Goal: Task Accomplishment & Management: Manage account settings

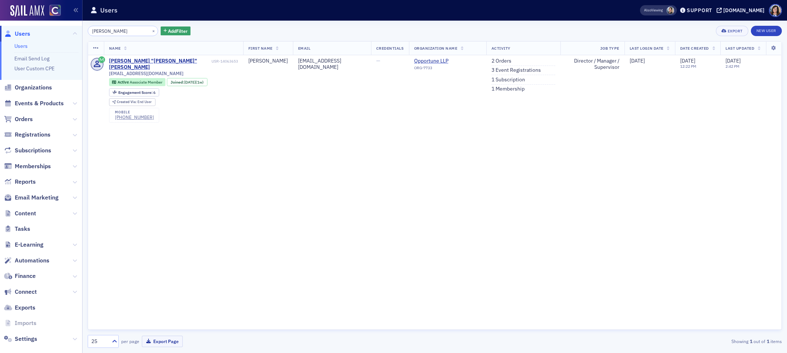
click at [616, 11] on div "Users" at bounding box center [353, 10] width 526 height 14
click at [46, 105] on span "Events & Products" at bounding box center [39, 103] width 49 height 8
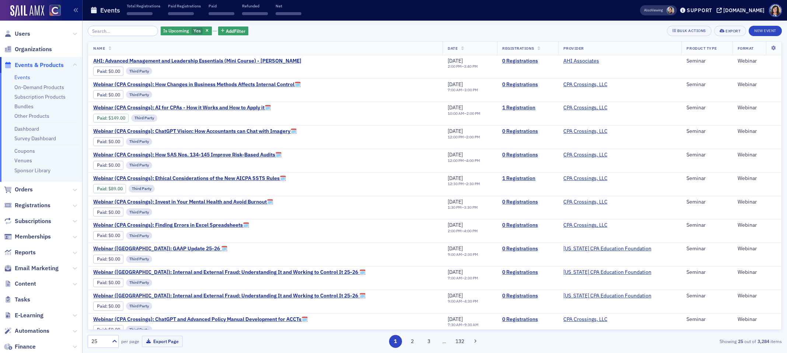
click at [130, 30] on input "search" at bounding box center [123, 31] width 70 height 10
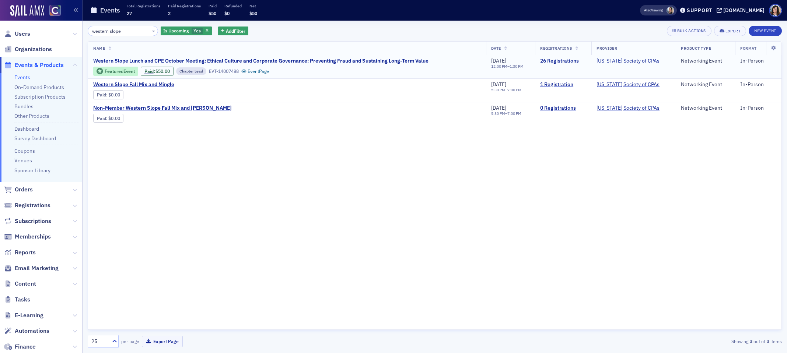
type input "western slope"
click at [565, 59] on link "26 Registrations" at bounding box center [563, 61] width 46 height 7
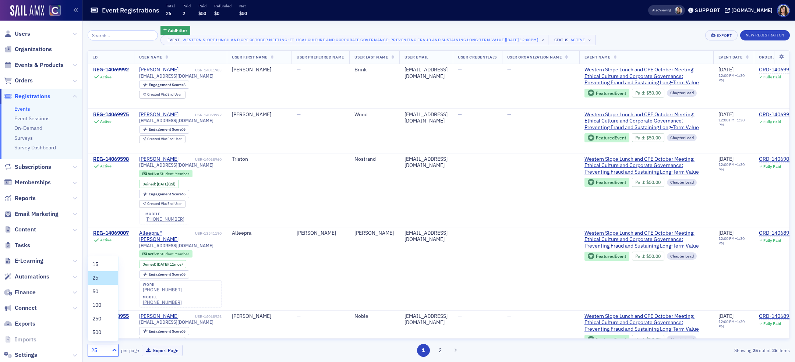
click at [111, 349] on icon at bounding box center [114, 350] width 7 height 7
click at [103, 294] on div "50" at bounding box center [102, 292] width 21 height 8
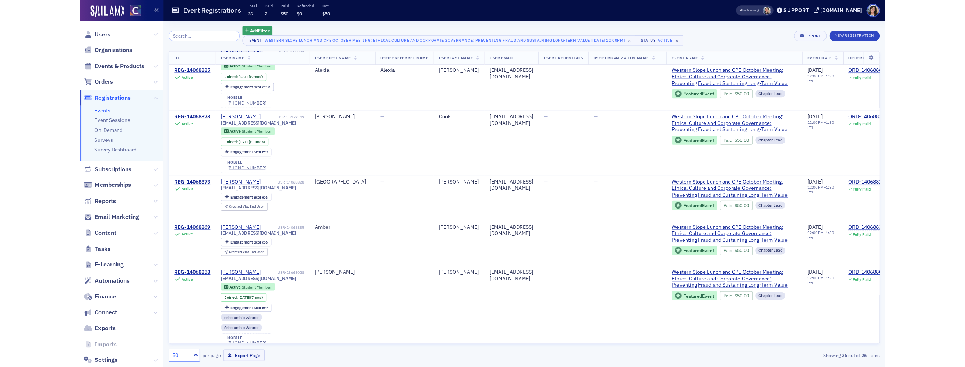
scroll to position [861, 0]
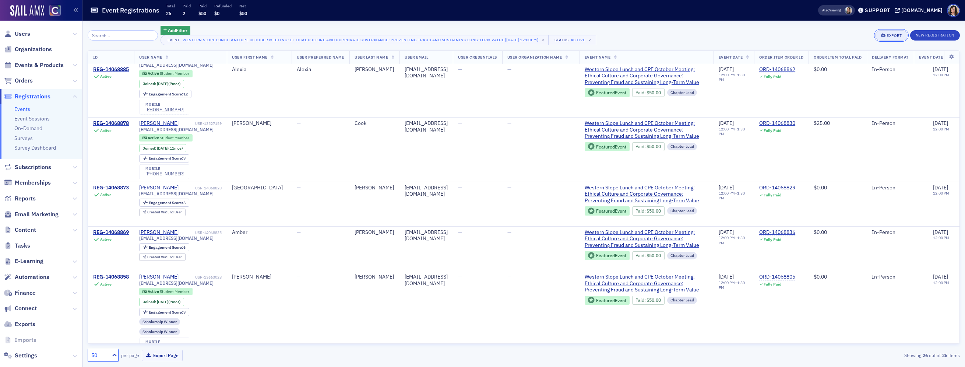
click at [786, 35] on div "Export" at bounding box center [894, 36] width 15 height 4
click at [786, 60] on button "Export All ( 26 Event Registrations )" at bounding box center [867, 60] width 80 height 12
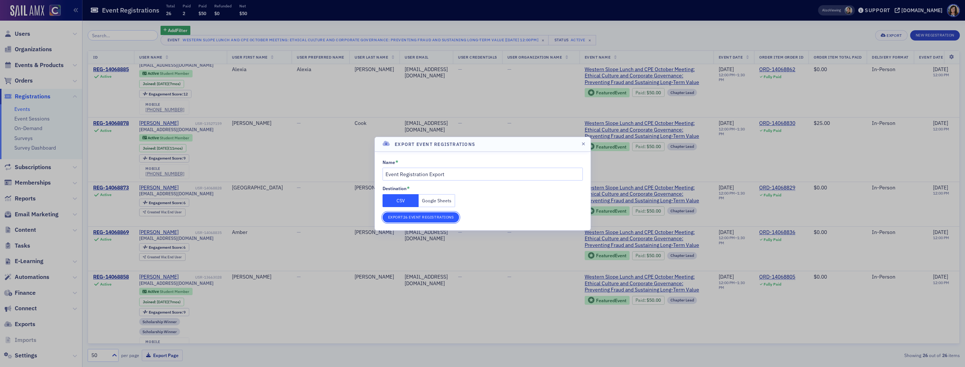
click at [412, 219] on button "Export 26 Event Registrations" at bounding box center [421, 217] width 77 height 10
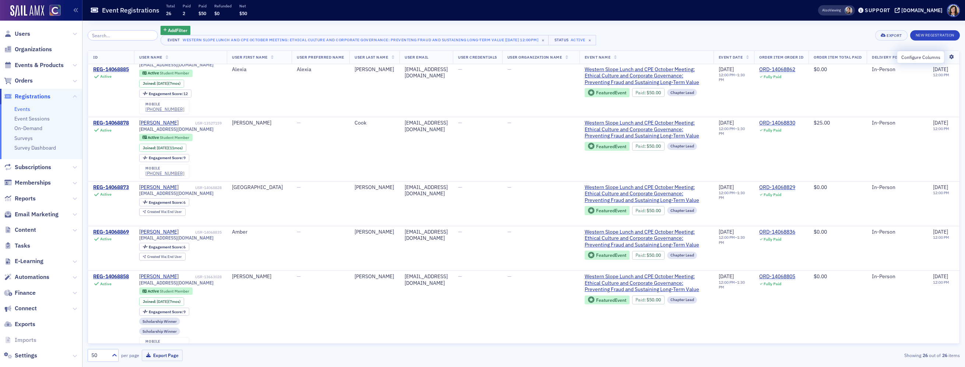
click at [786, 56] on icon at bounding box center [952, 57] width 15 height 4
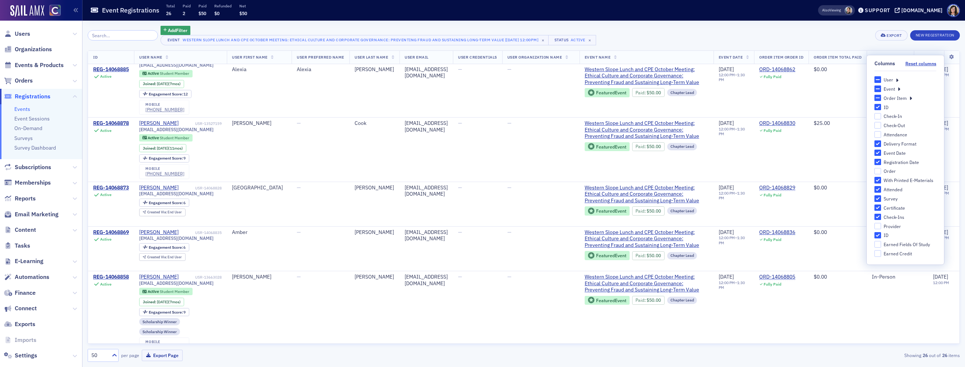
click at [786, 81] on icon at bounding box center [897, 79] width 3 height 7
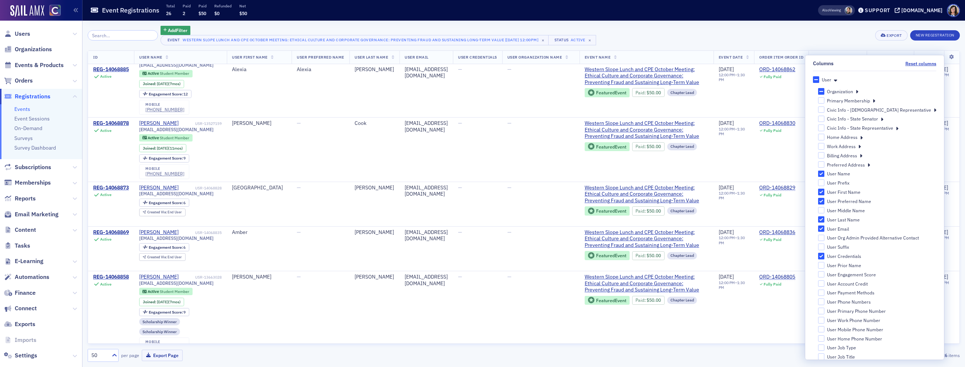
click at [786, 101] on icon at bounding box center [874, 100] width 3 height 7
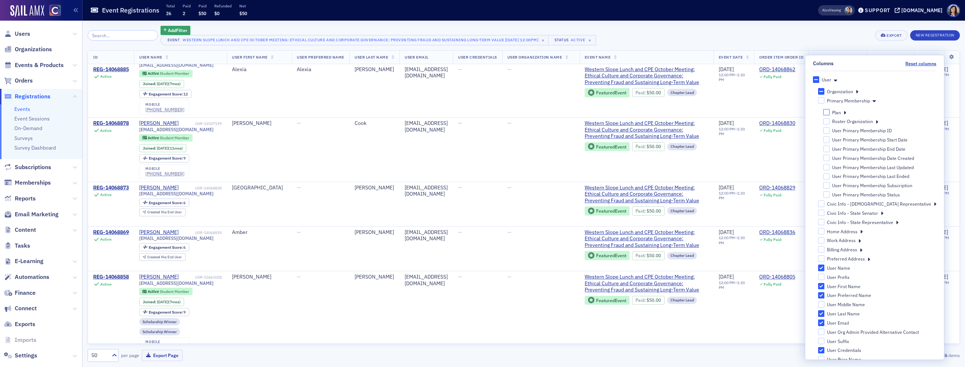
click at [786, 113] on input "Plan" at bounding box center [826, 112] width 7 height 7
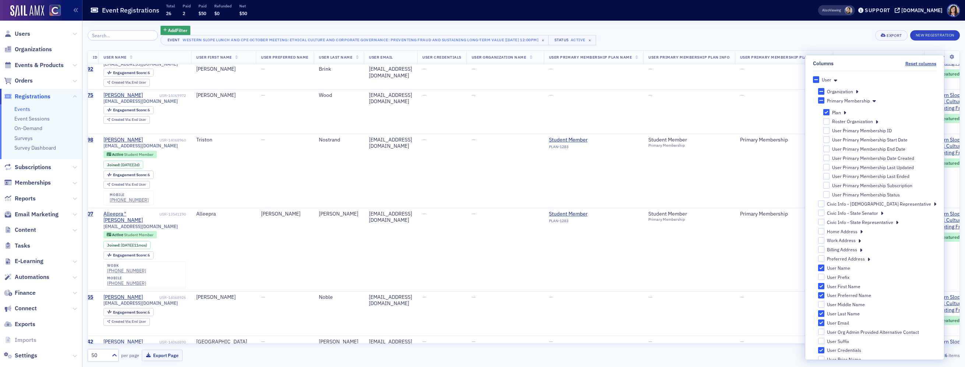
scroll to position [0, 36]
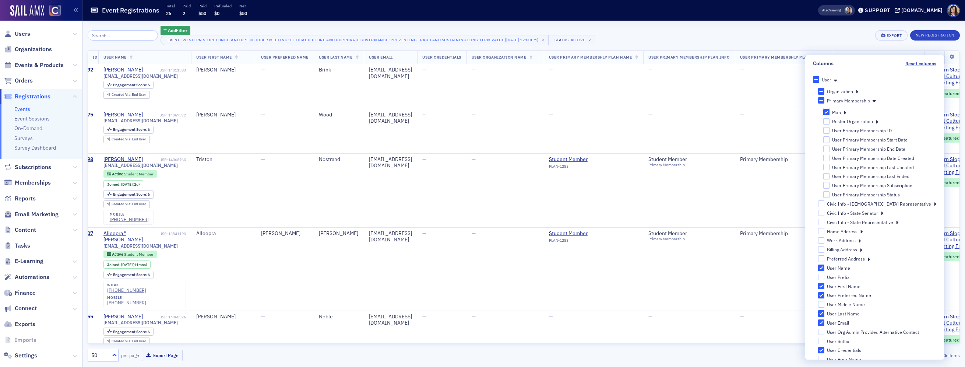
click at [786, 112] on input "Plan" at bounding box center [826, 112] width 7 height 7
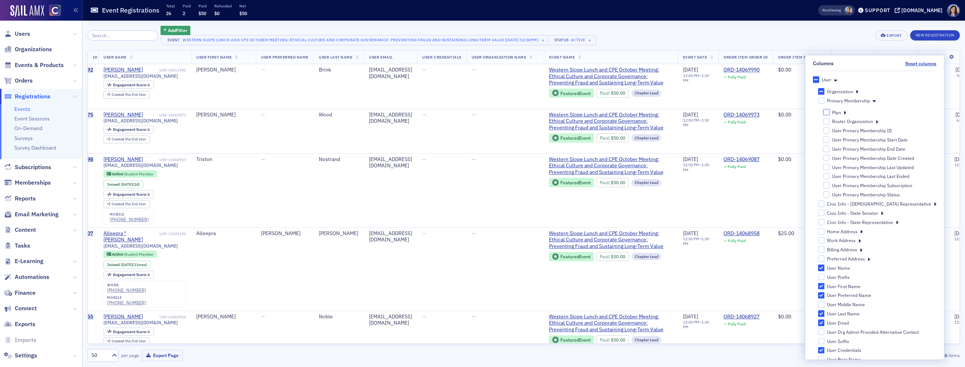
click at [786, 112] on input "Plan" at bounding box center [826, 112] width 7 height 7
checkbox input "true"
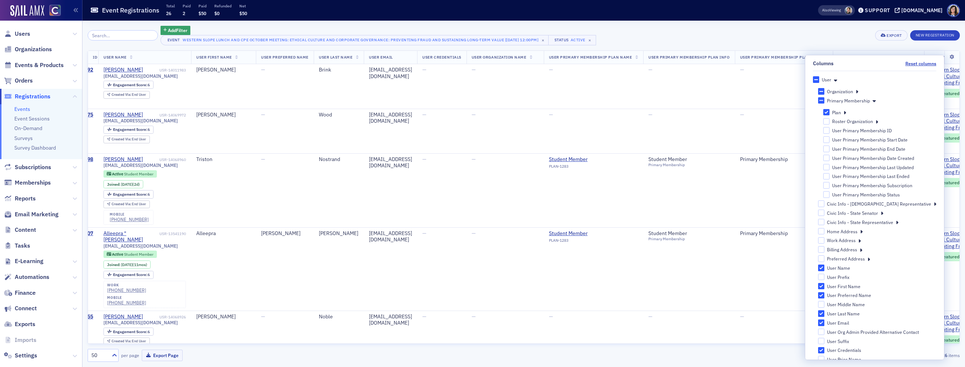
click at [786, 113] on icon at bounding box center [845, 112] width 3 height 7
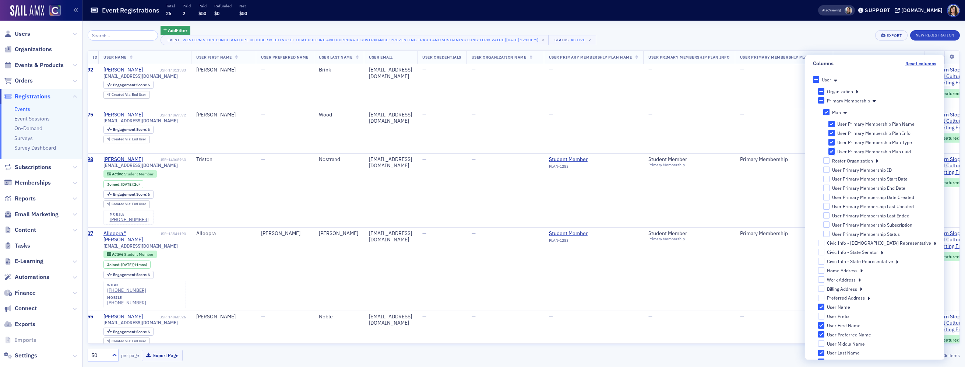
click at [786, 151] on input "User Primary Membership Plan uuid" at bounding box center [832, 151] width 7 height 7
checkbox input "false"
click at [786, 141] on input "User Primary Membership Plan Type" at bounding box center [832, 142] width 7 height 7
checkbox input "false"
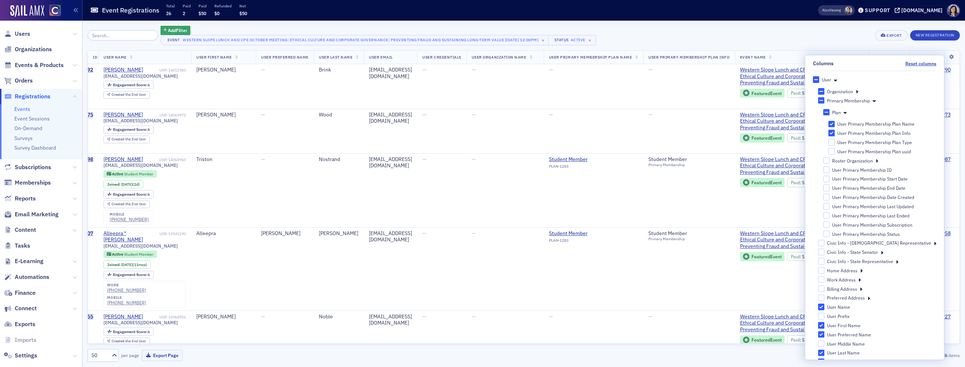
click at [786, 134] on input "User Primary Membership Plan Info" at bounding box center [832, 133] width 7 height 7
checkbox input "false"
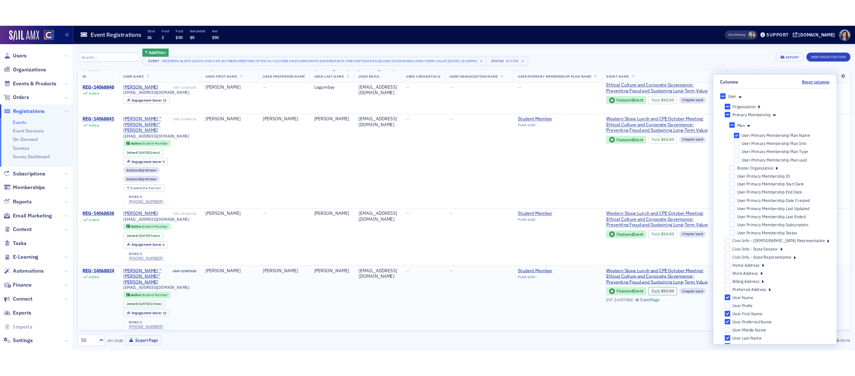
scroll to position [1224, 439]
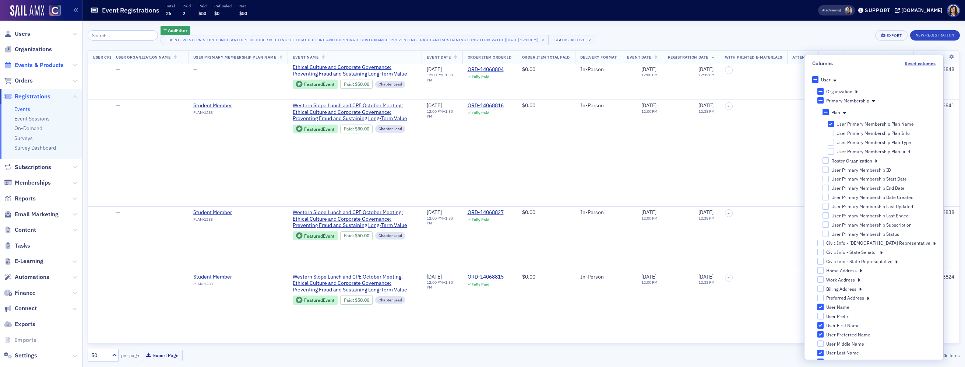
click at [32, 67] on span "Events & Products" at bounding box center [39, 65] width 49 height 8
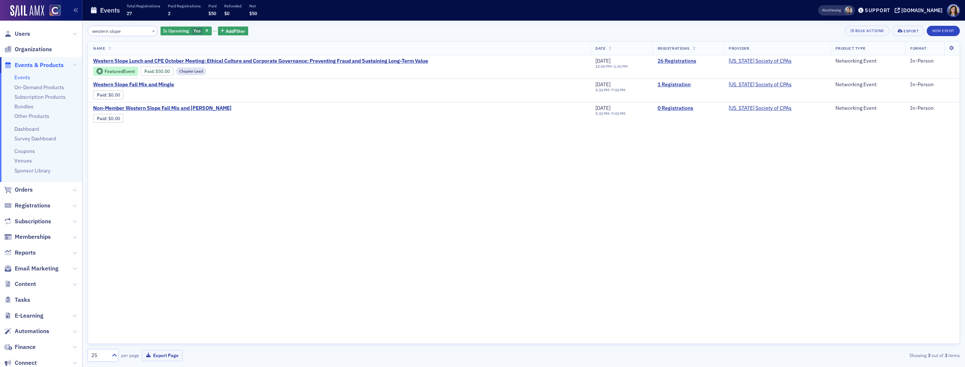
drag, startPoint x: 118, startPoint y: 31, endPoint x: 90, endPoint y: 31, distance: 27.6
click at [90, 31] on input "western slope" at bounding box center [123, 31] width 70 height 10
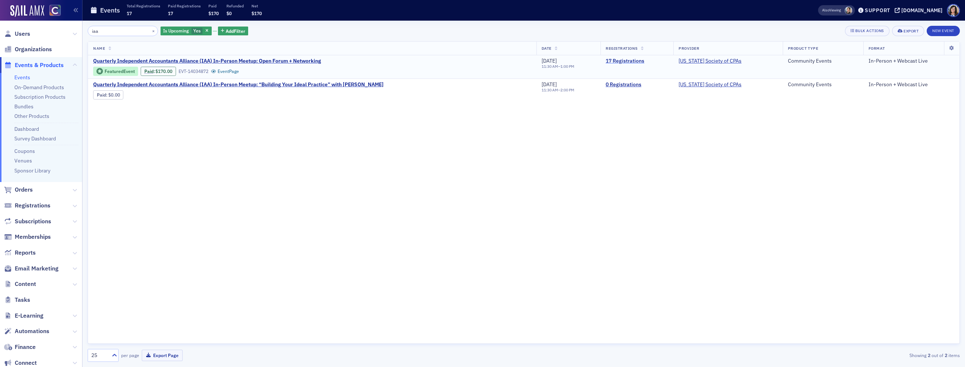
type input "iaa"
click at [635, 60] on link "17 Registrations" at bounding box center [637, 61] width 63 height 7
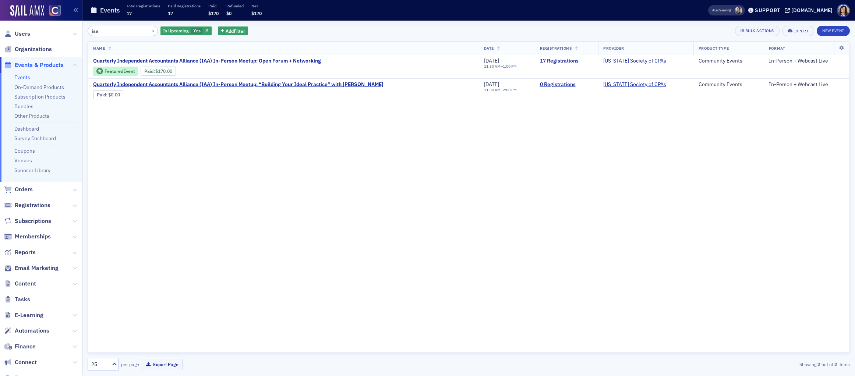
drag, startPoint x: 36, startPoint y: 64, endPoint x: 65, endPoint y: 54, distance: 30.4
click at [36, 64] on span "Events & Products" at bounding box center [39, 65] width 49 height 8
drag, startPoint x: 87, startPoint y: 29, endPoint x: 74, endPoint y: 29, distance: 12.9
click at [74, 29] on div "Users Organizations Events & Products Events On-Demand Products Subscription Pr…" at bounding box center [427, 188] width 855 height 376
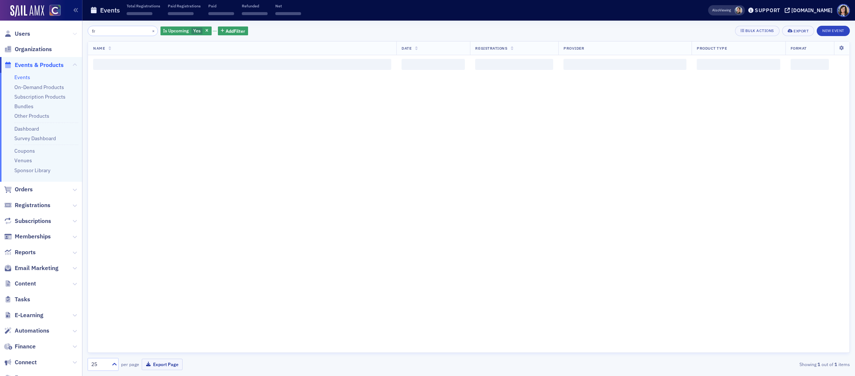
type input "f"
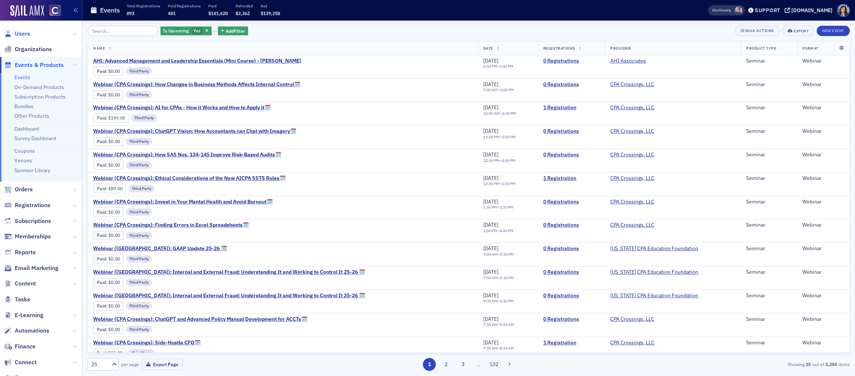
click at [18, 32] on span "Users" at bounding box center [22, 34] width 15 height 8
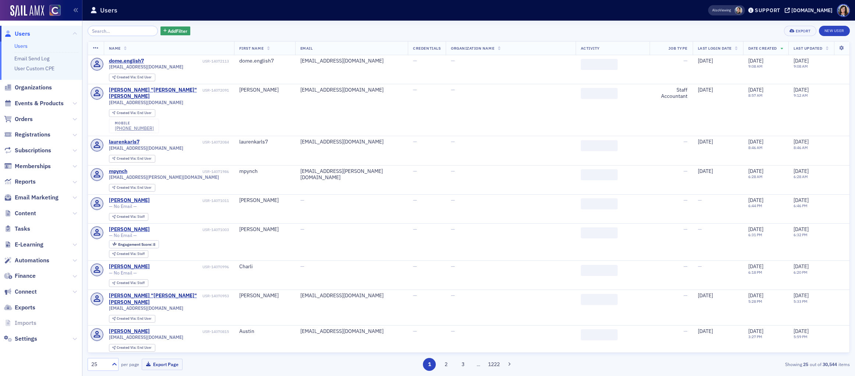
click at [97, 30] on input "search" at bounding box center [123, 31] width 70 height 10
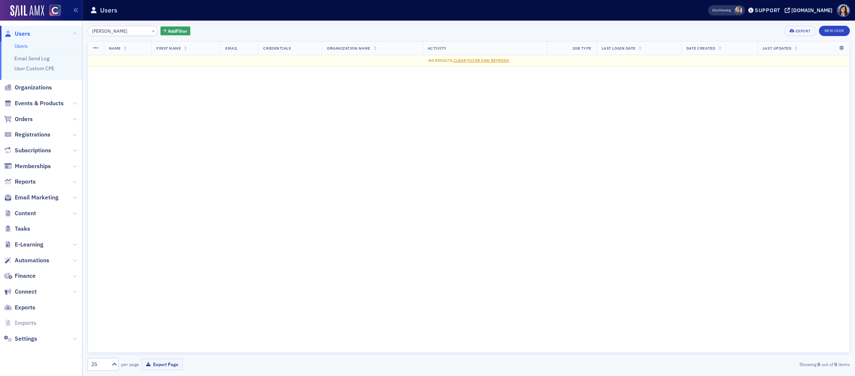
click at [105, 31] on input "Cody Ernst" at bounding box center [123, 31] width 70 height 10
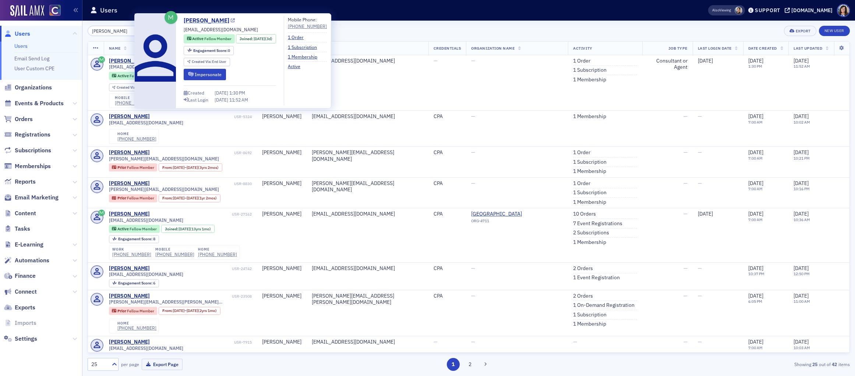
click at [231, 20] on icon at bounding box center [233, 21] width 4 height 4
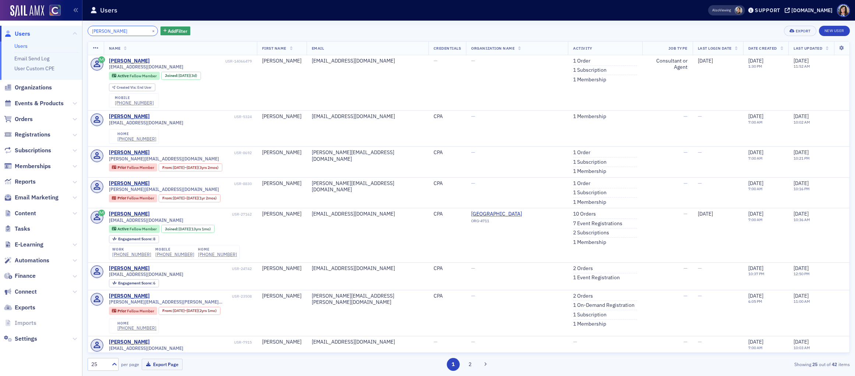
drag, startPoint x: 86, startPoint y: 28, endPoint x: 55, endPoint y: 29, distance: 31.3
click at [55, 29] on div "Users Users Email Send Log User Custom CPE Organizations Events & Products Orde…" at bounding box center [427, 188] width 855 height 376
paste input "Preston Buscher"
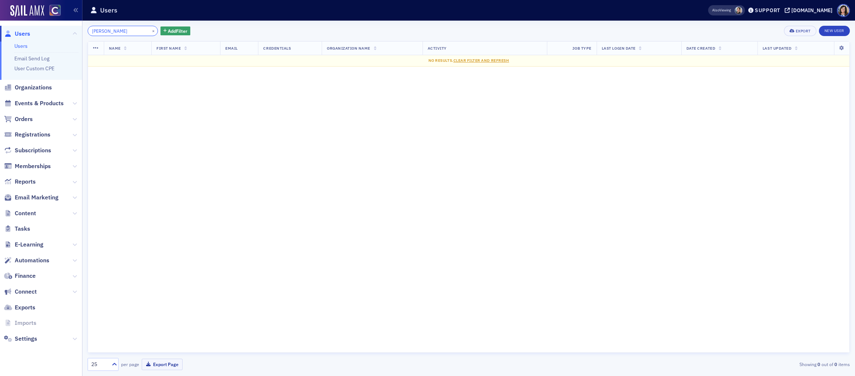
click at [108, 32] on input "Preston Buscher" at bounding box center [123, 31] width 70 height 10
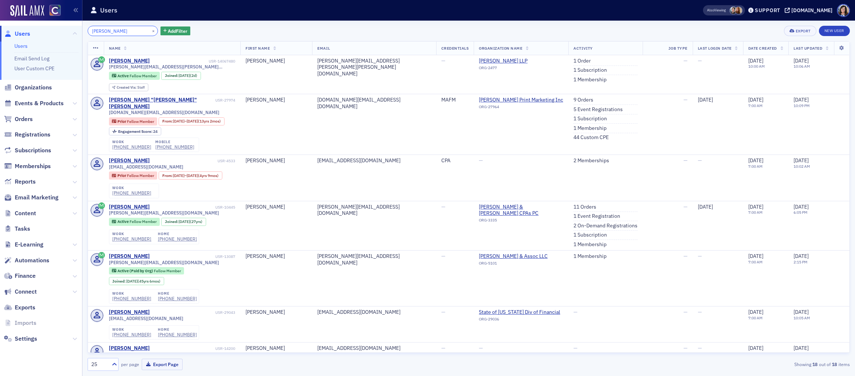
type input "Preston Buscher"
drag, startPoint x: 147, startPoint y: 31, endPoint x: 143, endPoint y: 31, distance: 3.7
click at [150, 31] on button "×" at bounding box center [153, 30] width 7 height 7
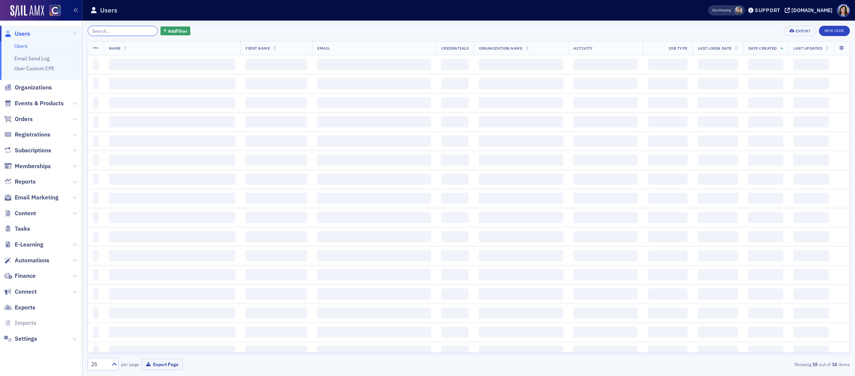
click at [129, 31] on input "search" at bounding box center [123, 31] width 70 height 10
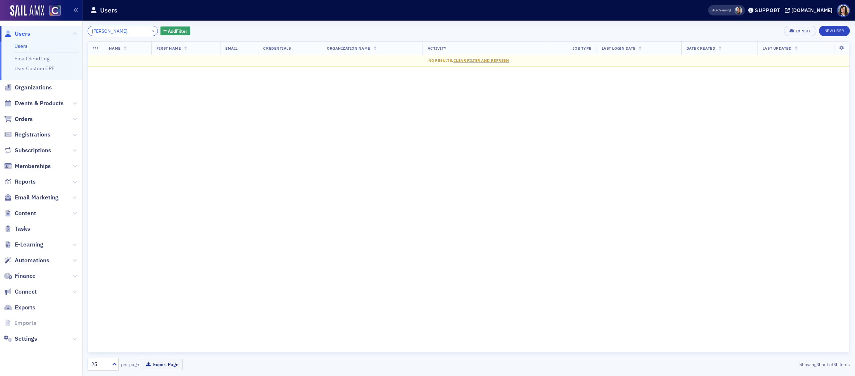
click at [108, 31] on input "Braiden McCann" at bounding box center [123, 31] width 70 height 10
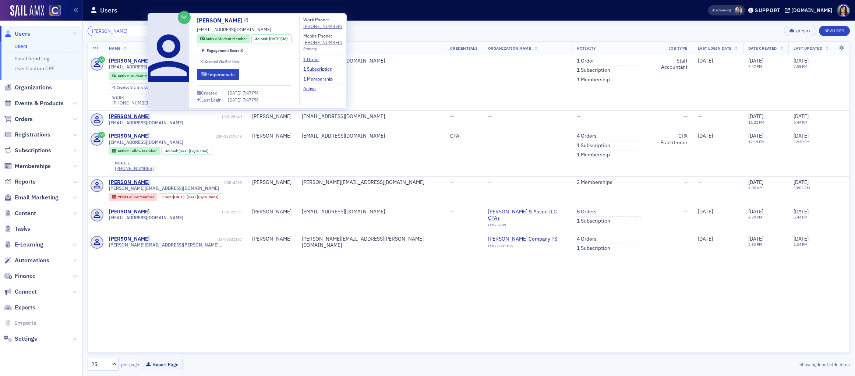
type input "[PERSON_NAME]"
click at [245, 20] on icon at bounding box center [246, 21] width 4 height 4
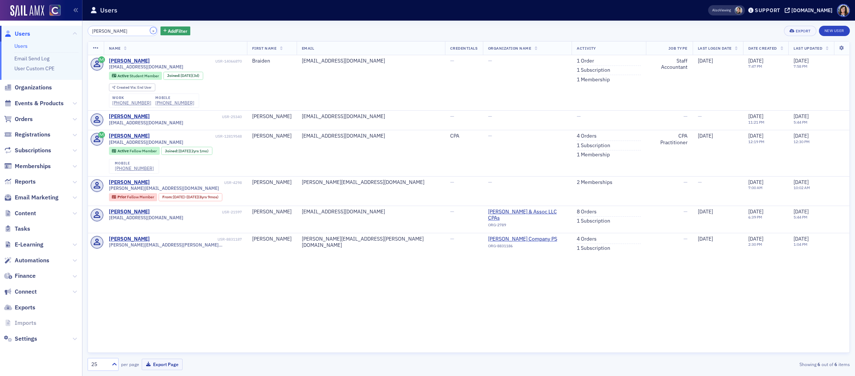
drag, startPoint x: 146, startPoint y: 32, endPoint x: 131, endPoint y: 32, distance: 14.7
click at [150, 32] on button "×" at bounding box center [153, 30] width 7 height 7
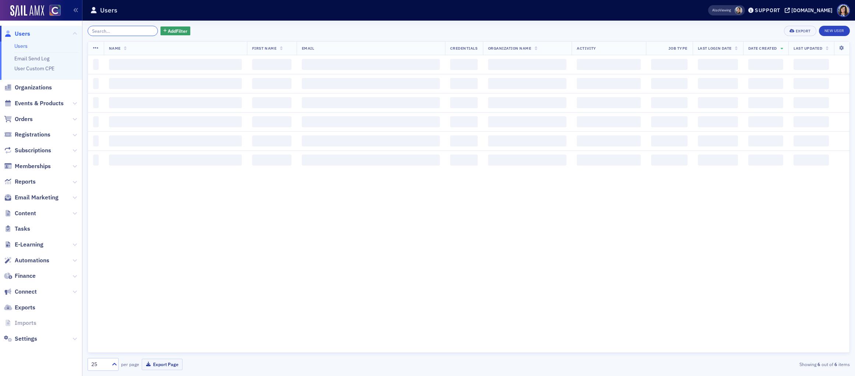
click at [126, 32] on input "search" at bounding box center [123, 31] width 70 height 10
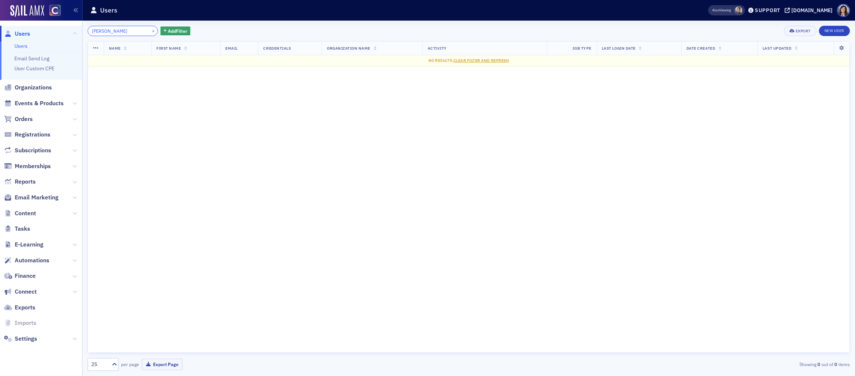
click at [109, 32] on input "Triston Nostrand" at bounding box center [123, 31] width 70 height 10
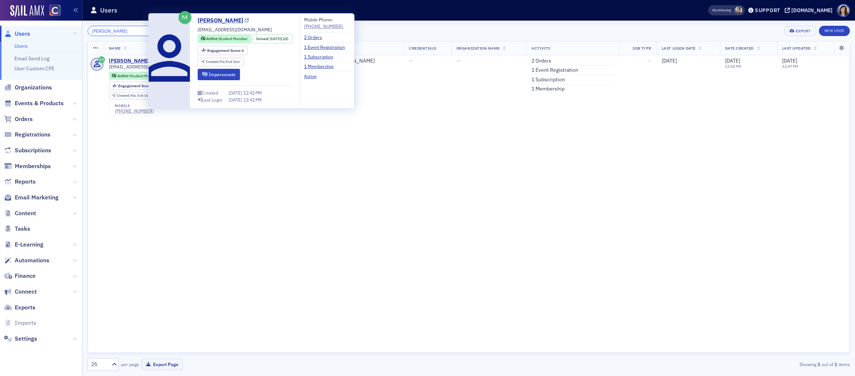
type input "Triston Nostrand"
click at [246, 22] on icon at bounding box center [247, 21] width 4 height 4
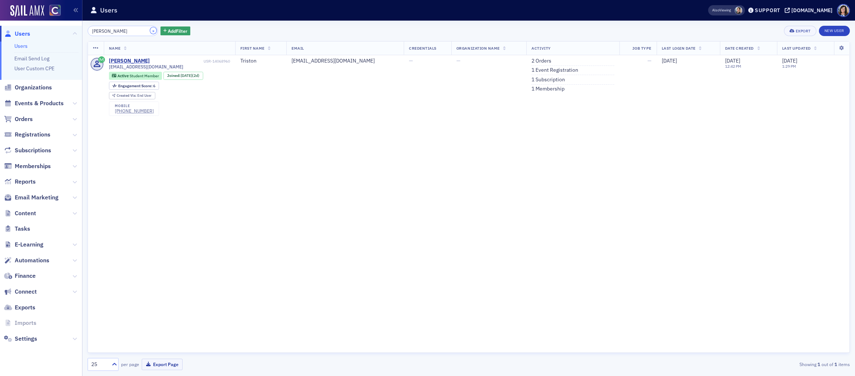
click at [150, 31] on button "×" at bounding box center [153, 30] width 7 height 7
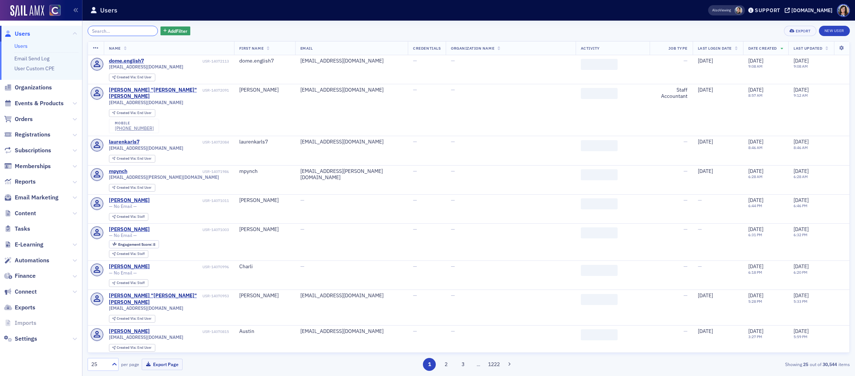
click at [133, 31] on input "search" at bounding box center [123, 31] width 70 height 10
paste input "Karissa Zeigler"
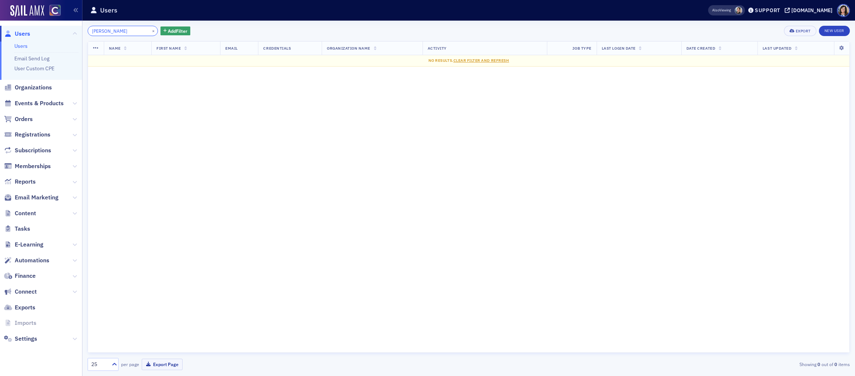
click at [109, 32] on input "Karissa Zeigler" at bounding box center [123, 31] width 70 height 10
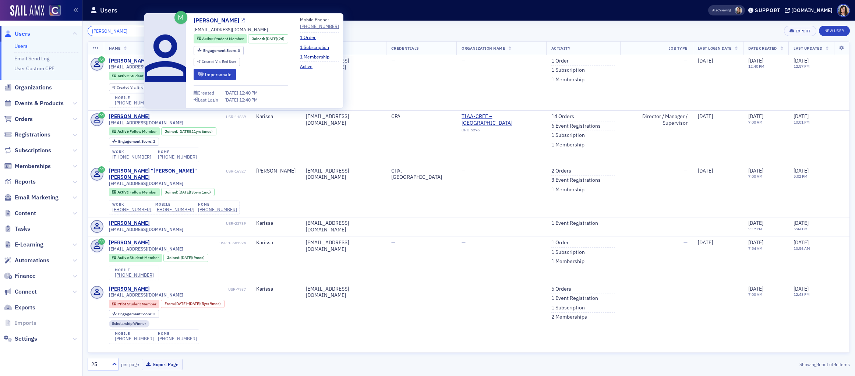
type input "Karissa Zeigler"
click at [241, 21] on icon at bounding box center [243, 21] width 4 height 4
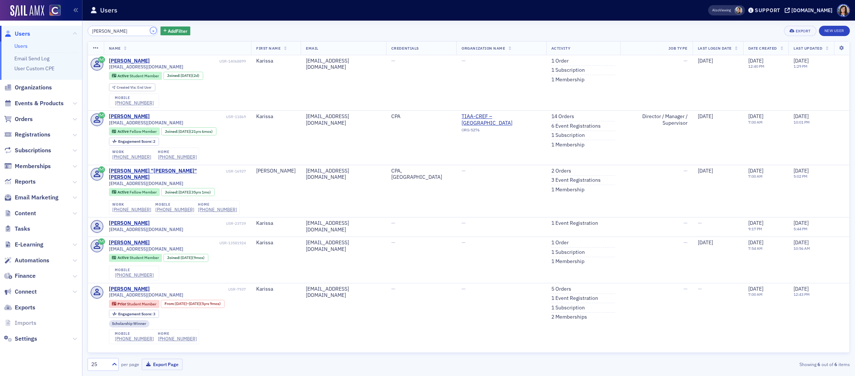
click at [150, 30] on button "×" at bounding box center [153, 30] width 7 height 7
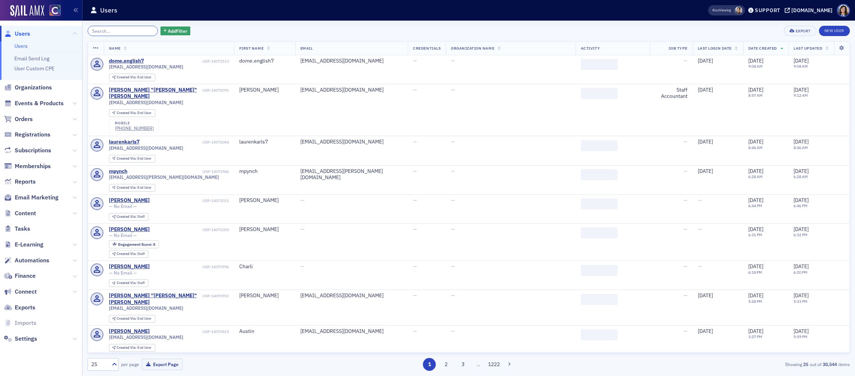
click at [127, 31] on input "search" at bounding box center [123, 31] width 70 height 10
paste input "Ivanka Copic"
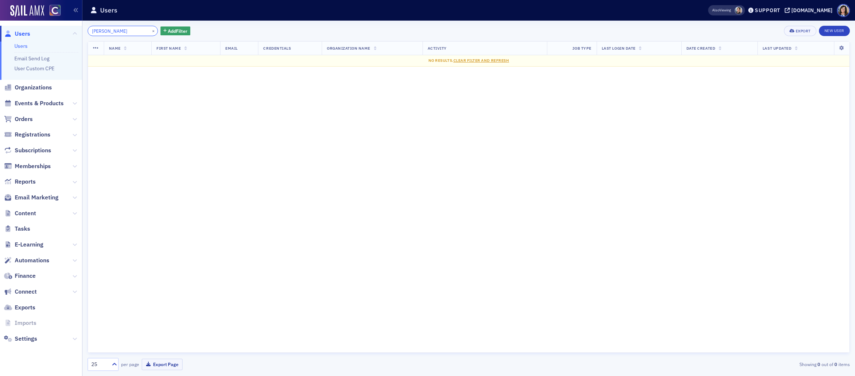
click at [109, 31] on input "Ivanka Copic" at bounding box center [123, 31] width 70 height 10
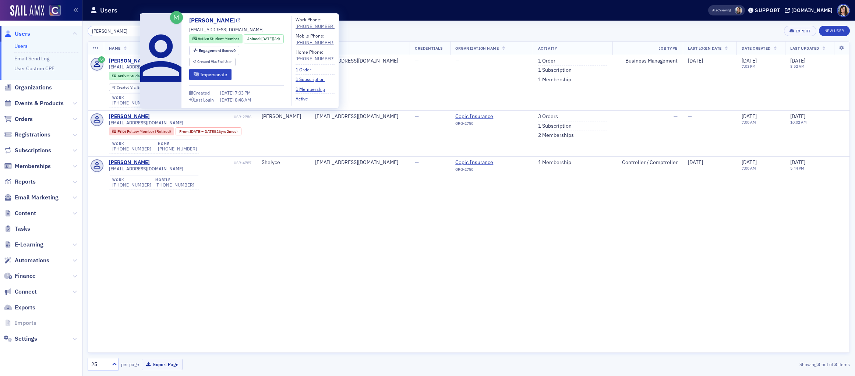
click at [236, 22] on icon at bounding box center [238, 21] width 4 height 4
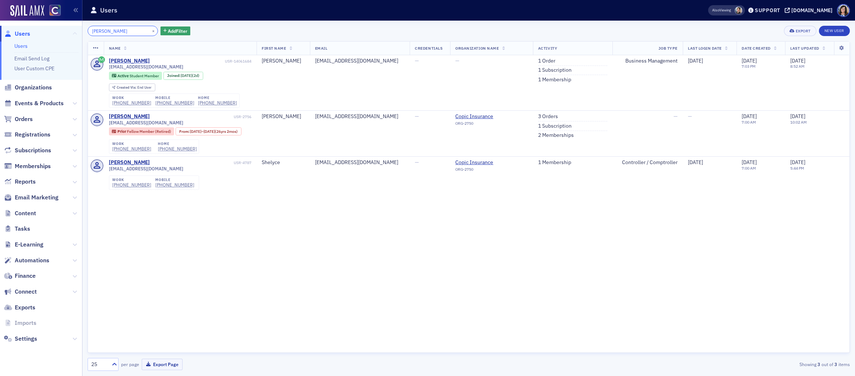
drag, startPoint x: 127, startPoint y: 31, endPoint x: 76, endPoint y: 32, distance: 50.5
click at [76, 32] on div "Users Users Email Send Log User Custom CPE Organizations Events & Products Orde…" at bounding box center [427, 188] width 855 height 376
paste input "saiah Littlefield"
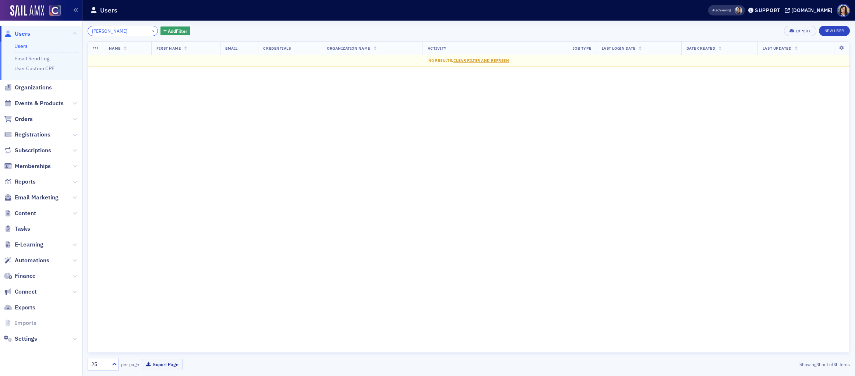
click at [109, 30] on input "Isaiah Littlefield" at bounding box center [123, 31] width 70 height 10
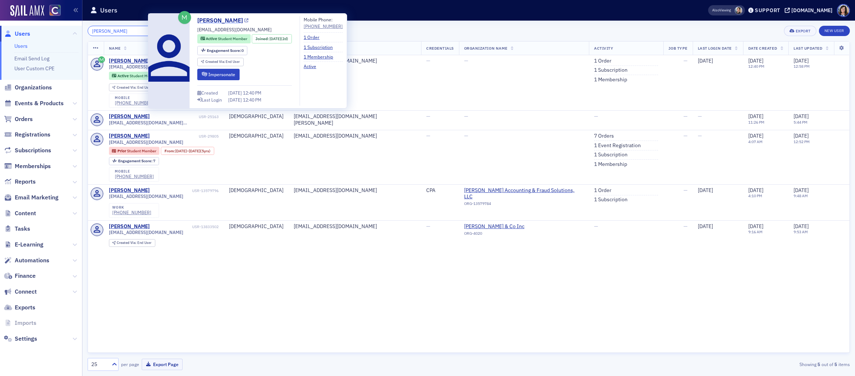
type input "Isaiah Littlefield"
click at [245, 20] on icon at bounding box center [247, 21] width 4 height 4
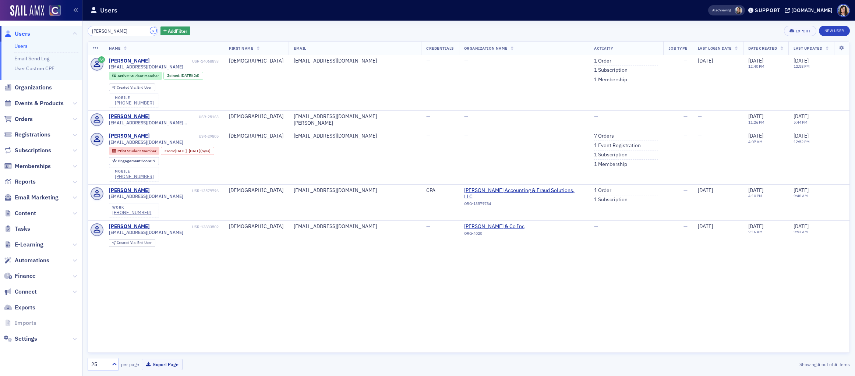
click at [150, 31] on button "×" at bounding box center [153, 30] width 7 height 7
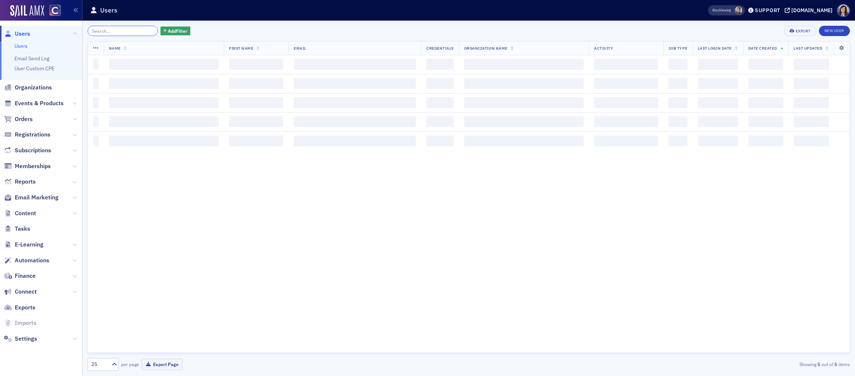
click at [122, 31] on input "search" at bounding box center [123, 31] width 70 height 10
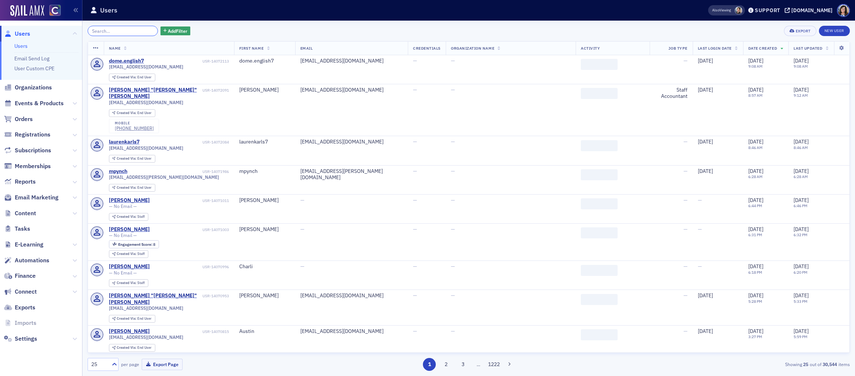
paste input "Aidan Gilbreth"
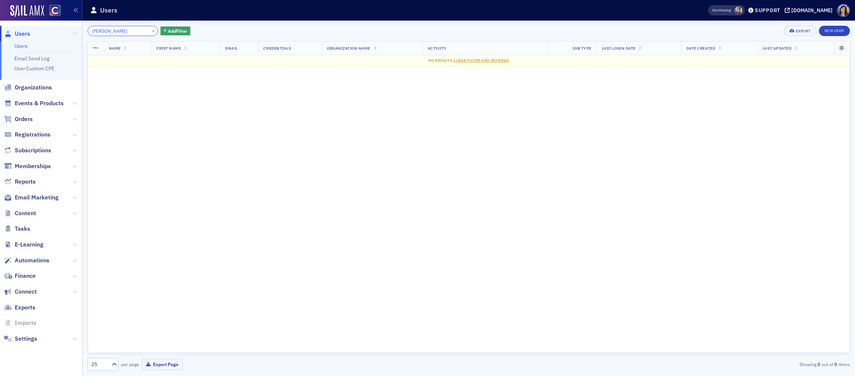
click at [105, 31] on input "Aidan Gilbreth" at bounding box center [123, 31] width 70 height 10
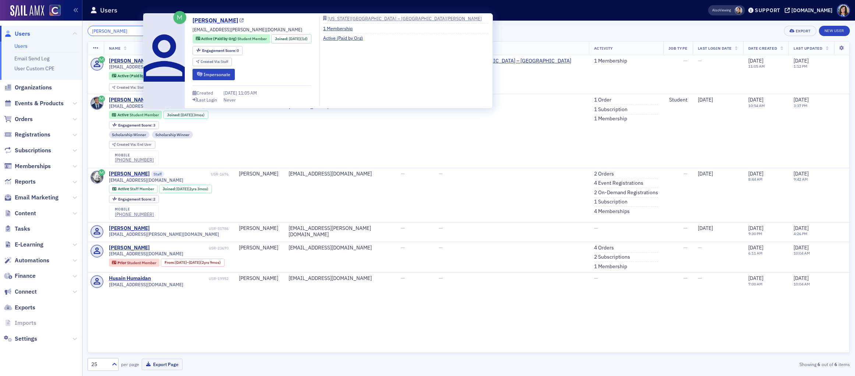
type input "Aidan Gilbreth"
click at [240, 22] on icon at bounding box center [242, 21] width 4 height 4
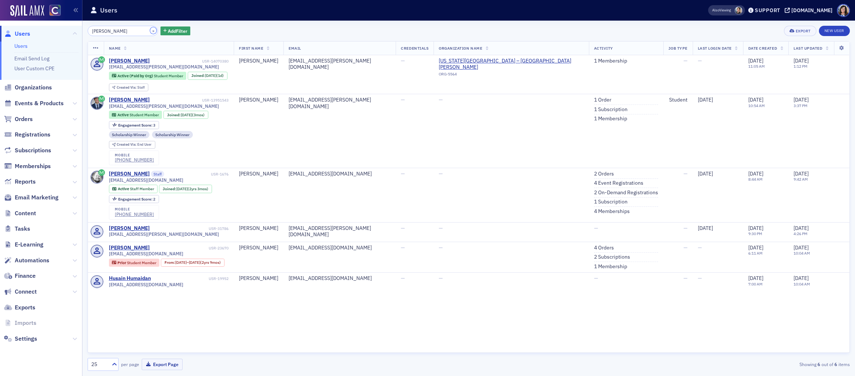
drag, startPoint x: 143, startPoint y: 31, endPoint x: 129, endPoint y: 31, distance: 14.0
click at [150, 31] on button "×" at bounding box center [153, 30] width 7 height 7
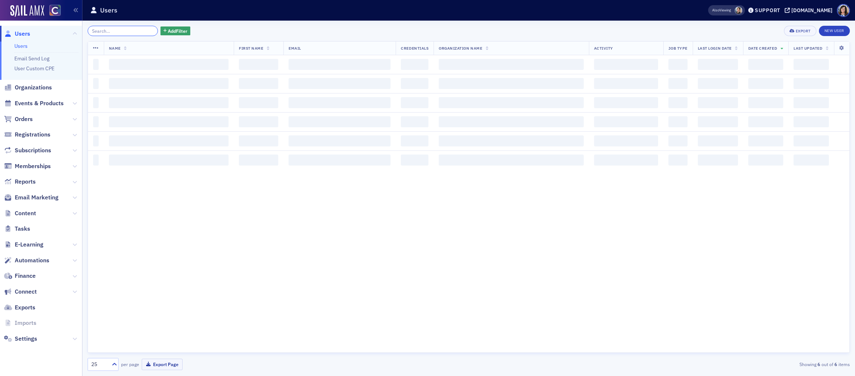
click at [129, 32] on input "search" at bounding box center [123, 31] width 70 height 10
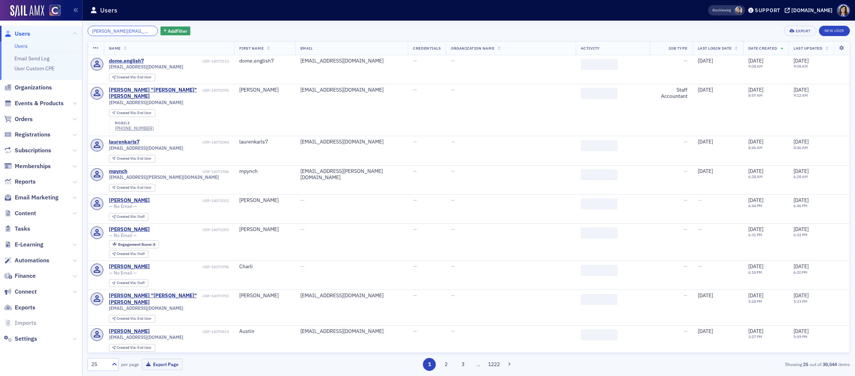
scroll to position [0, 9]
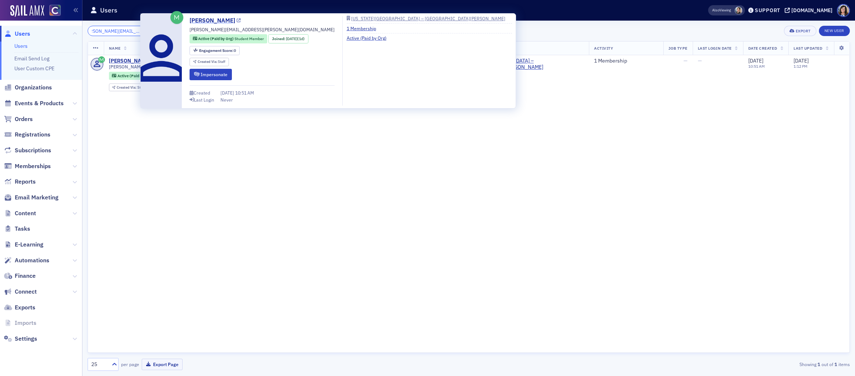
type input "alex.bagnulo@colostate.edu"
click at [237, 20] on icon at bounding box center [239, 21] width 4 height 4
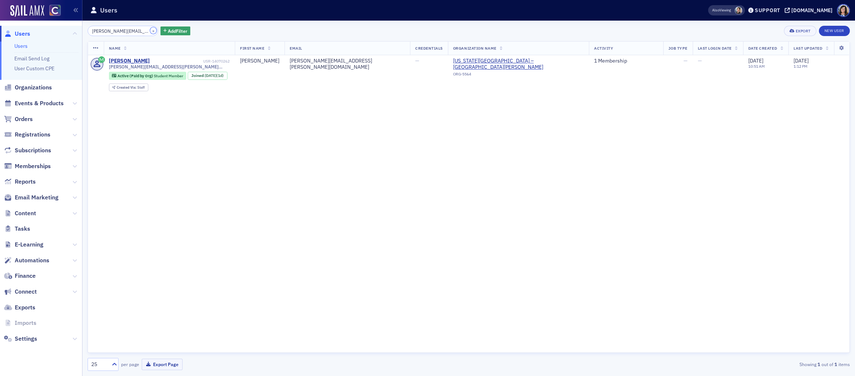
drag, startPoint x: 143, startPoint y: 30, endPoint x: 124, endPoint y: 31, distance: 19.2
click at [150, 30] on button "×" at bounding box center [153, 30] width 7 height 7
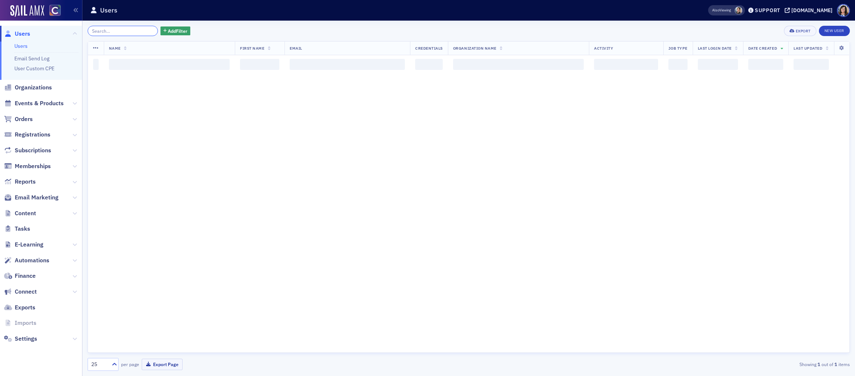
click at [124, 31] on input "search" at bounding box center [123, 31] width 70 height 10
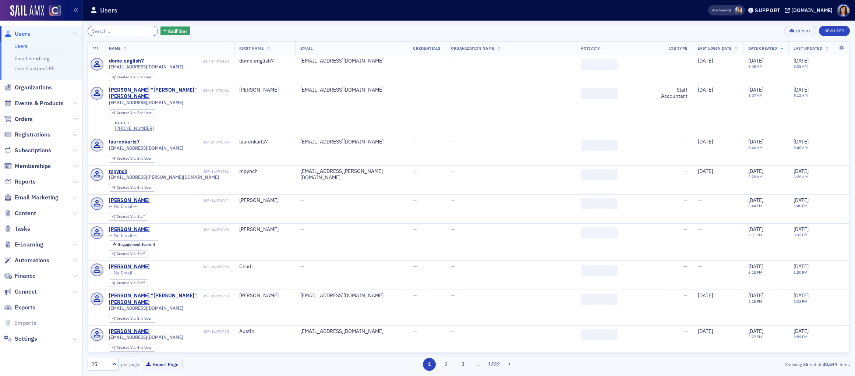
paste input "austin.burkes@colostate.edu"
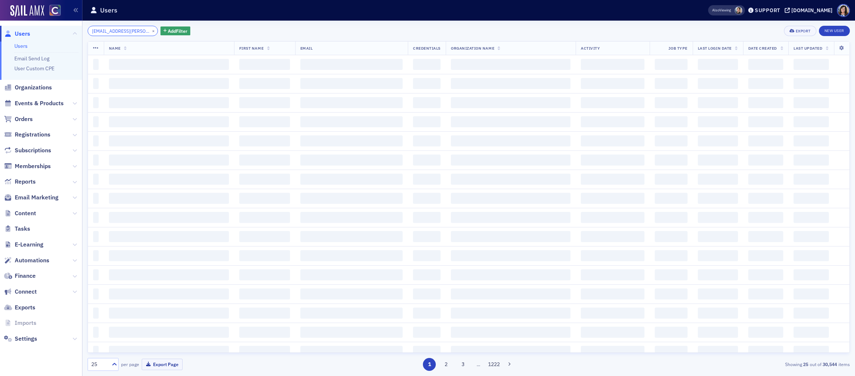
scroll to position [0, 10]
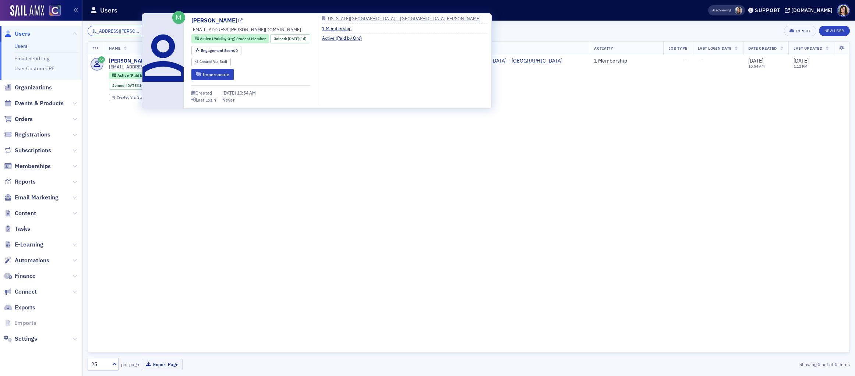
type input "austin.burkes@colostate.edu"
click at [239, 20] on icon at bounding box center [241, 21] width 4 height 4
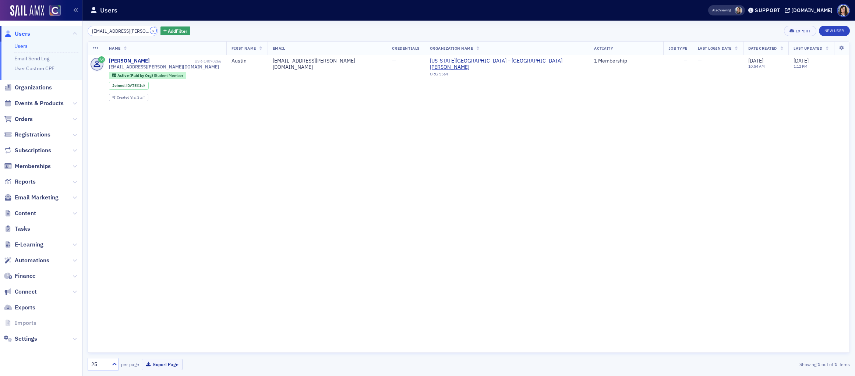
drag, startPoint x: 144, startPoint y: 31, endPoint x: 137, endPoint y: 31, distance: 6.3
click at [150, 31] on button "×" at bounding box center [153, 30] width 7 height 7
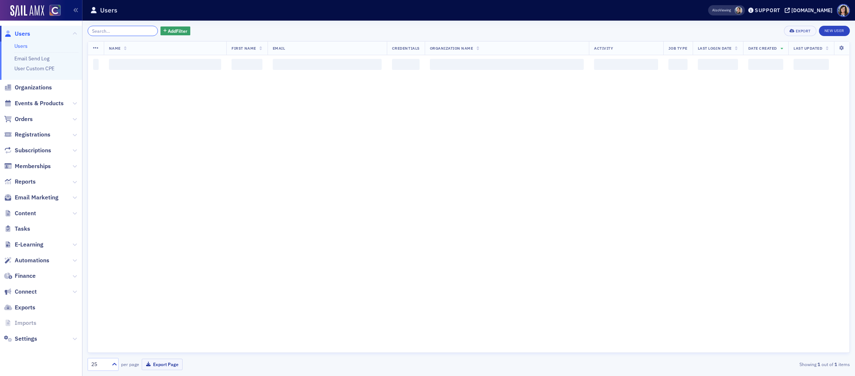
click at [123, 30] on input "search" at bounding box center [123, 31] width 70 height 10
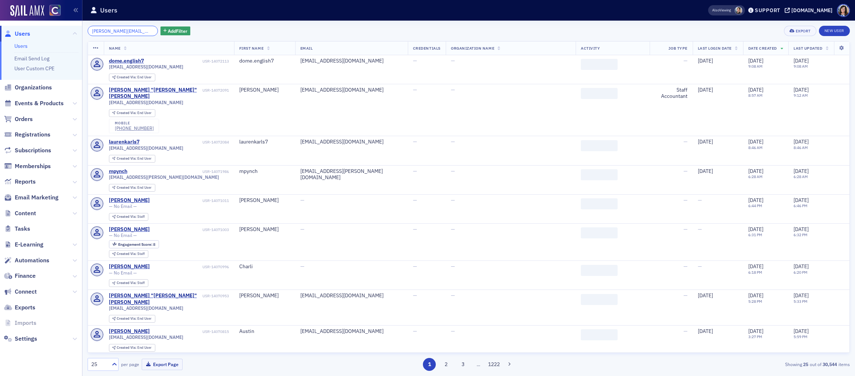
scroll to position [0, 6]
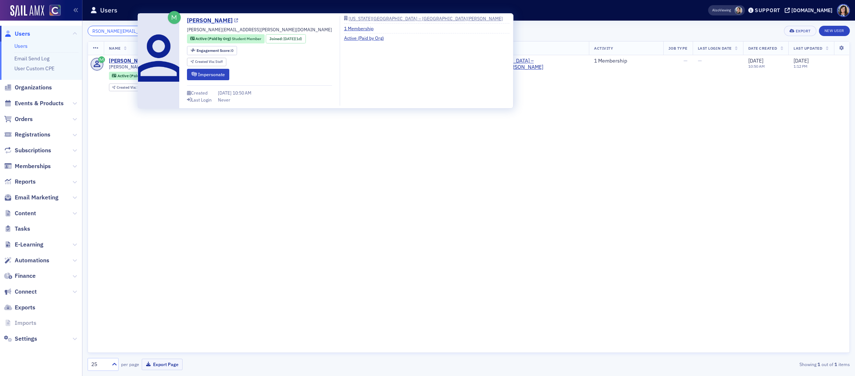
type input "avery.aubin@colostate.edu"
click at [234, 22] on icon at bounding box center [236, 21] width 4 height 4
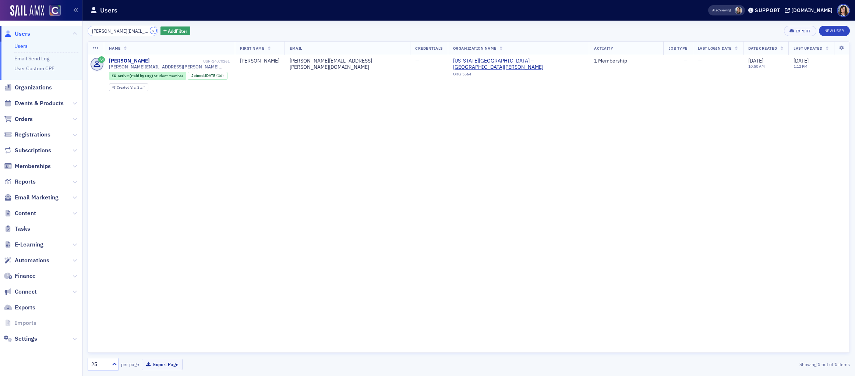
drag, startPoint x: 142, startPoint y: 31, endPoint x: 124, endPoint y: 32, distance: 17.7
click at [150, 31] on button "×" at bounding box center [153, 30] width 7 height 7
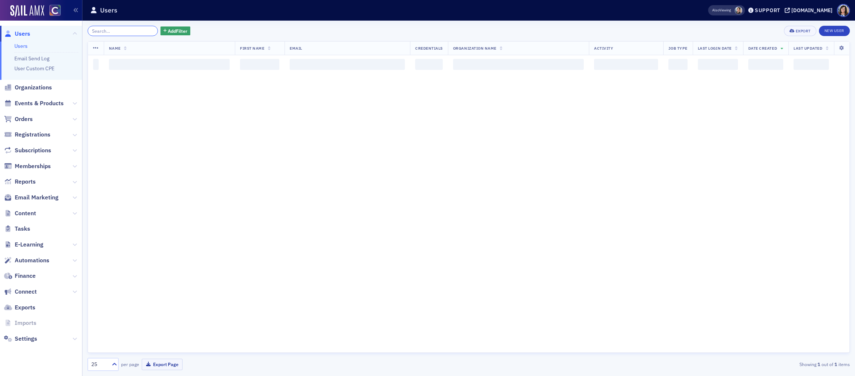
click at [124, 32] on input "search" at bounding box center [123, 31] width 70 height 10
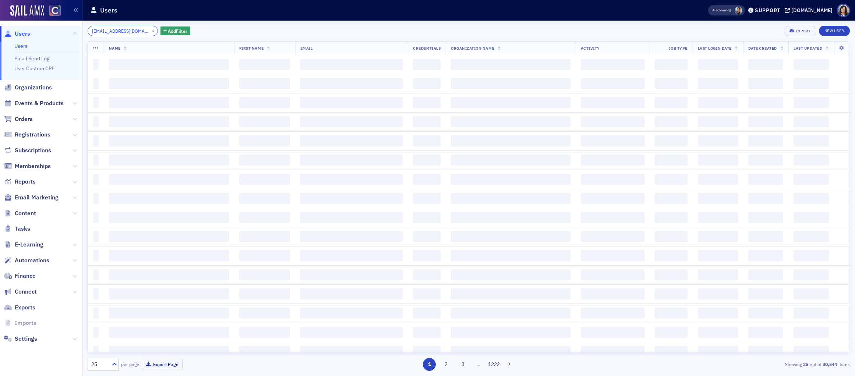
scroll to position [0, 6]
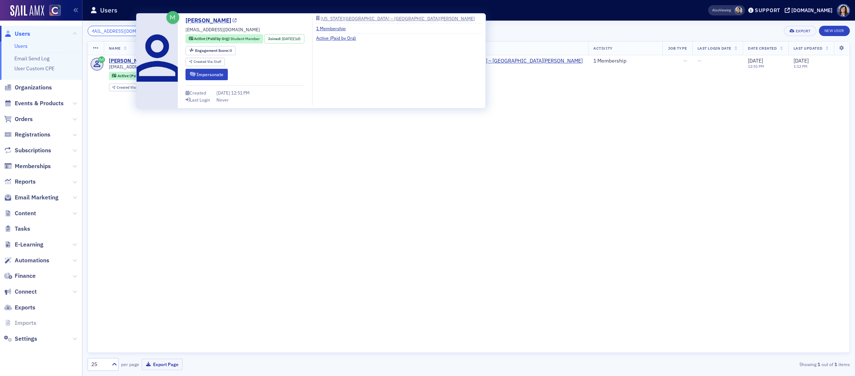
type input "ben.weiner@colostate.edu"
click at [233, 20] on icon at bounding box center [235, 21] width 4 height 4
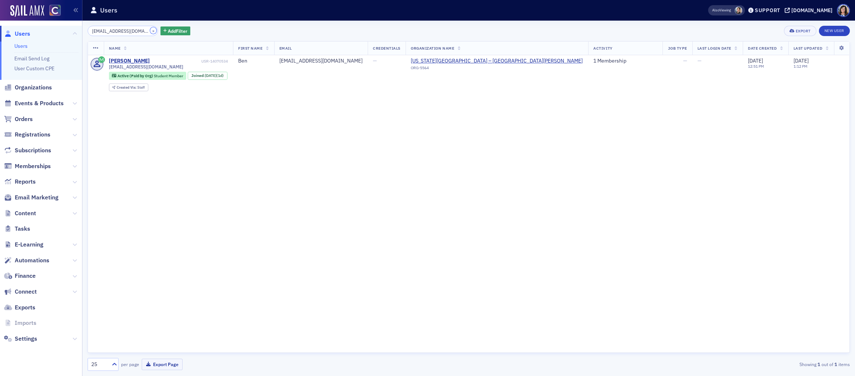
drag, startPoint x: 143, startPoint y: 30, endPoint x: 129, endPoint y: 30, distance: 13.6
click at [150, 30] on button "×" at bounding box center [153, 30] width 7 height 7
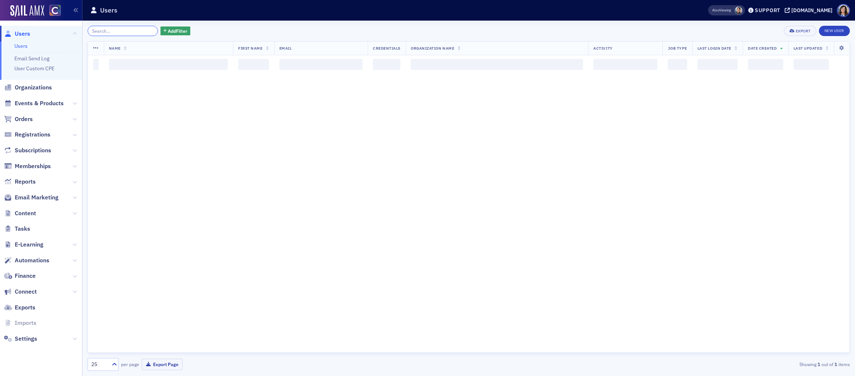
click at [129, 30] on input "search" at bounding box center [123, 31] width 70 height 10
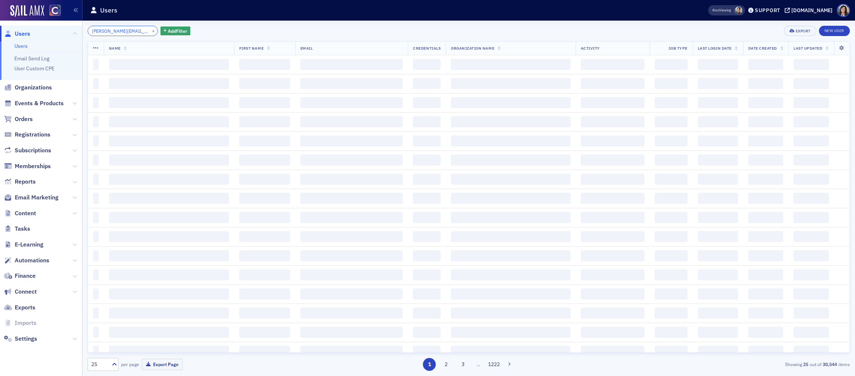
scroll to position [0, 11]
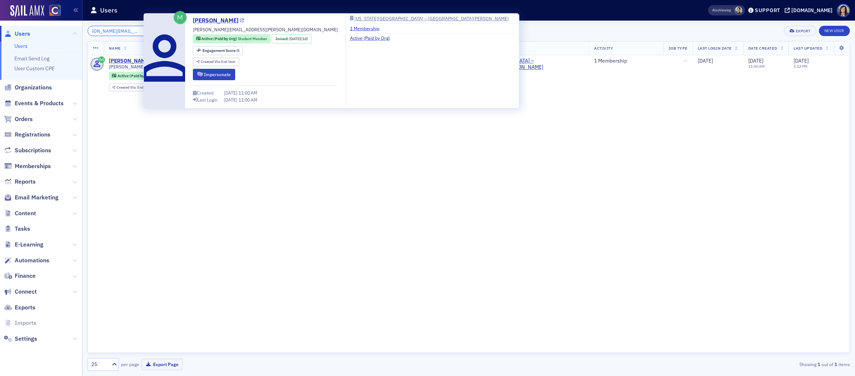
type input "brock.ramirez@colostate.edu"
click at [240, 21] on icon at bounding box center [242, 21] width 4 height 4
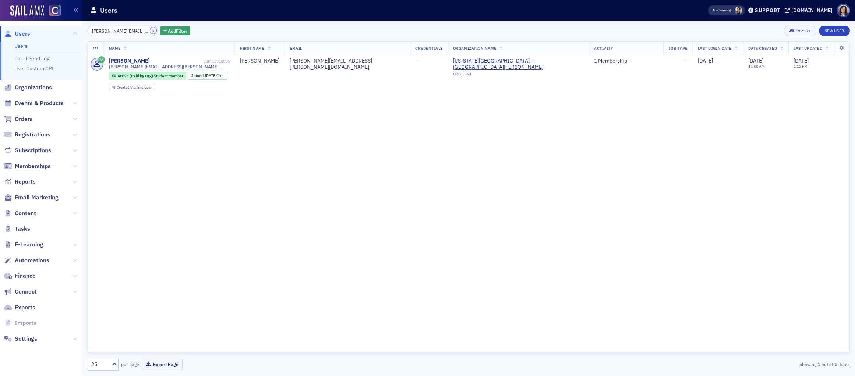
click at [150, 31] on button "×" at bounding box center [153, 30] width 7 height 7
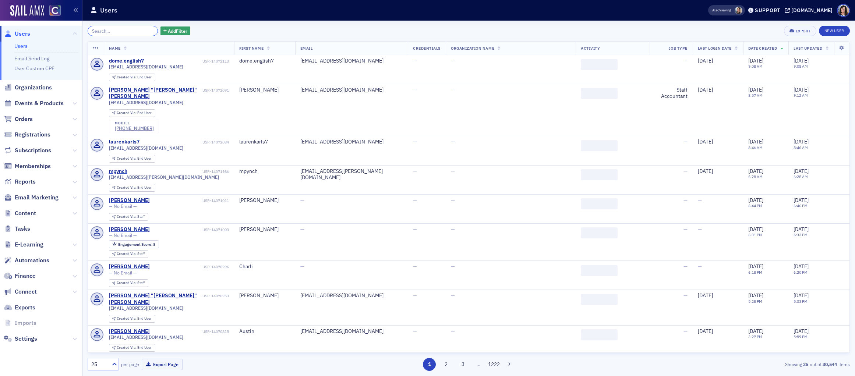
click at [131, 32] on input "search" at bounding box center [123, 31] width 70 height 10
paste input "brody.moore@colostate.edu"
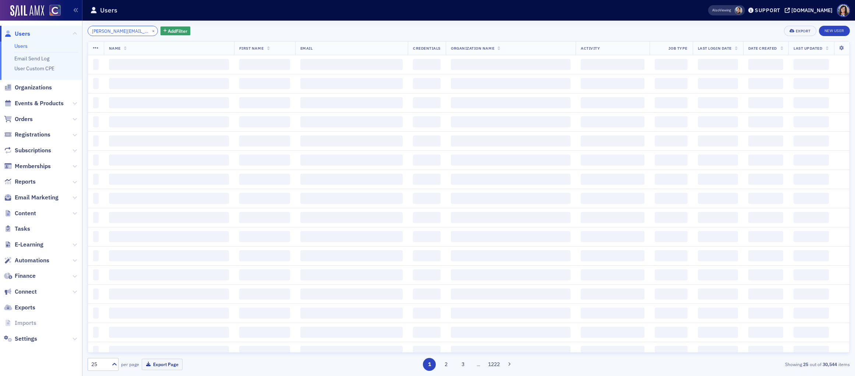
scroll to position [0, 8]
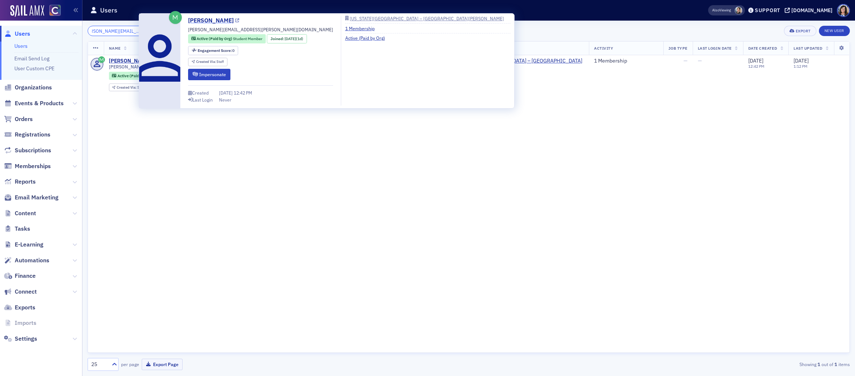
type input "brody.moore@colostate.edu"
click at [222, 19] on link "Brody Moore" at bounding box center [213, 20] width 51 height 9
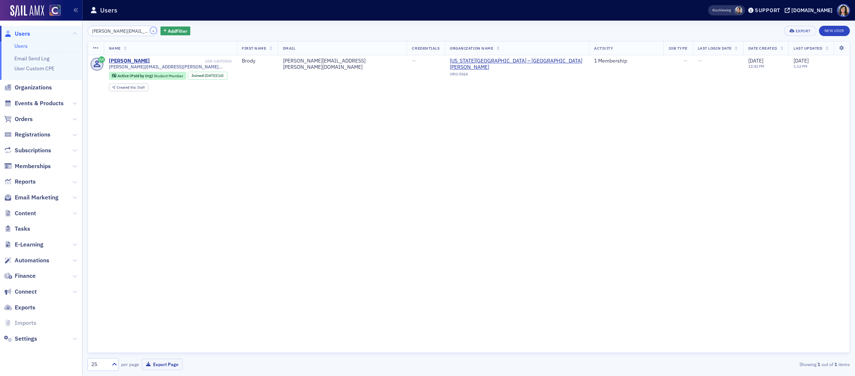
click at [150, 31] on button "×" at bounding box center [153, 30] width 7 height 7
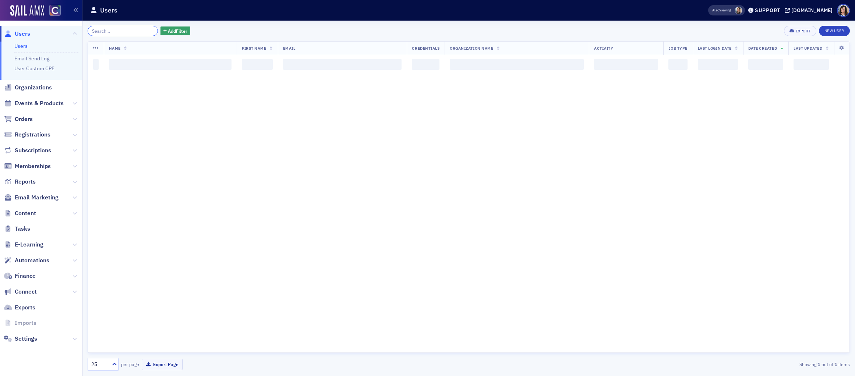
click at [117, 32] on input "search" at bounding box center [123, 31] width 70 height 10
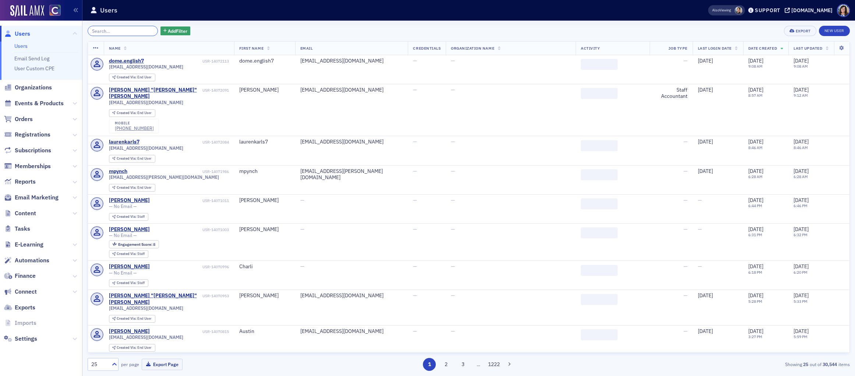
paste input "charlie.levine@colostate.edu"
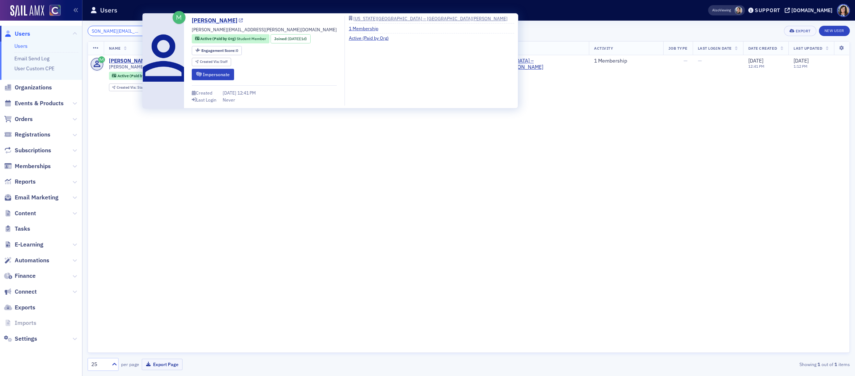
type input "charlie.levine@colostate.edu"
click at [239, 19] on icon at bounding box center [241, 21] width 4 height 4
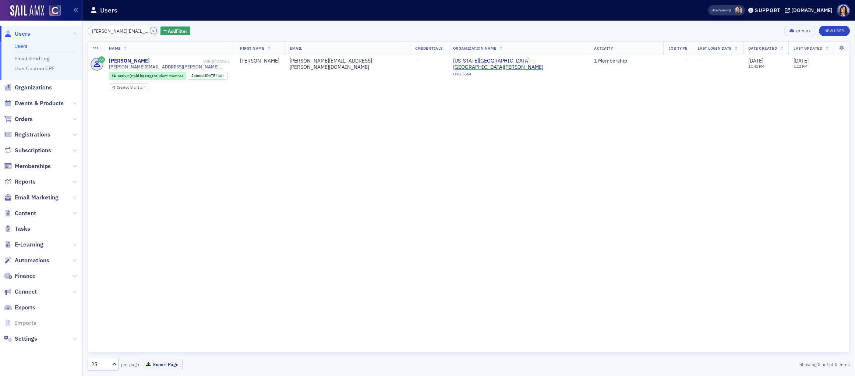
click at [150, 32] on button "×" at bounding box center [153, 30] width 7 height 7
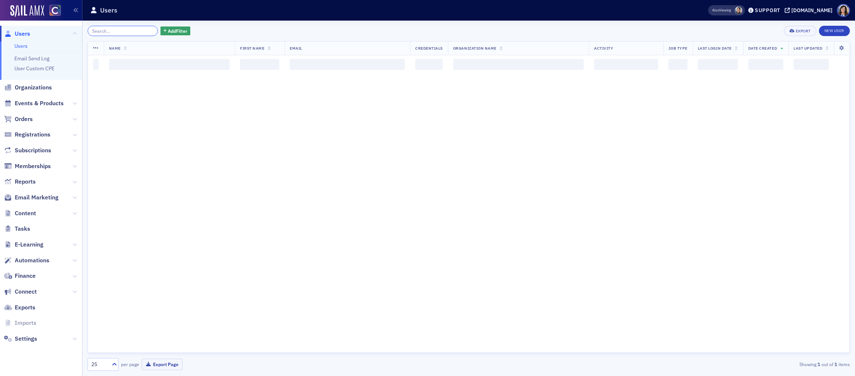
click at [118, 31] on input "search" at bounding box center [123, 31] width 70 height 10
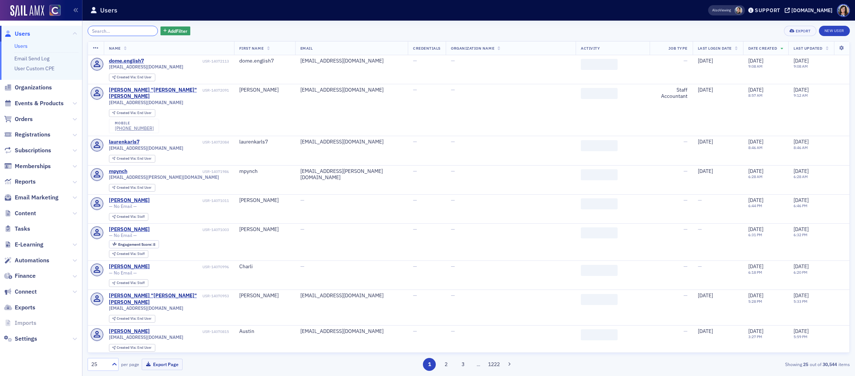
paste input "eden.trujillo@colostate.edu"
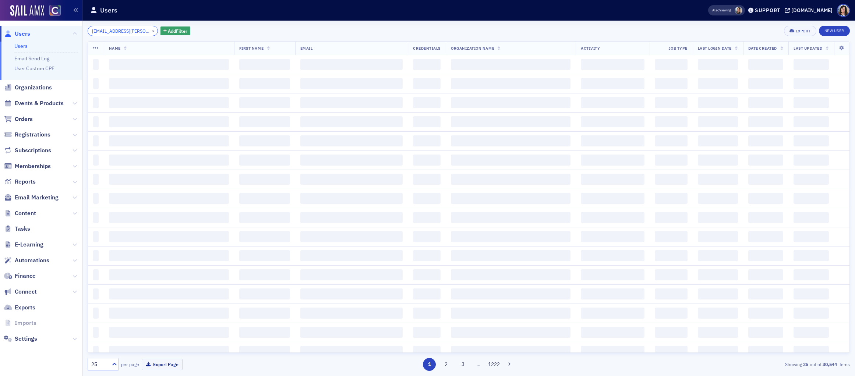
scroll to position [0, 7]
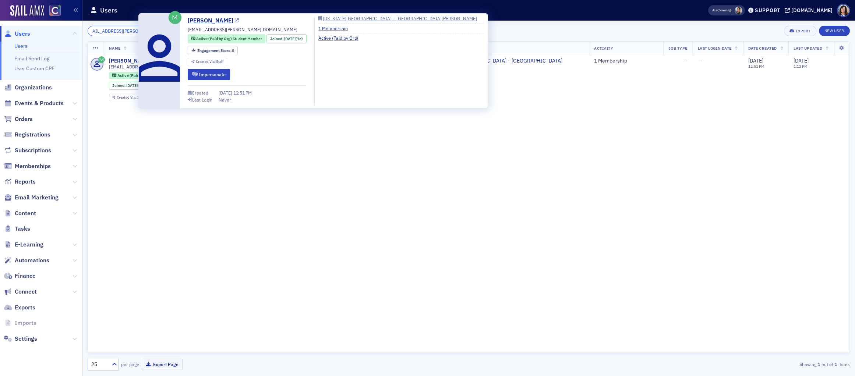
type input "eden.trujillo@colostate.edu"
click at [235, 21] on icon at bounding box center [237, 21] width 4 height 4
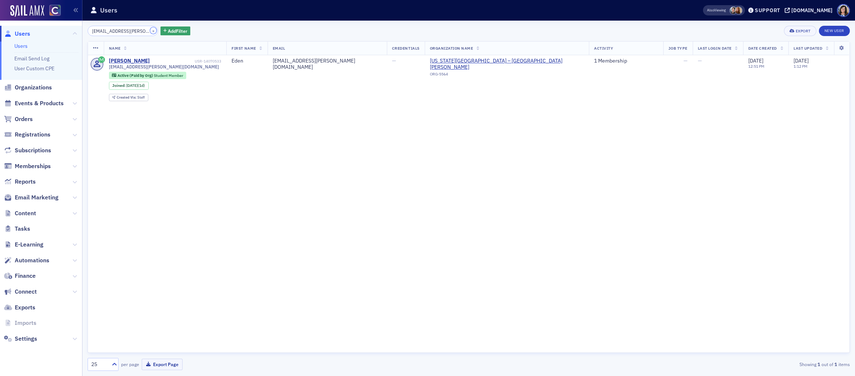
drag, startPoint x: 146, startPoint y: 29, endPoint x: 126, endPoint y: 29, distance: 19.9
click at [150, 29] on button "×" at bounding box center [153, 30] width 7 height 7
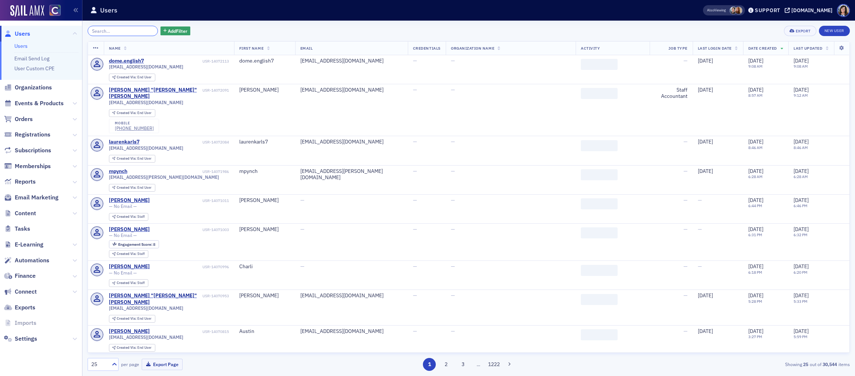
click at [126, 29] on input "search" at bounding box center [123, 31] width 70 height 10
paste input "emmie.thompson@colostate.edu"
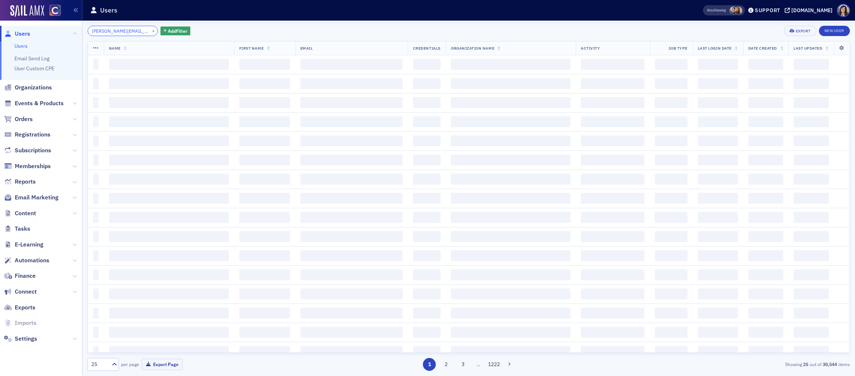
scroll to position [0, 18]
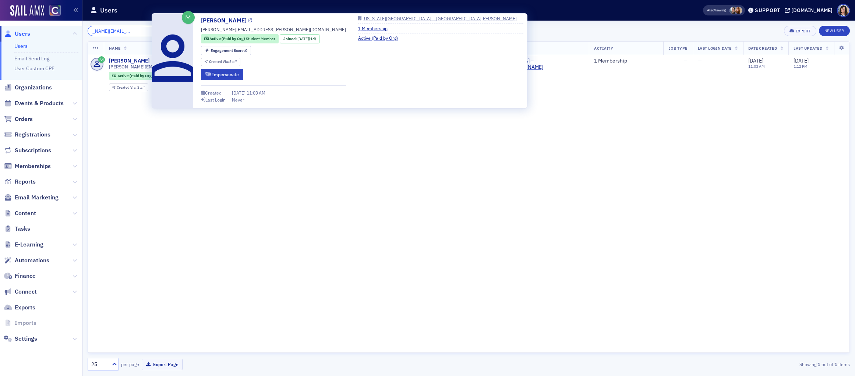
type input "emmie.thompson@colostate.edu"
click at [252, 20] on icon at bounding box center [250, 21] width 4 height 4
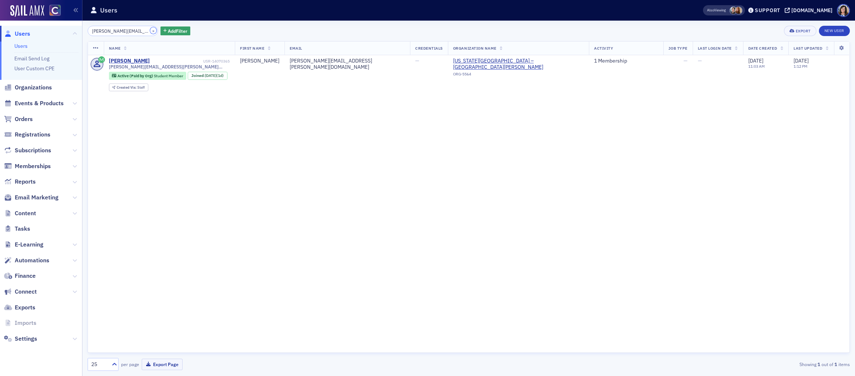
drag, startPoint x: 143, startPoint y: 31, endPoint x: 134, endPoint y: 31, distance: 9.6
click at [150, 31] on button "×" at bounding box center [153, 30] width 7 height 7
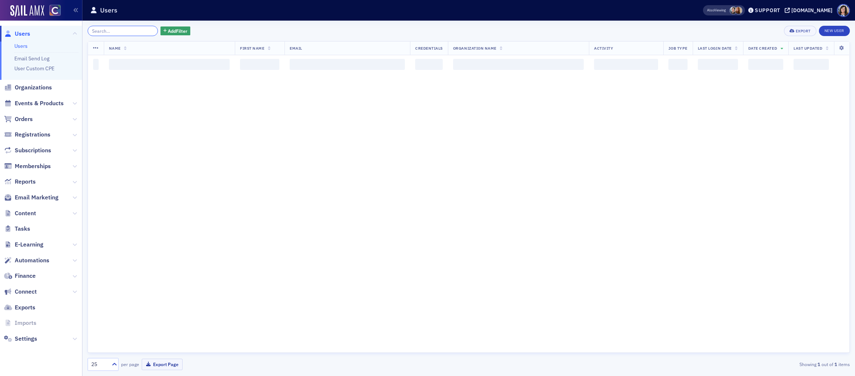
click at [133, 31] on input "search" at bounding box center [123, 31] width 70 height 10
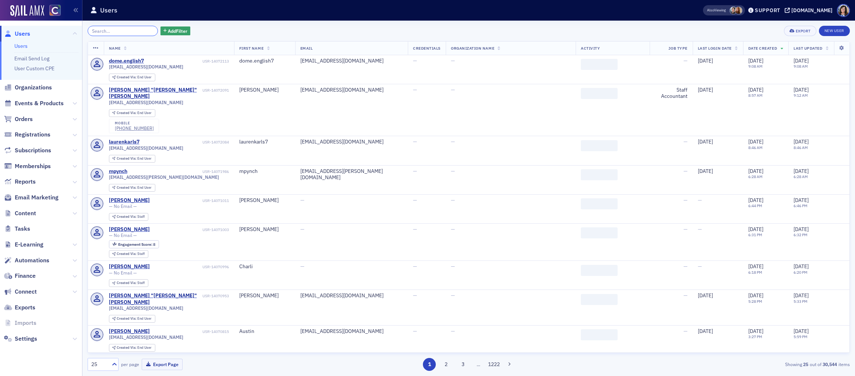
paste input "grace.levakin@colostate.edu"
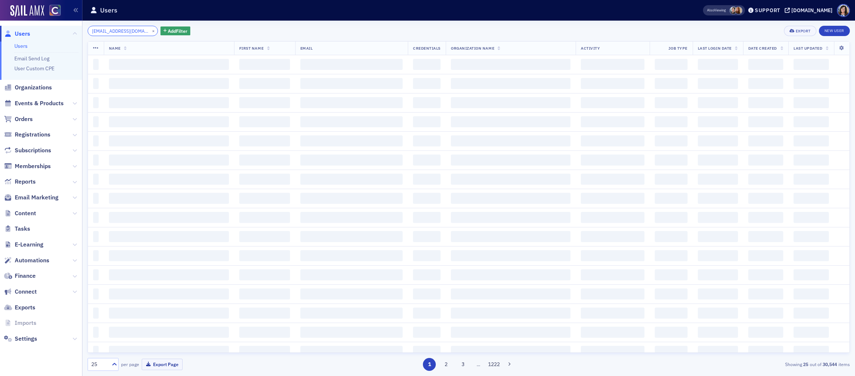
scroll to position [0, 10]
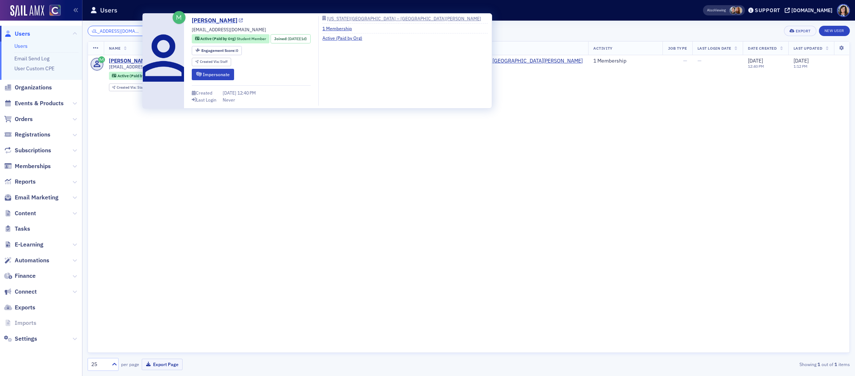
type input "grace.levakin@colostate.edu"
click at [233, 22] on link "Grace Levakin" at bounding box center [217, 20] width 51 height 9
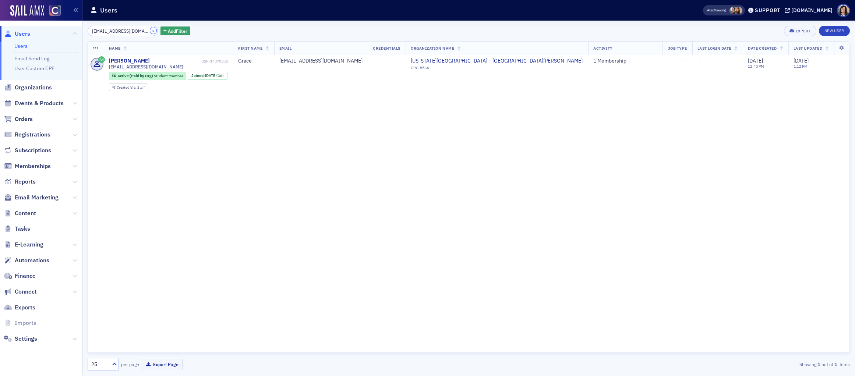
click at [150, 31] on button "×" at bounding box center [153, 30] width 7 height 7
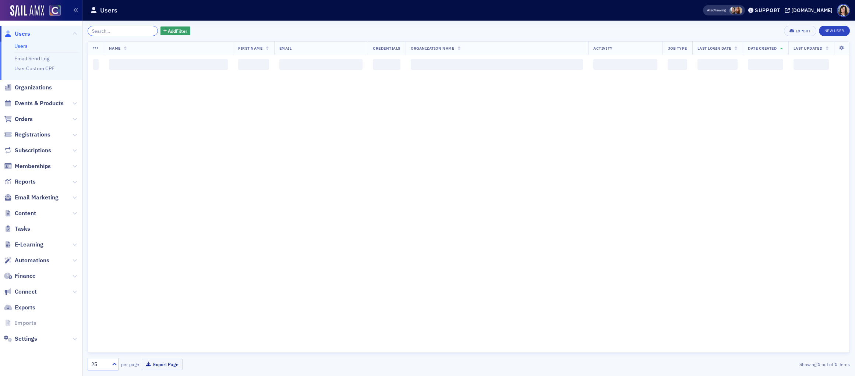
click at [136, 31] on input "search" at bounding box center [123, 31] width 70 height 10
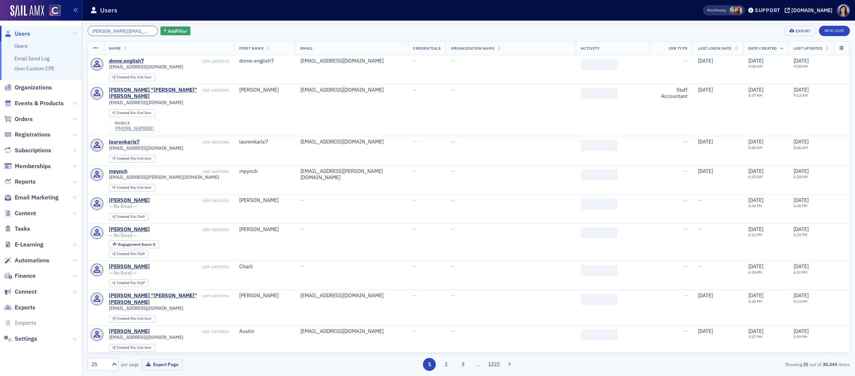
scroll to position [0, 5]
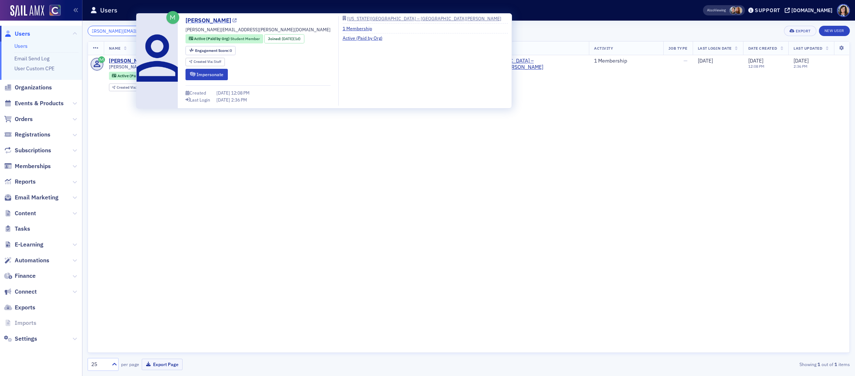
type input "irina.zigray@colostate.edu"
click at [233, 21] on icon at bounding box center [235, 21] width 4 height 4
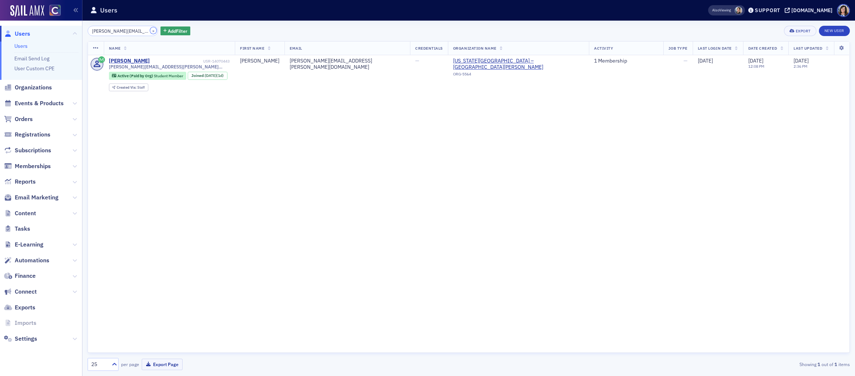
drag, startPoint x: 145, startPoint y: 31, endPoint x: 133, endPoint y: 31, distance: 12.5
click at [150, 31] on button "×" at bounding box center [153, 30] width 7 height 7
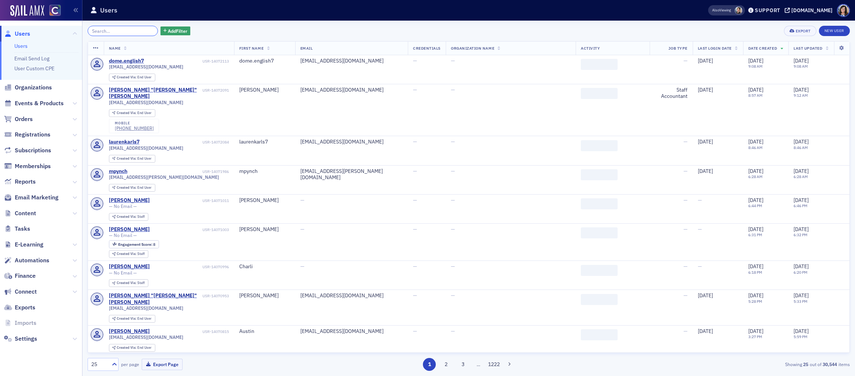
click at [124, 31] on input "search" at bounding box center [123, 31] width 70 height 10
paste input "isabel.williams@colostate.edu"
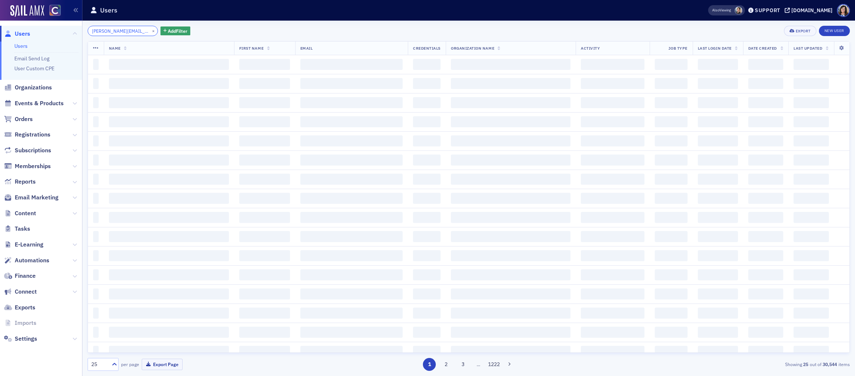
scroll to position [0, 13]
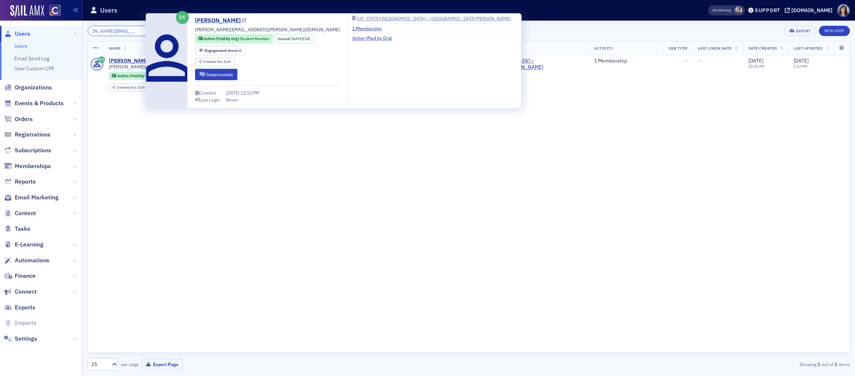
type input "isabel.williams@colostate.edu"
click at [242, 20] on icon at bounding box center [244, 21] width 4 height 4
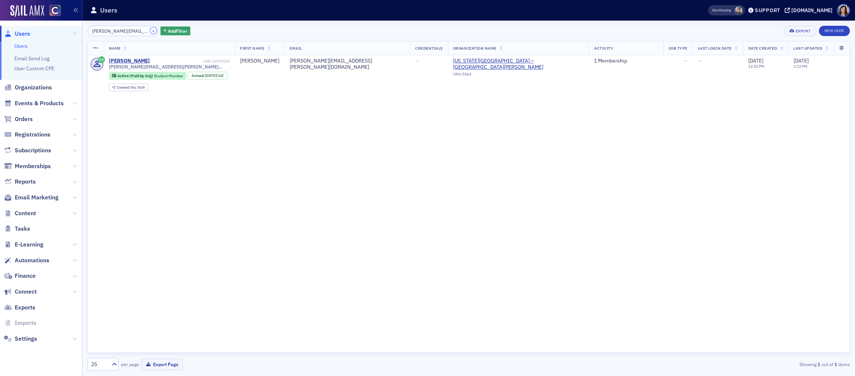
click at [150, 31] on button "×" at bounding box center [153, 30] width 7 height 7
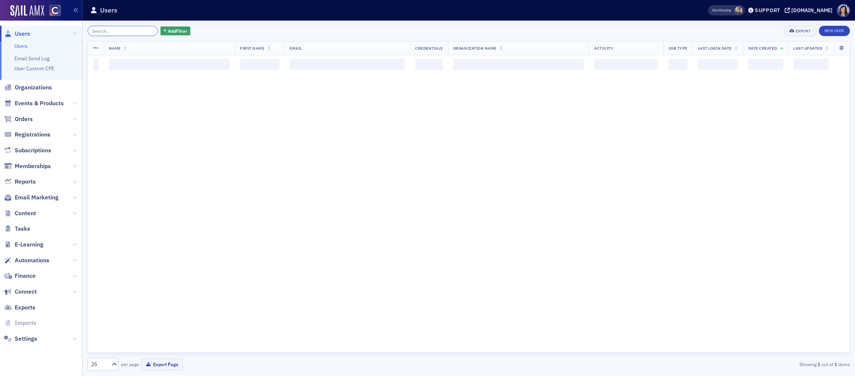
click at [127, 31] on input "search" at bounding box center [123, 31] width 70 height 10
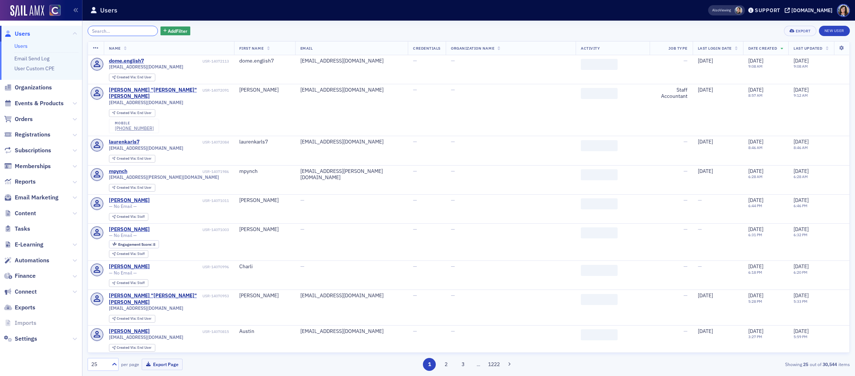
paste input "jackson.detlefs@colostate.edu"
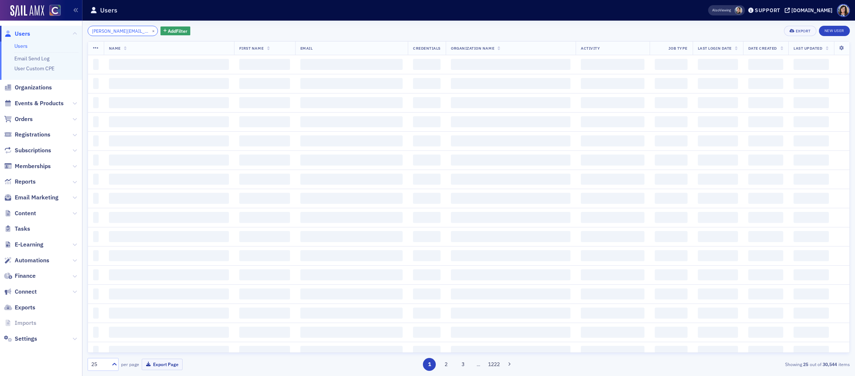
scroll to position [0, 14]
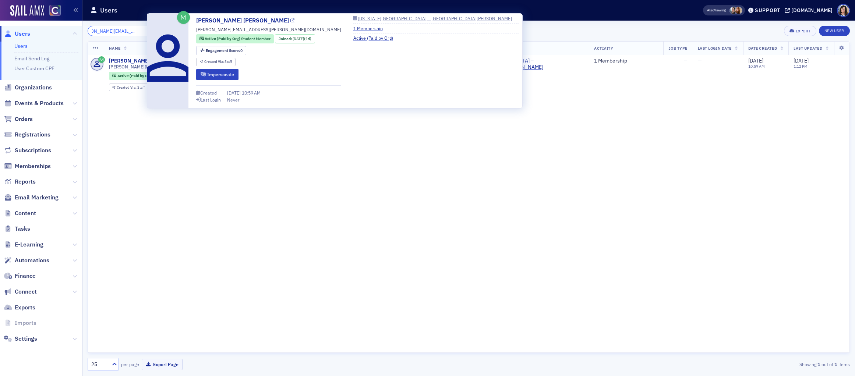
type input "jackson.detlefs@colostate.edu"
click at [291, 19] on icon at bounding box center [293, 21] width 4 height 4
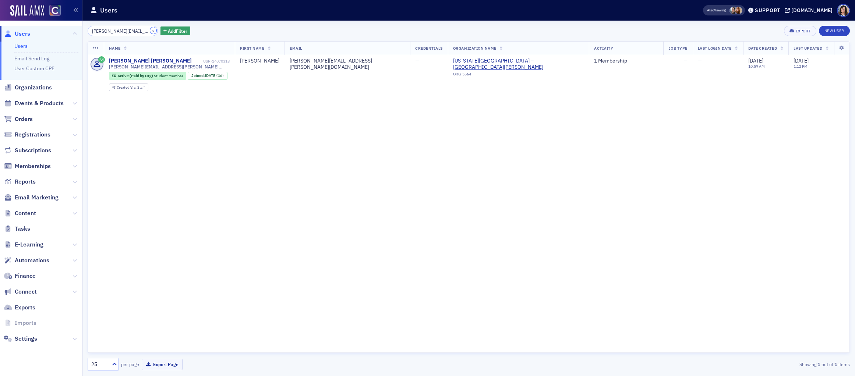
drag, startPoint x: 144, startPoint y: 30, endPoint x: 130, endPoint y: 30, distance: 14.0
click at [150, 30] on button "×" at bounding box center [153, 30] width 7 height 7
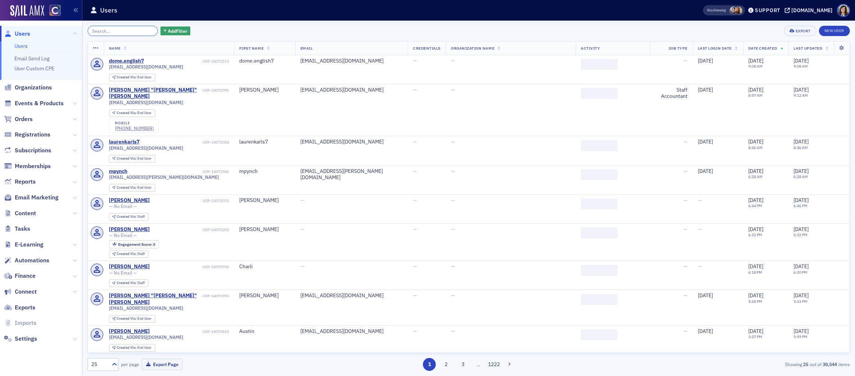
click at [130, 30] on input "search" at bounding box center [123, 31] width 70 height 10
paste input "keith.dunrud@colostate.edu"
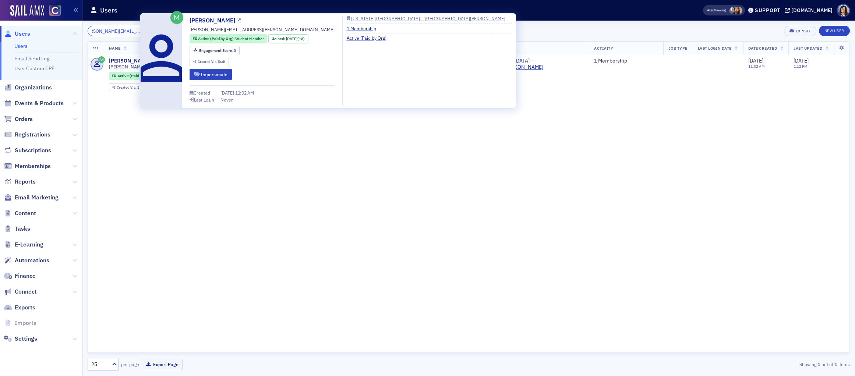
type input "keith.dunrud@colostate.edu"
click at [237, 21] on icon at bounding box center [239, 21] width 4 height 4
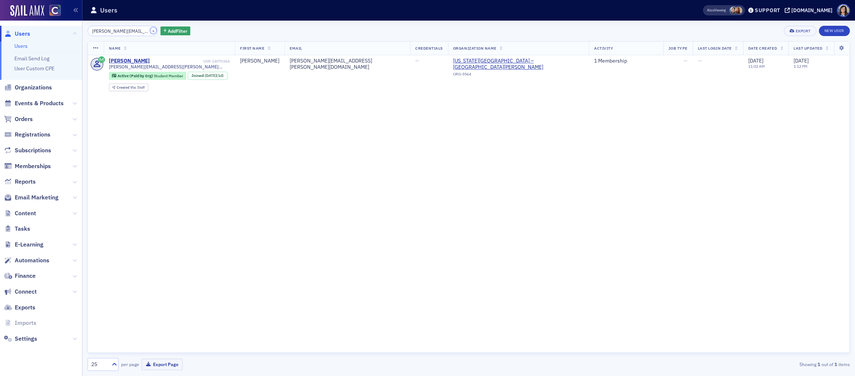
drag, startPoint x: 142, startPoint y: 31, endPoint x: 120, endPoint y: 32, distance: 22.5
click at [150, 31] on button "×" at bounding box center [153, 30] width 7 height 7
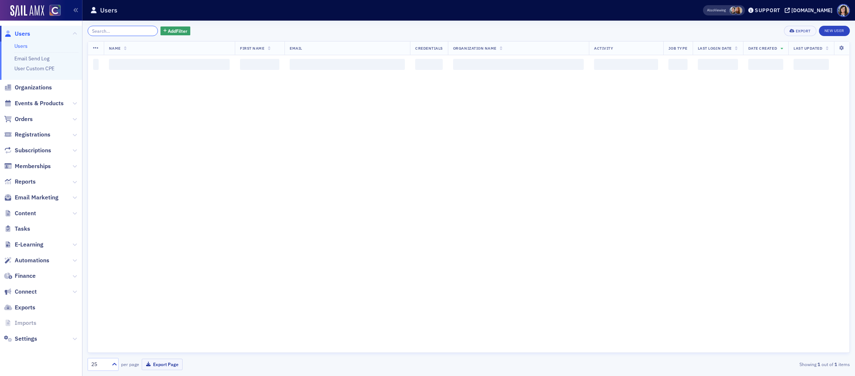
click at [120, 32] on input "search" at bounding box center [123, 31] width 70 height 10
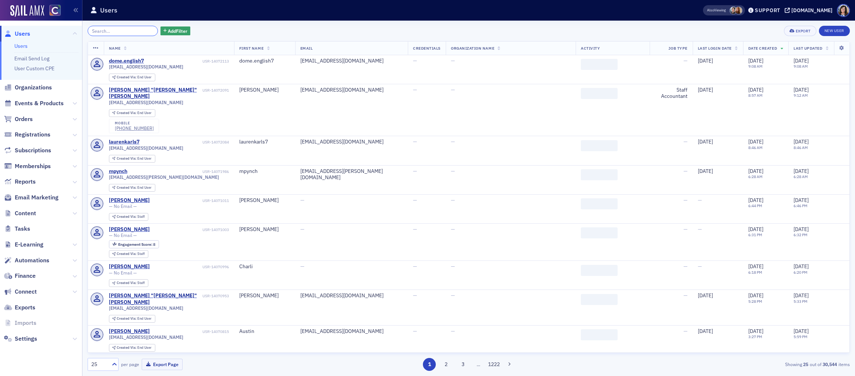
paste input "kenli.herrera@colostate.edu"
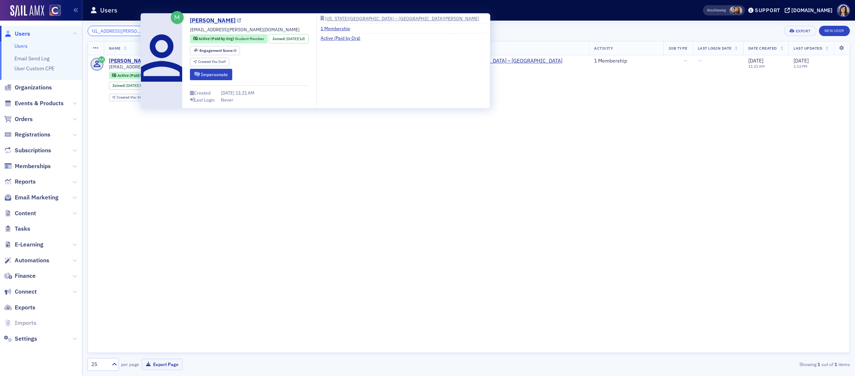
type input "kenli.herrera@colostate.edu"
click at [237, 20] on icon at bounding box center [239, 21] width 4 height 4
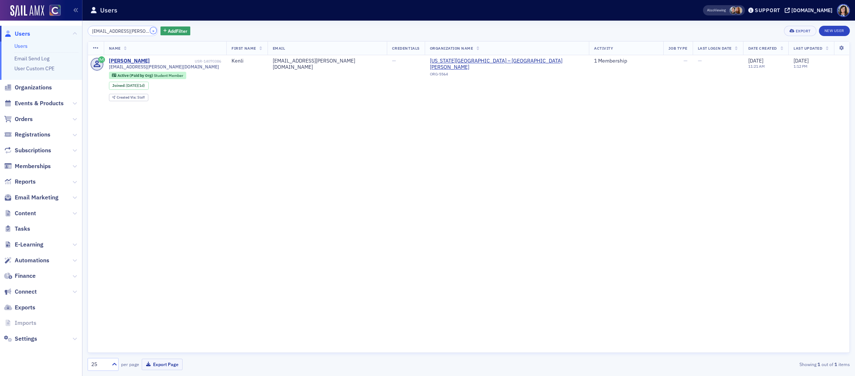
click at [150, 30] on button "×" at bounding box center [153, 30] width 7 height 7
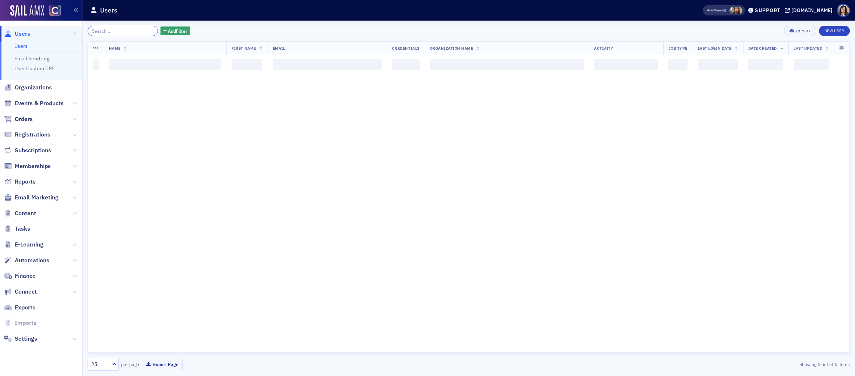
click at [132, 30] on input "search" at bounding box center [123, 31] width 70 height 10
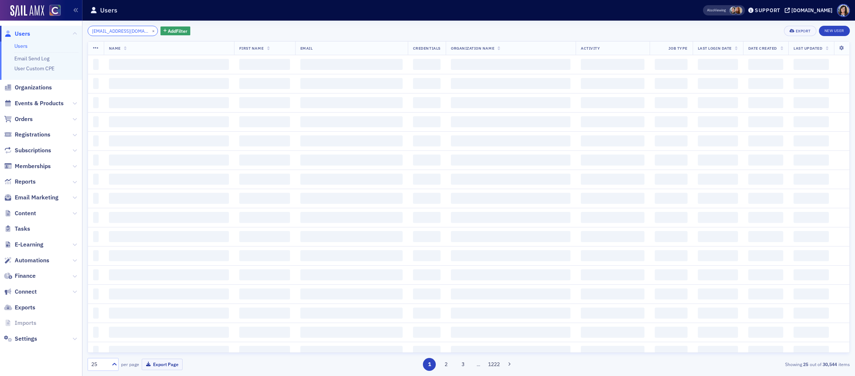
scroll to position [0, 10]
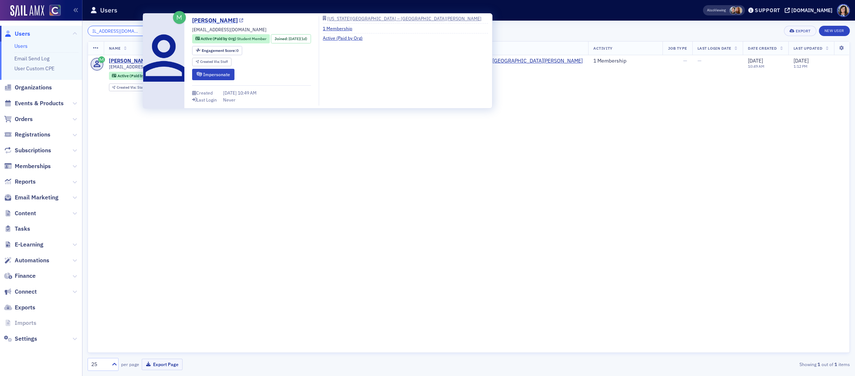
type input "lauren.ackein@colostate.edu"
click at [239, 21] on icon at bounding box center [241, 21] width 4 height 4
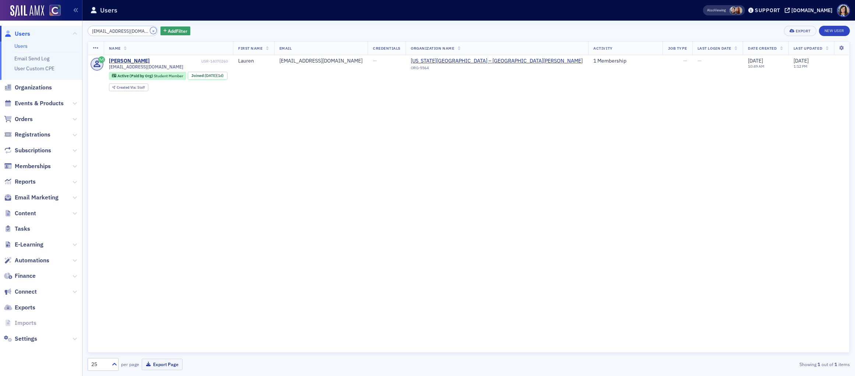
click at [150, 31] on button "×" at bounding box center [153, 30] width 7 height 7
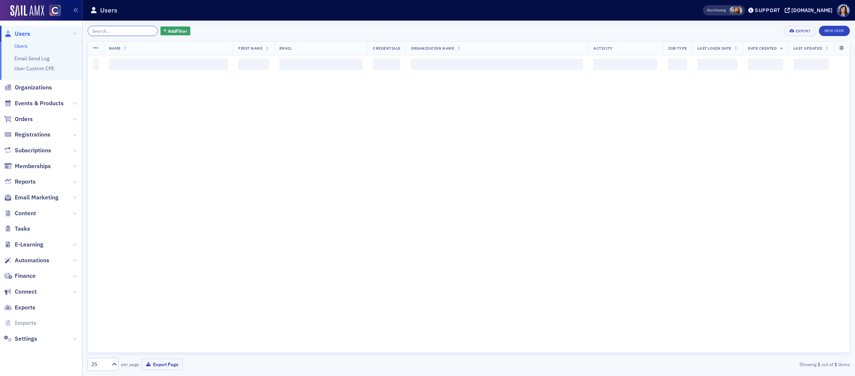
click at [127, 31] on input "search" at bounding box center [123, 31] width 70 height 10
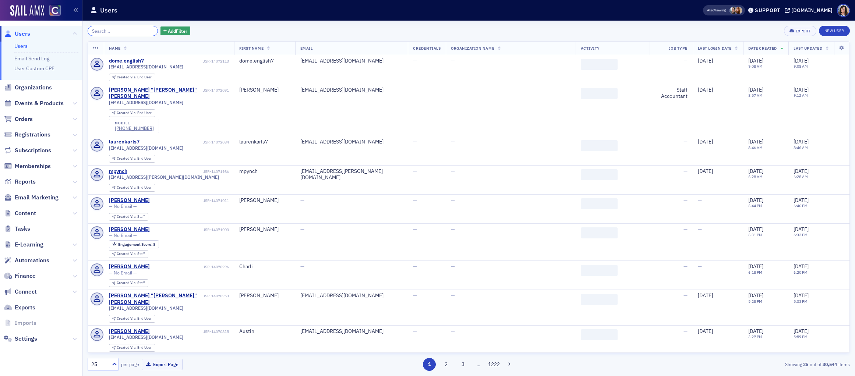
paste input "lauren.king@colostate.edu"
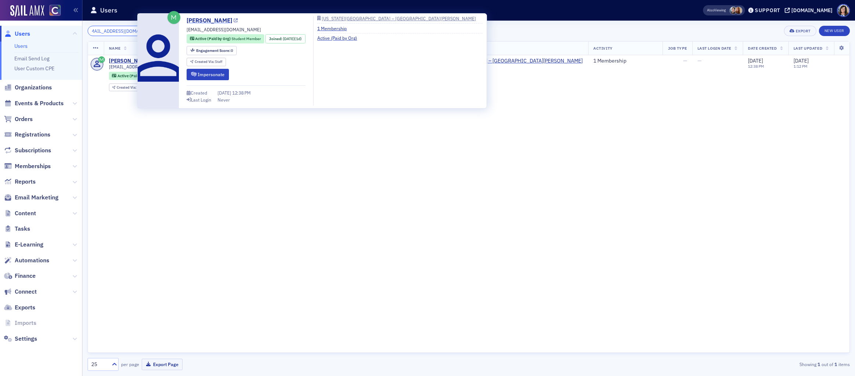
type input "lauren.king@colostate.edu"
click at [234, 20] on icon at bounding box center [236, 21] width 4 height 4
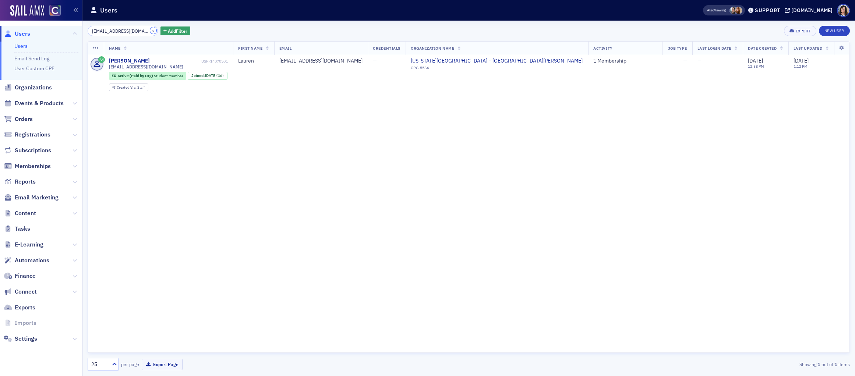
drag, startPoint x: 144, startPoint y: 32, endPoint x: 139, endPoint y: 32, distance: 4.8
click at [150, 32] on button "×" at bounding box center [153, 30] width 7 height 7
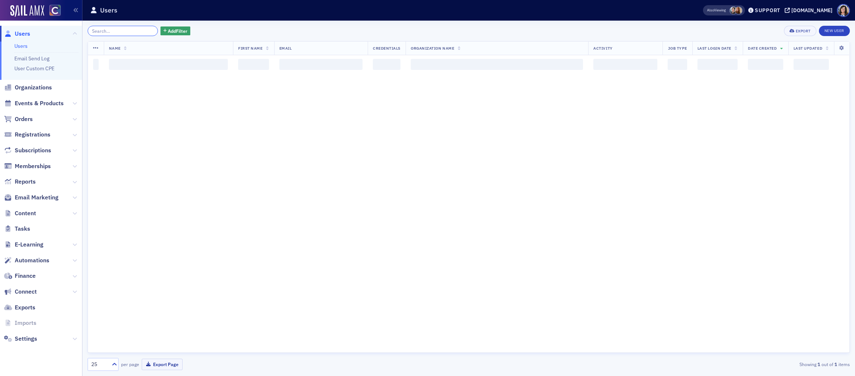
click at [129, 32] on input "search" at bounding box center [123, 31] width 70 height 10
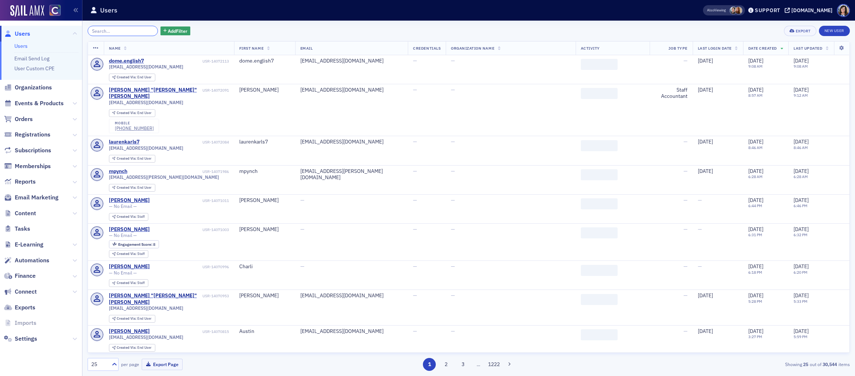
paste input "marieke.flynn@colostate.edu"
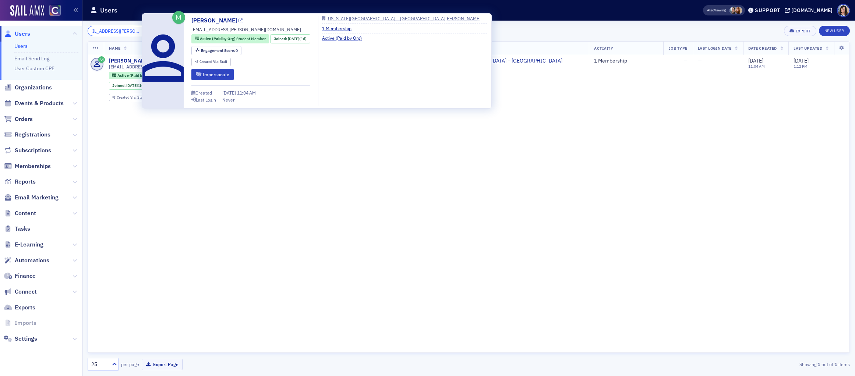
type input "marieke.flynn@colostate.edu"
click at [239, 19] on icon at bounding box center [241, 21] width 4 height 4
click at [239, 20] on icon at bounding box center [241, 21] width 4 height 4
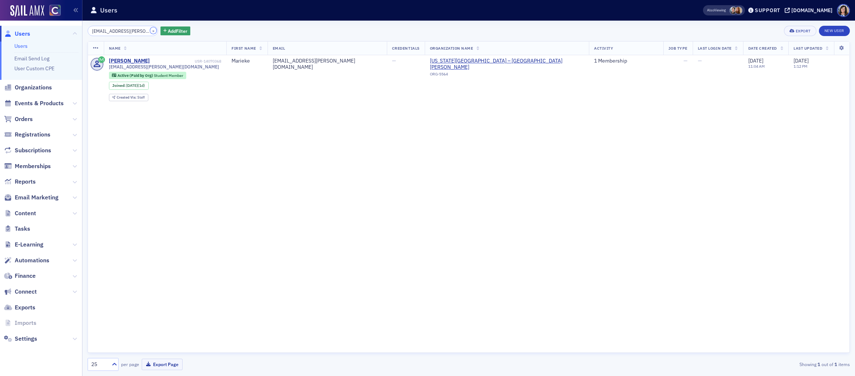
drag, startPoint x: 144, startPoint y: 30, endPoint x: 137, endPoint y: 30, distance: 6.6
click at [150, 30] on button "×" at bounding box center [153, 30] width 7 height 7
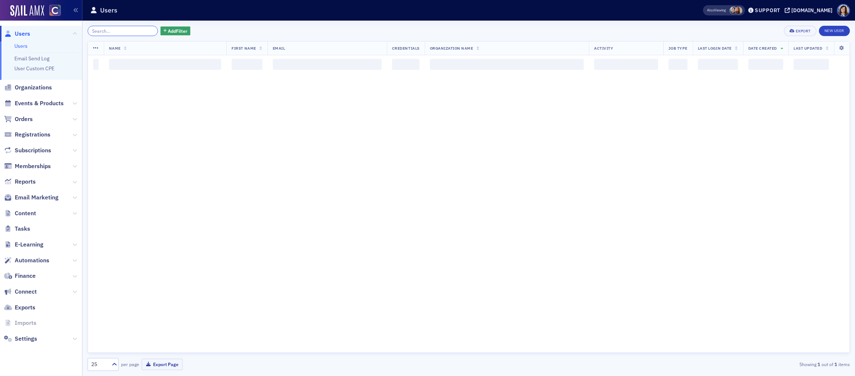
click at [129, 30] on input "search" at bounding box center [123, 31] width 70 height 10
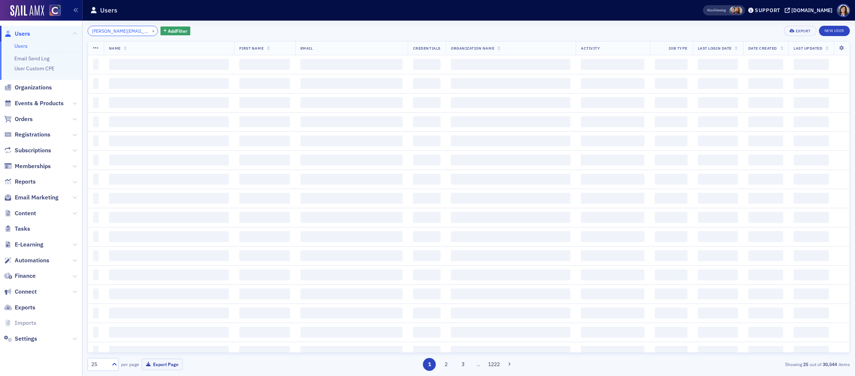
scroll to position [0, 16]
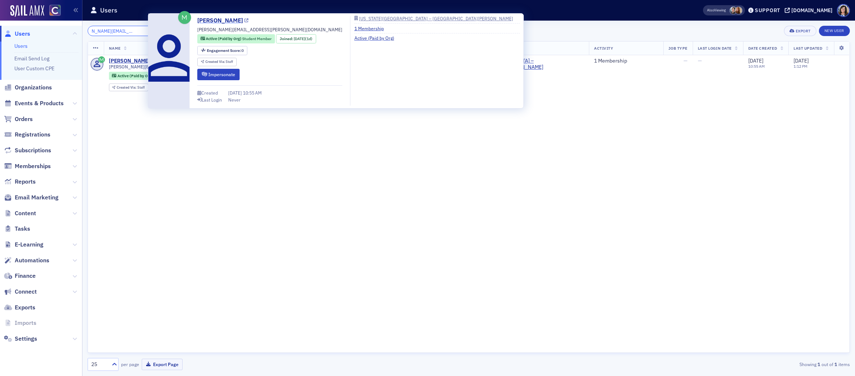
type input "matthew.cordell@colostate.edu"
click at [246, 20] on icon at bounding box center [247, 21] width 4 height 4
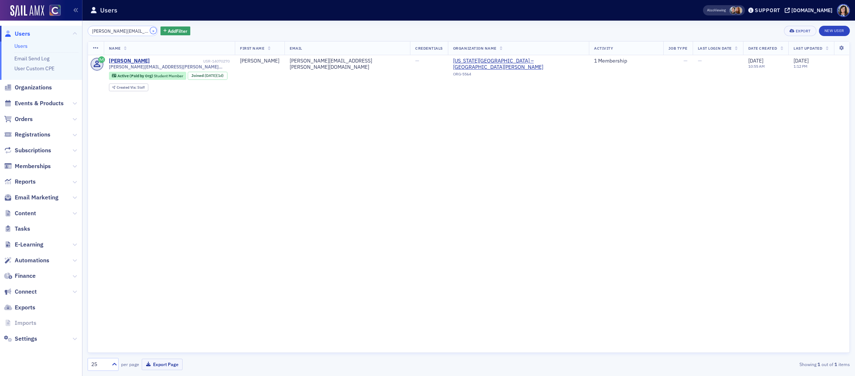
click at [150, 31] on button "×" at bounding box center [153, 30] width 7 height 7
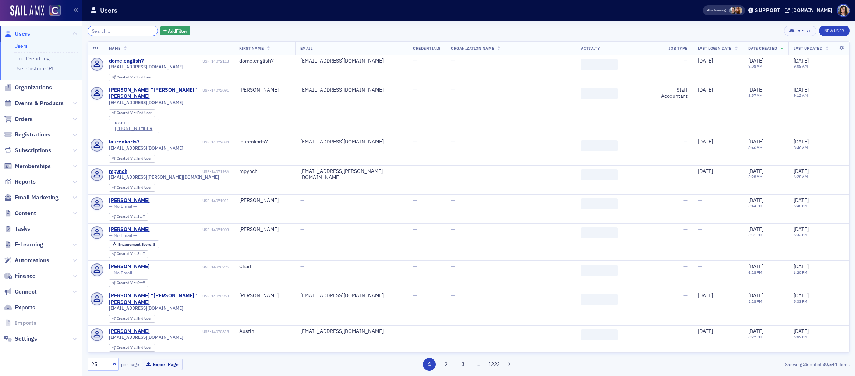
click at [138, 31] on input "search" at bounding box center [123, 31] width 70 height 10
paste input "maya.c.gray@colostate.edu"
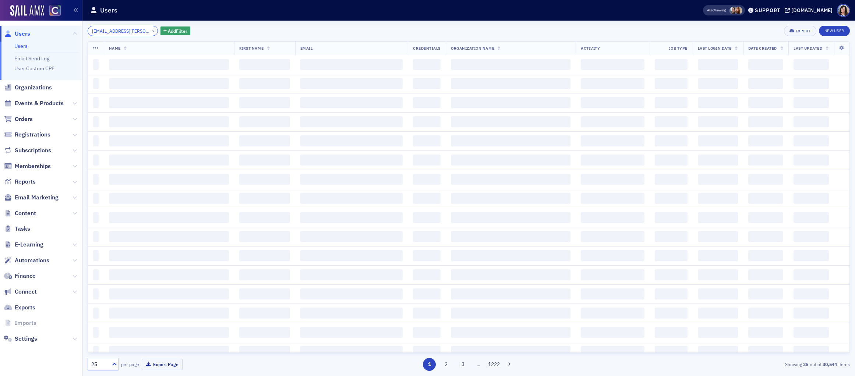
scroll to position [0, 7]
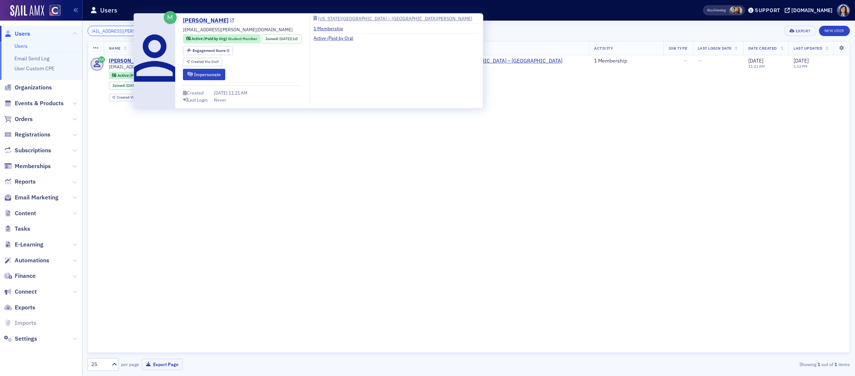
type input "maya.c.gray@colostate.edu"
click at [230, 21] on icon at bounding box center [232, 21] width 4 height 4
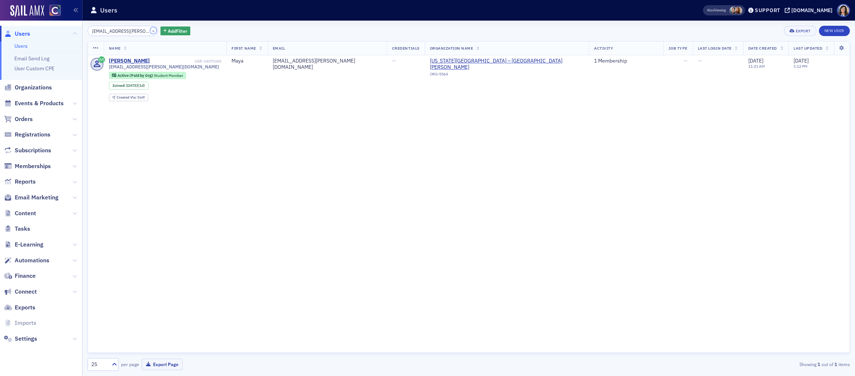
drag, startPoint x: 145, startPoint y: 31, endPoint x: 124, endPoint y: 31, distance: 20.6
click at [150, 31] on button "×" at bounding box center [153, 30] width 7 height 7
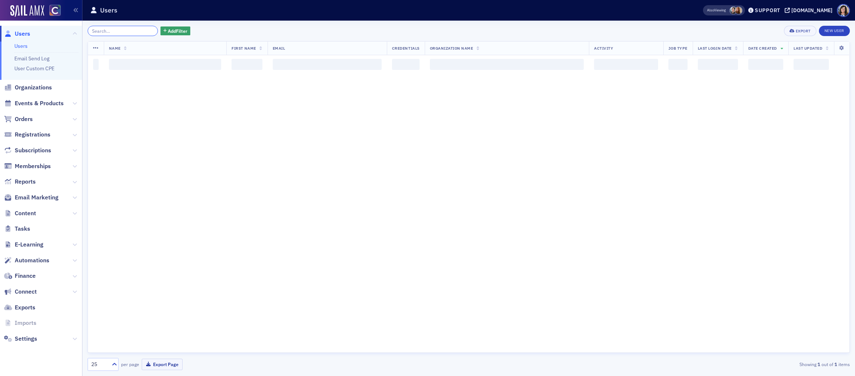
click at [121, 31] on input "search" at bounding box center [123, 31] width 70 height 10
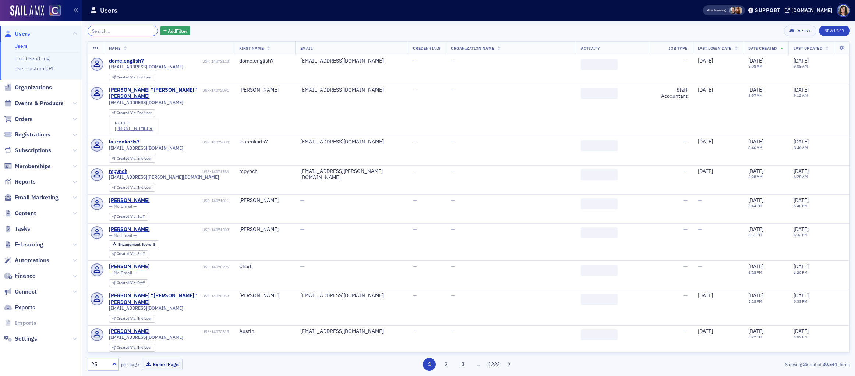
paste input "morgan.steinpreis@colostate.edu"
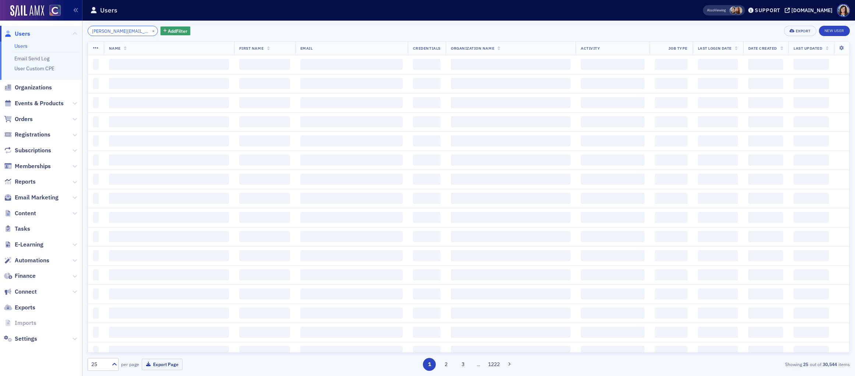
scroll to position [0, 20]
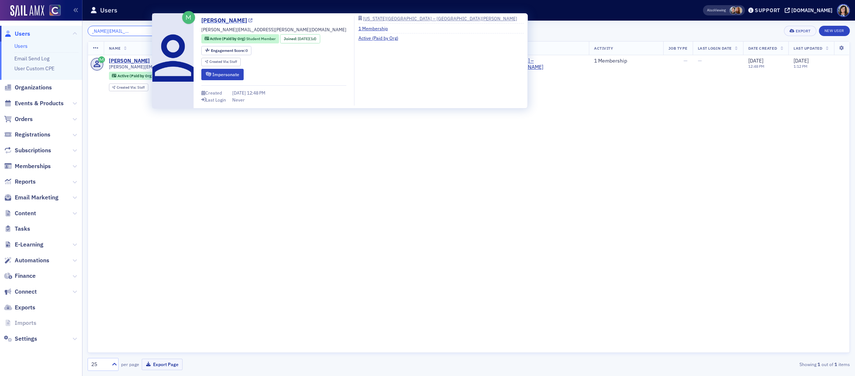
type input "morgan.steinpreis@colostate.edu"
click at [252, 20] on icon at bounding box center [251, 21] width 4 height 4
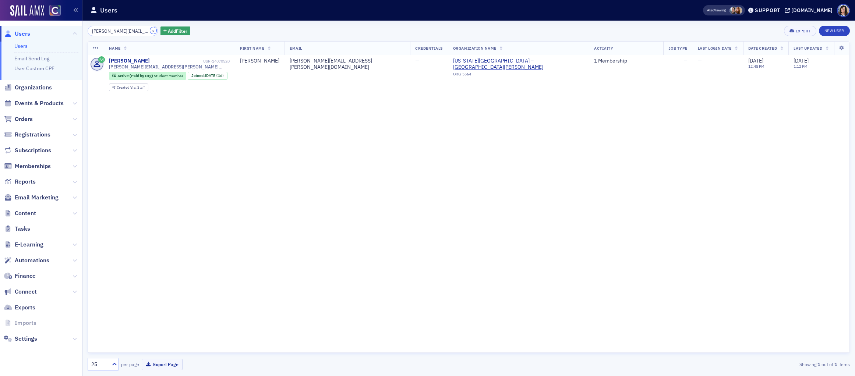
drag, startPoint x: 144, startPoint y: 31, endPoint x: 136, endPoint y: 31, distance: 7.4
click at [150, 31] on button "×" at bounding box center [153, 30] width 7 height 7
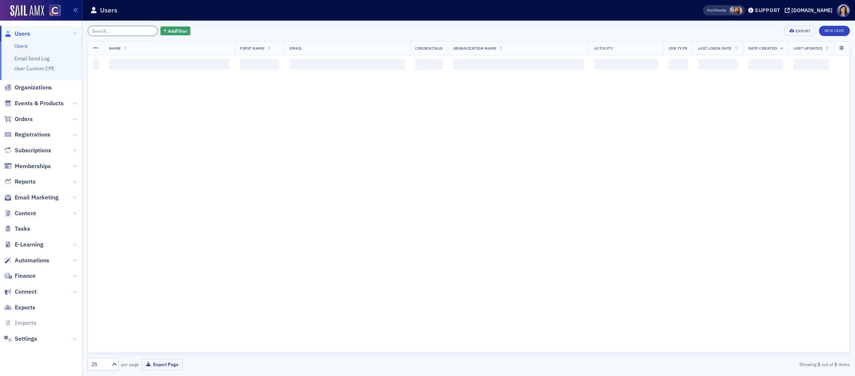
click at [129, 31] on input "search" at bounding box center [123, 31] width 70 height 10
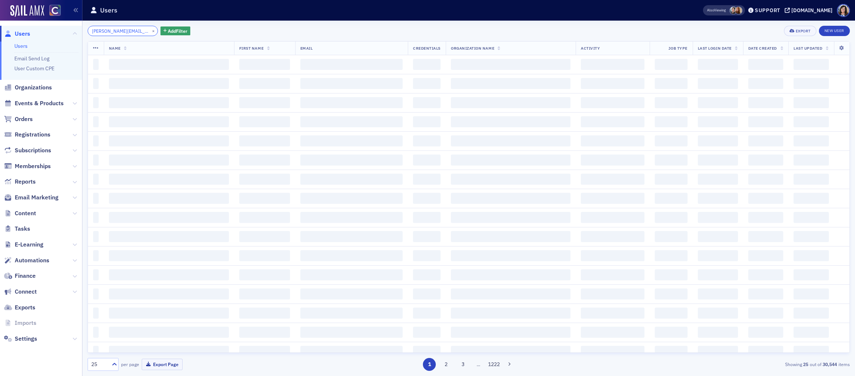
scroll to position [0, 6]
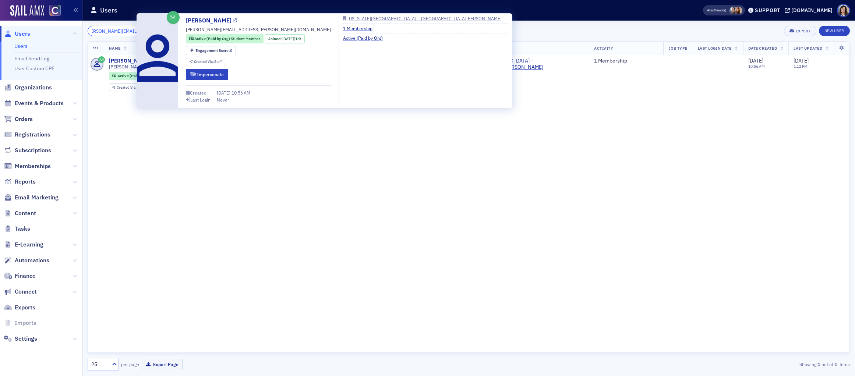
type input "nick.davies@colostate.edu"
click at [233, 20] on icon at bounding box center [235, 21] width 4 height 4
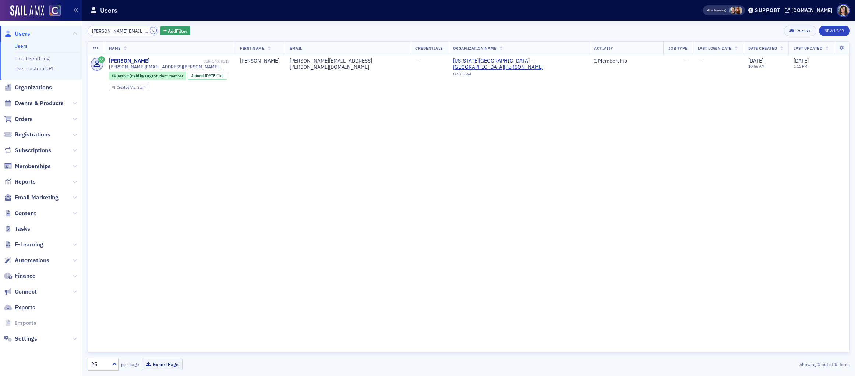
drag, startPoint x: 143, startPoint y: 32, endPoint x: 133, endPoint y: 32, distance: 10.7
click at [150, 32] on button "×" at bounding box center [153, 30] width 7 height 7
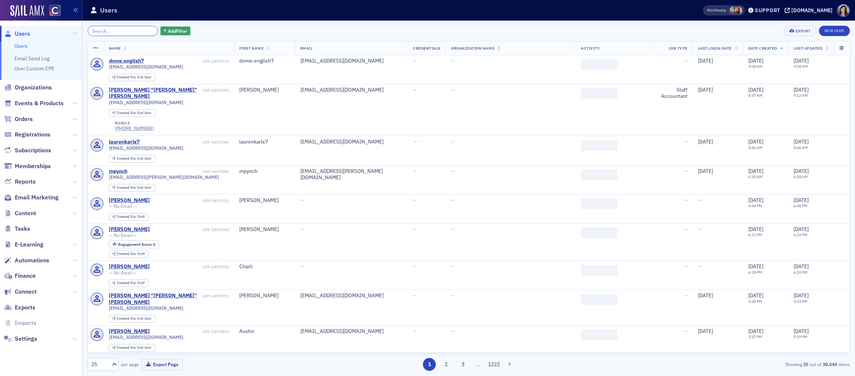
click at [127, 32] on input "search" at bounding box center [123, 31] width 70 height 10
paste input "paige.lyons@colostate.edu"
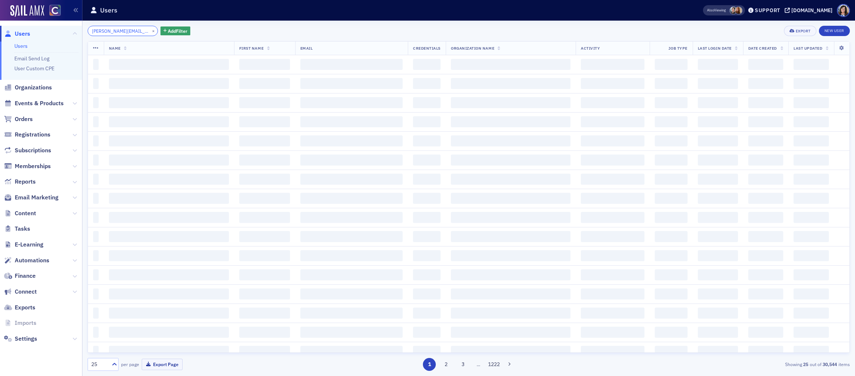
scroll to position [0, 6]
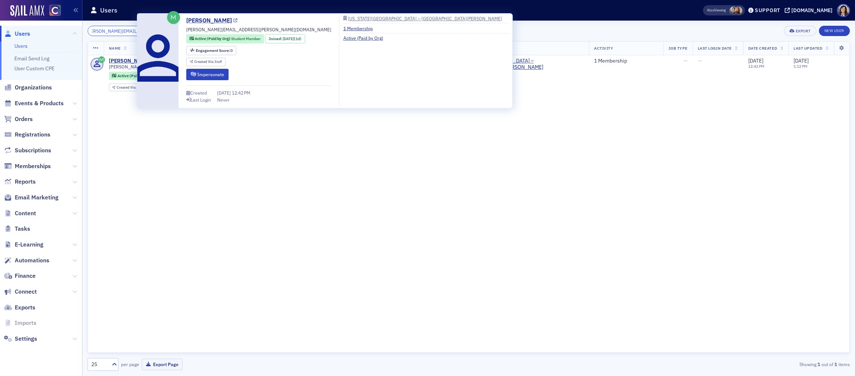
type input "paige.lyons@colostate.edu"
click at [233, 21] on icon at bounding box center [235, 21] width 4 height 4
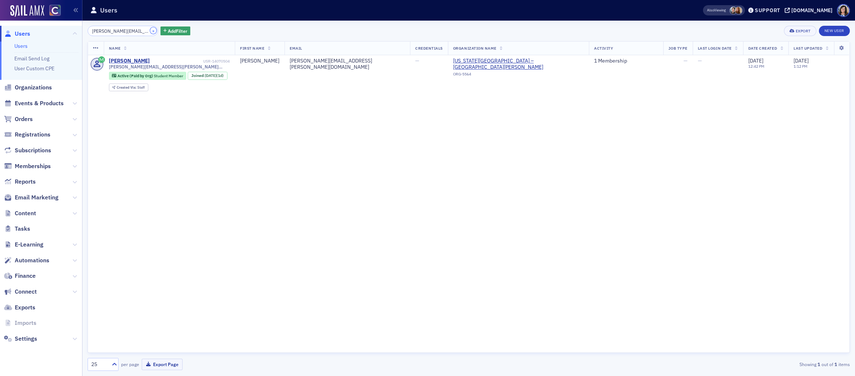
click at [150, 30] on button "×" at bounding box center [153, 30] width 7 height 7
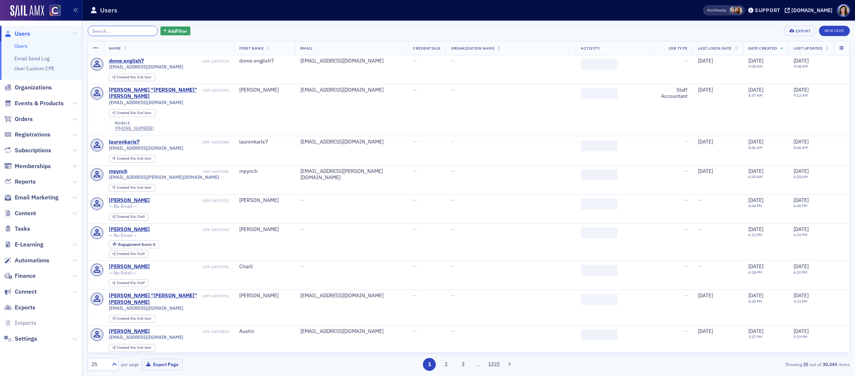
click at [135, 31] on input "search" at bounding box center [123, 31] width 70 height 10
paste input "phihung.than@colostate.edu"
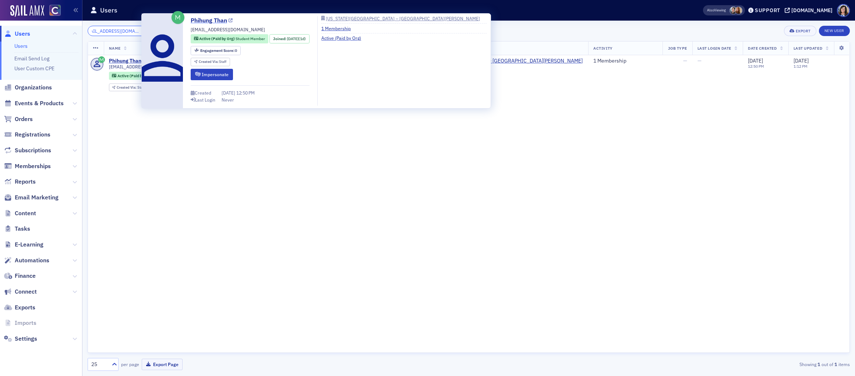
type input "phihung.than@colostate.edu"
click at [229, 22] on icon at bounding box center [231, 21] width 4 height 4
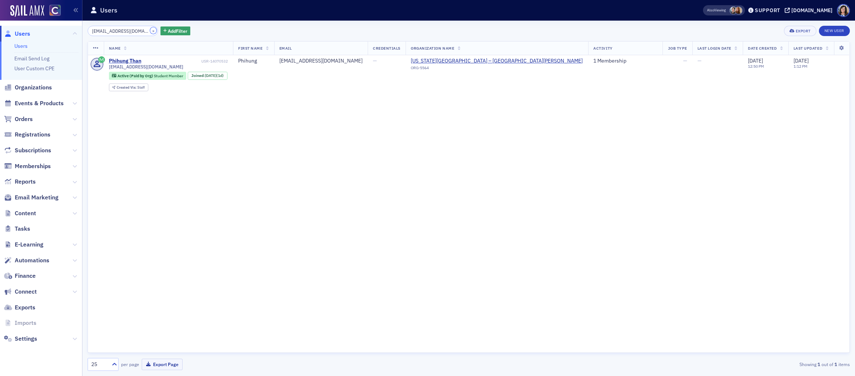
drag, startPoint x: 144, startPoint y: 30, endPoint x: 129, endPoint y: 30, distance: 15.5
click at [150, 30] on button "×" at bounding box center [153, 30] width 7 height 7
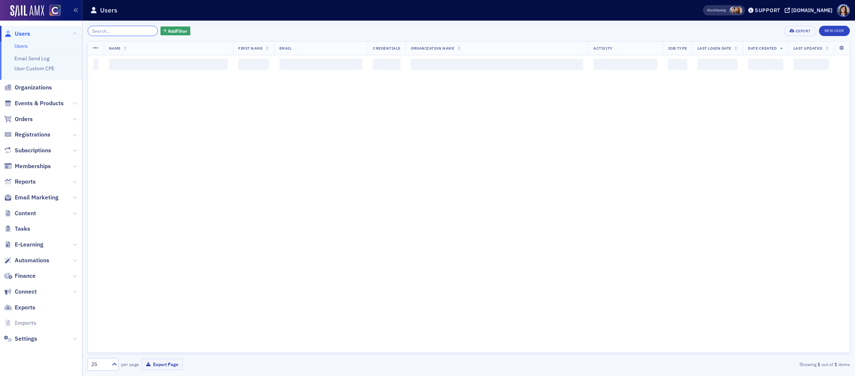
click at [129, 30] on input "search" at bounding box center [123, 31] width 70 height 10
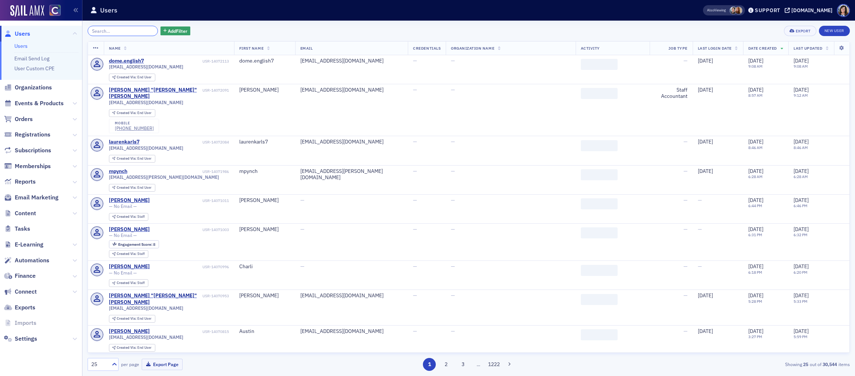
paste input "river.brooks@colostate.edu"
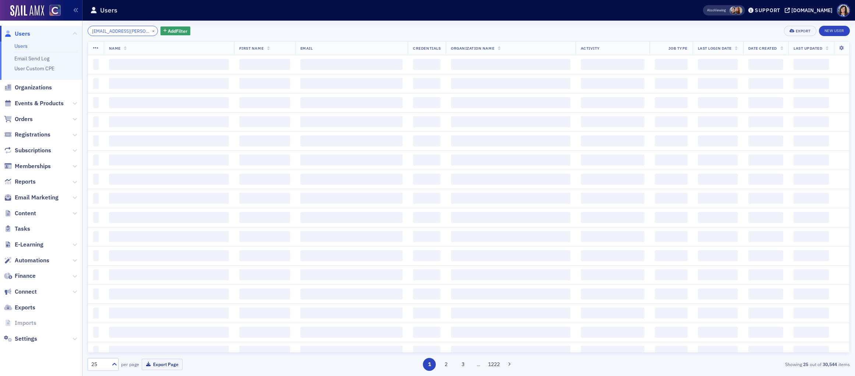
scroll to position [0, 7]
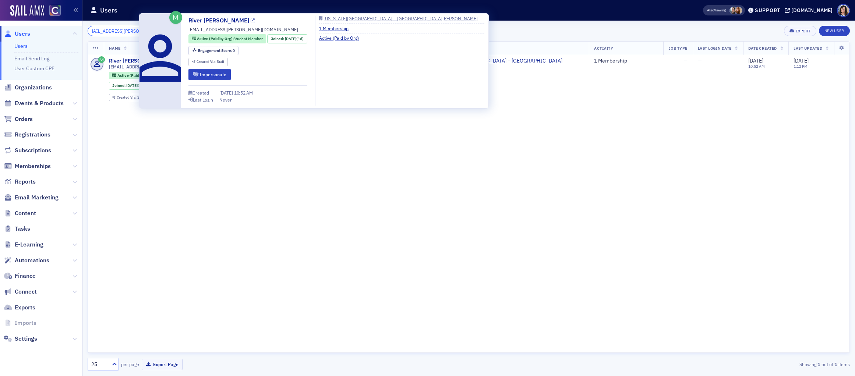
type input "river.brooks@colostate.edu"
click at [251, 21] on icon at bounding box center [253, 21] width 4 height 4
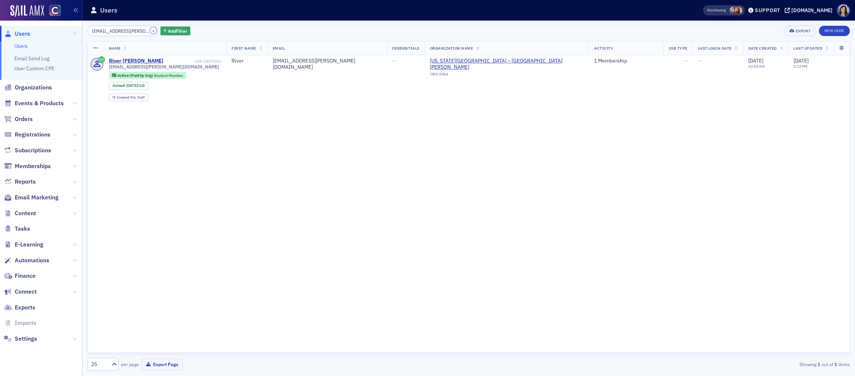
click at [150, 30] on button "×" at bounding box center [153, 30] width 7 height 7
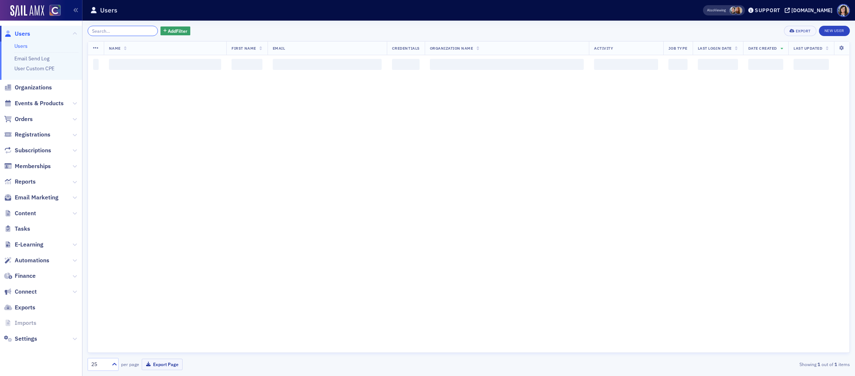
click at [134, 31] on input "search" at bounding box center [123, 31] width 70 height 10
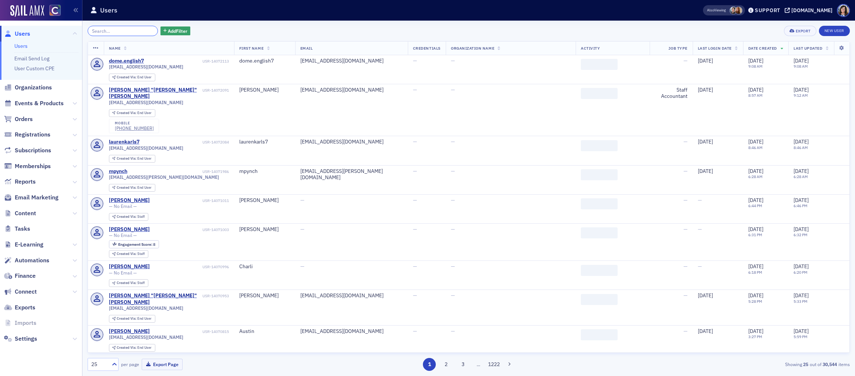
paste input "sarah.newlon@colostate.edu"
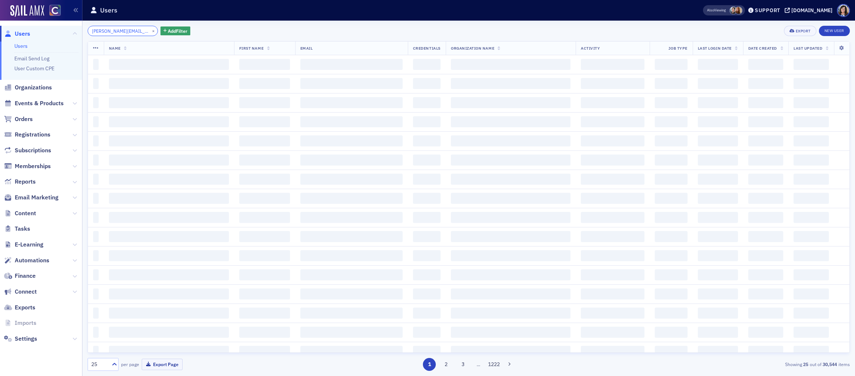
scroll to position [0, 10]
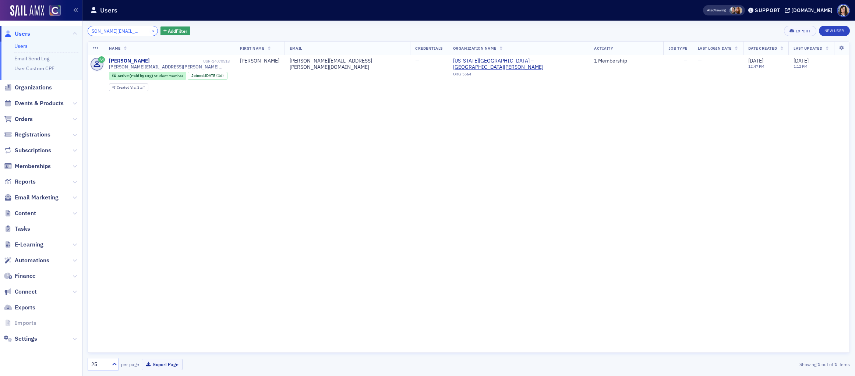
type input "sarah.newlon@colostate.edu"
drag, startPoint x: 144, startPoint y: 31, endPoint x: 129, endPoint y: 30, distance: 15.5
click at [150, 31] on button "×" at bounding box center [153, 30] width 7 height 7
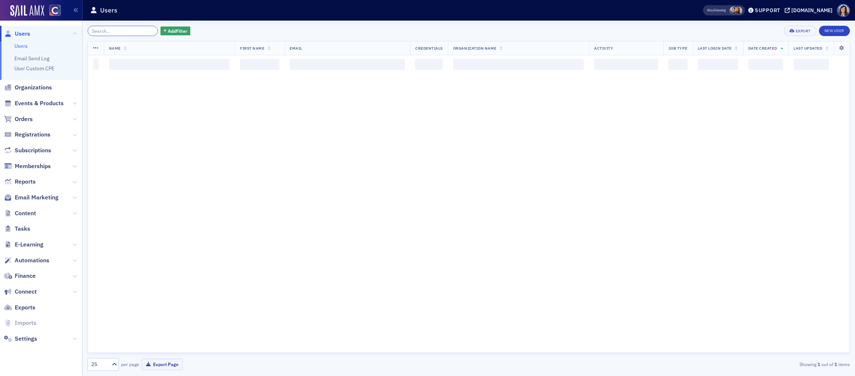
click at [123, 29] on input "search" at bounding box center [123, 31] width 70 height 10
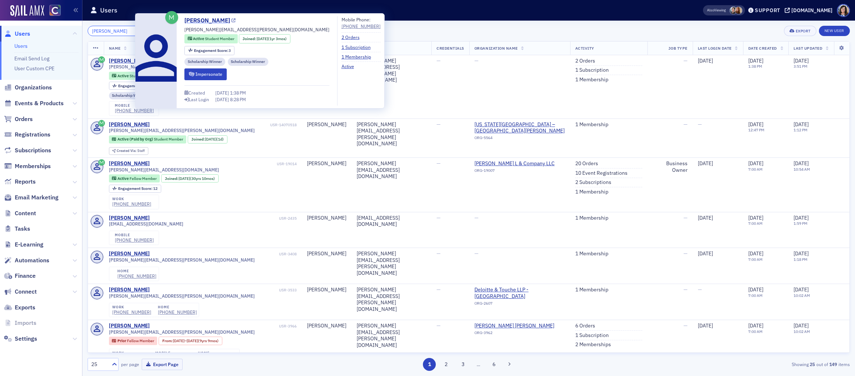
type input "sarah kidd"
click at [232, 20] on icon at bounding box center [234, 21] width 4 height 4
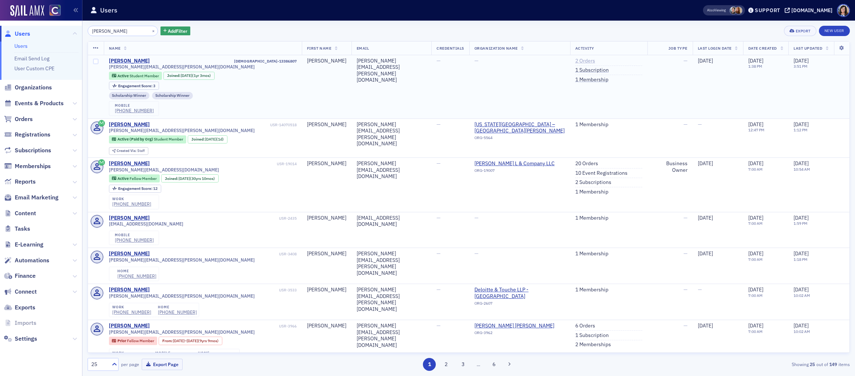
click at [585, 60] on link "2 Orders" at bounding box center [586, 61] width 20 height 7
click at [296, 62] on td "Sarah Kidd USR-13386807 sarah.y.kidd@gmail.com Active Student Member Joined : 6…" at bounding box center [203, 86] width 198 height 63
drag, startPoint x: 299, startPoint y: 61, endPoint x: 268, endPoint y: 63, distance: 31.4
click at [268, 63] on td "Sarah Kidd USR-13386807 sarah.y.kidd@gmail.com Active Student Member Joined : 6…" at bounding box center [203, 86] width 198 height 63
copy div "USR-13386807"
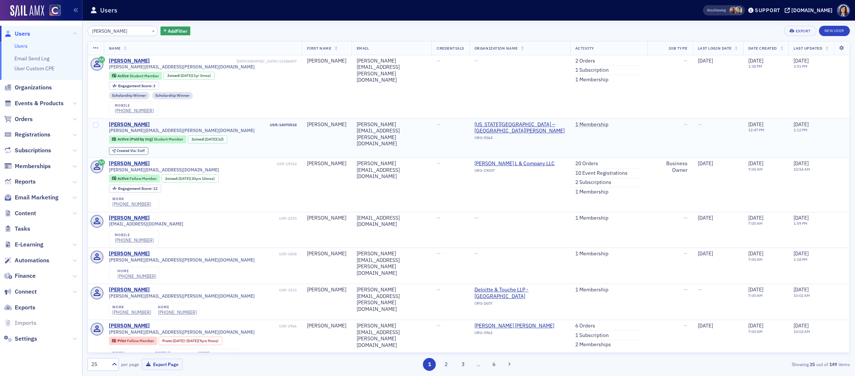
click at [298, 126] on td "Sarah Kidd USR-14070518 sarah.newlon@colostate.edu Active (Paid by Org) Student…" at bounding box center [203, 138] width 198 height 39
drag, startPoint x: 298, startPoint y: 126, endPoint x: 267, endPoint y: 127, distance: 31.3
click at [267, 127] on td "Sarah Kidd USR-14070518 sarah.newlon@colostate.edu Active (Paid by Org) Student…" at bounding box center [203, 138] width 198 height 39
copy div "USR-14070518"
drag, startPoint x: 299, startPoint y: 61, endPoint x: 266, endPoint y: 61, distance: 32.4
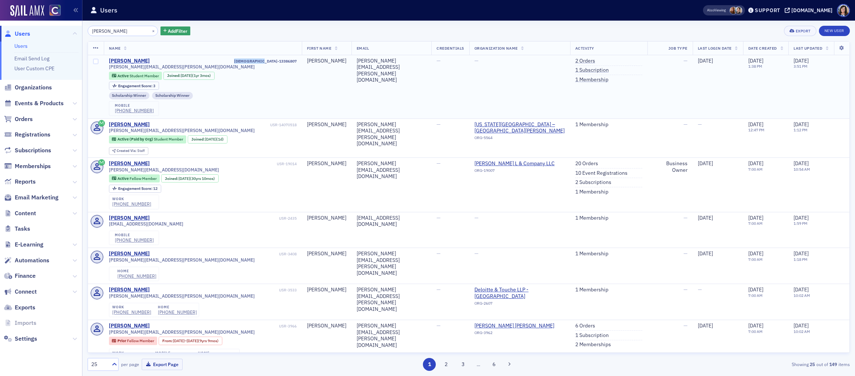
click at [266, 61] on td "Sarah Kidd USR-13386807 sarah.y.kidd@gmail.com Active Student Member Joined : 6…" at bounding box center [203, 86] width 198 height 63
copy div "USR-13386807"
drag, startPoint x: 155, startPoint y: 68, endPoint x: 109, endPoint y: 68, distance: 45.7
click at [109, 68] on div "sarah.y.kidd@gmail.com" at bounding box center [203, 67] width 188 height 6
copy span "sarah.y.kidd@gmail.com"
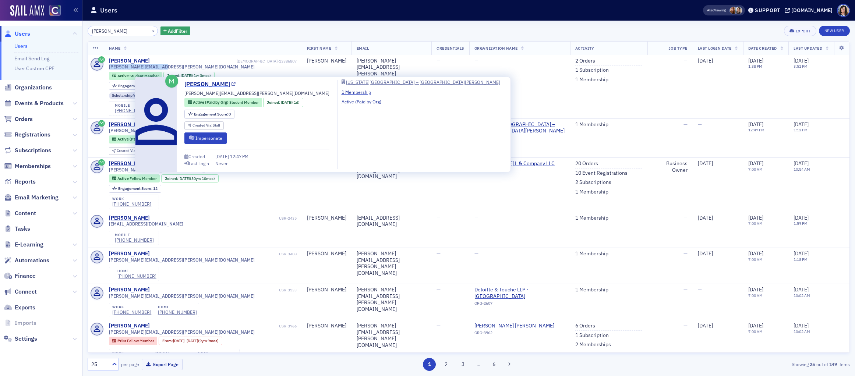
click at [232, 84] on icon at bounding box center [234, 84] width 4 height 4
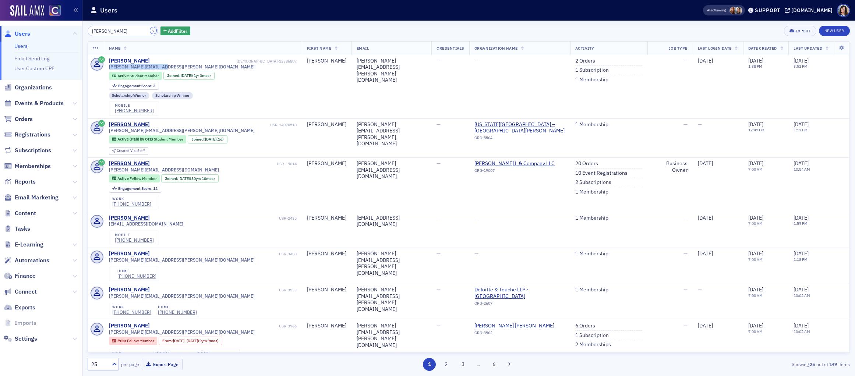
drag, startPoint x: 143, startPoint y: 31, endPoint x: 128, endPoint y: 32, distance: 15.1
click at [150, 31] on button "×" at bounding box center [153, 30] width 7 height 7
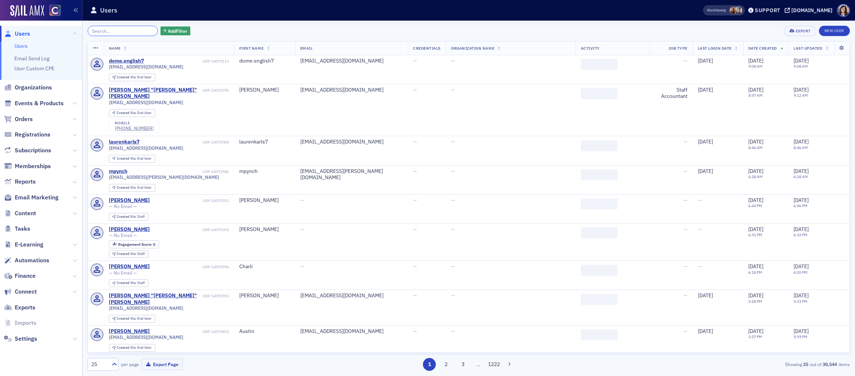
click at [128, 31] on input "search" at bounding box center [123, 31] width 70 height 10
paste input "skylar.stone@colostate.edu"
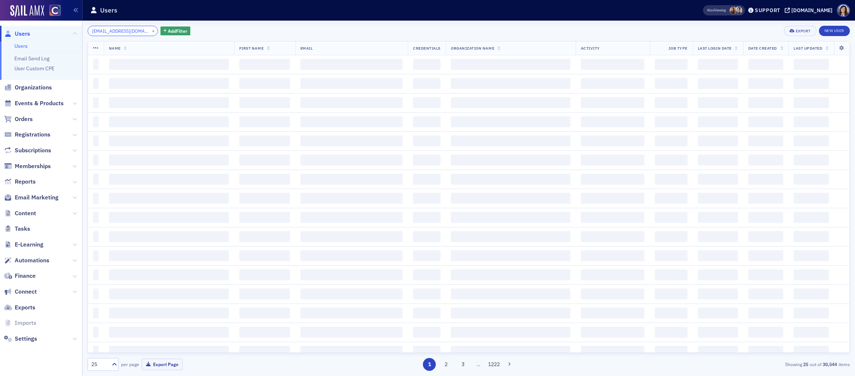
scroll to position [0, 7]
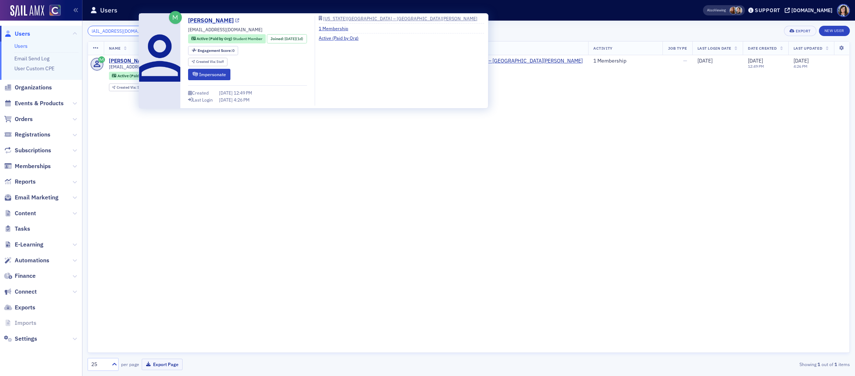
type input "skylar.stone@colostate.edu"
click at [235, 21] on icon at bounding box center [237, 21] width 4 height 4
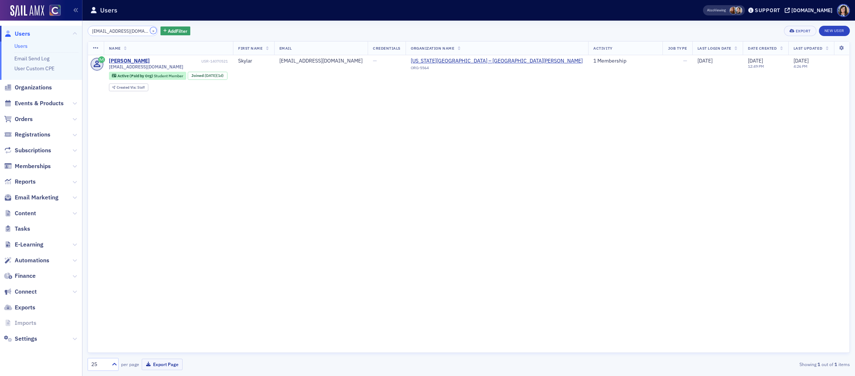
drag, startPoint x: 145, startPoint y: 31, endPoint x: 129, endPoint y: 30, distance: 16.6
click at [150, 31] on button "×" at bounding box center [153, 30] width 7 height 7
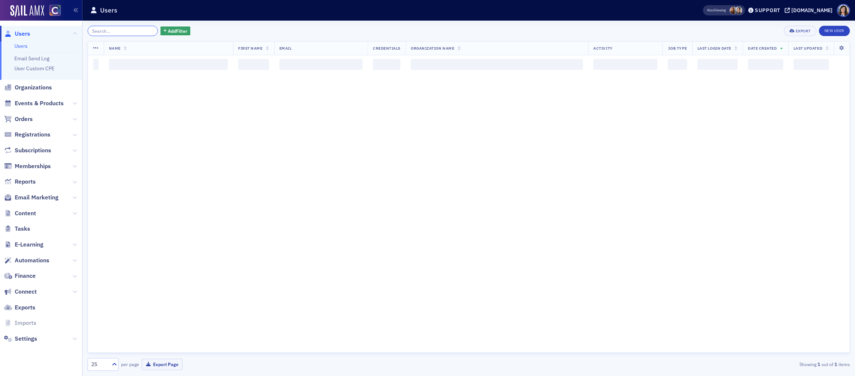
click at [128, 30] on input "search" at bounding box center [123, 31] width 70 height 10
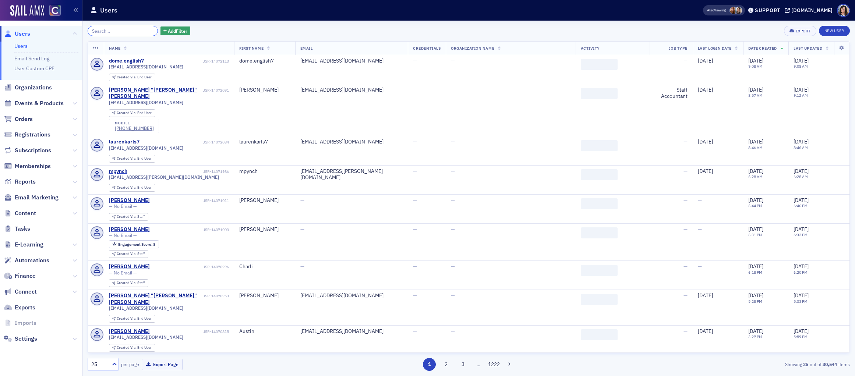
paste input "thomas.w.hill@colostate.edu"
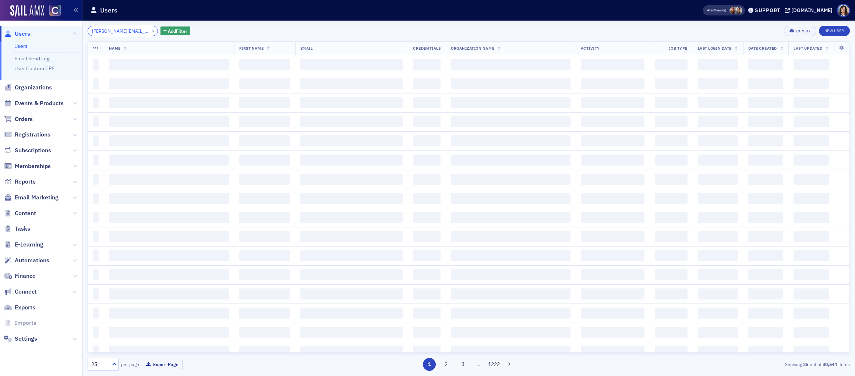
scroll to position [0, 10]
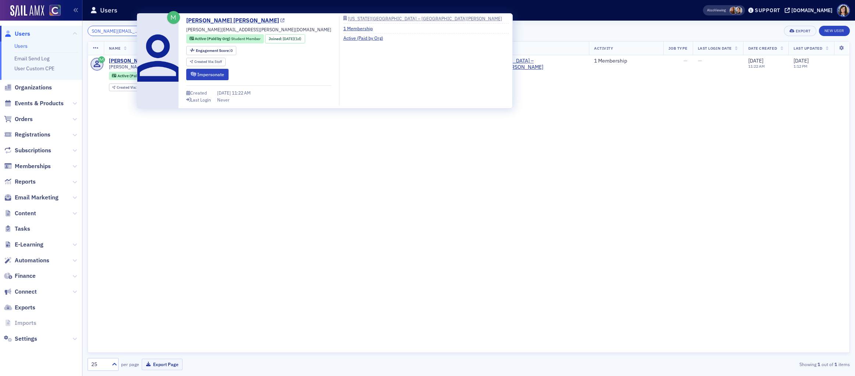
type input "thomas.w.hill@colostate.edu"
click at [281, 22] on icon at bounding box center [283, 21] width 4 height 4
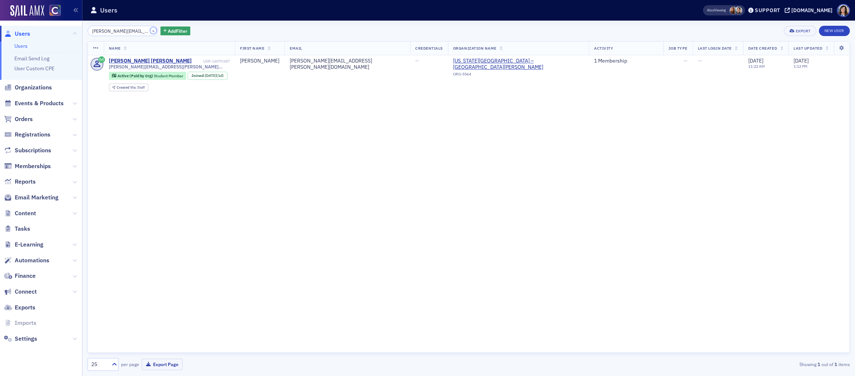
drag, startPoint x: 145, startPoint y: 31, endPoint x: 130, endPoint y: 31, distance: 15.1
click at [150, 31] on button "×" at bounding box center [153, 30] width 7 height 7
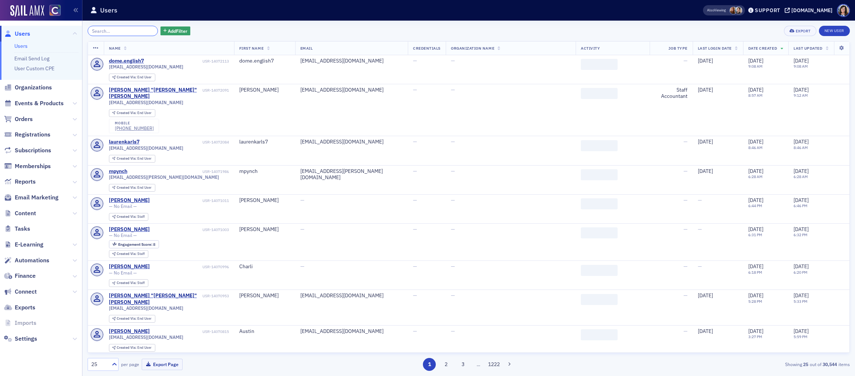
click at [130, 31] on input "search" at bounding box center [123, 31] width 70 height 10
paste input "trenton.scism@colostate.edu"
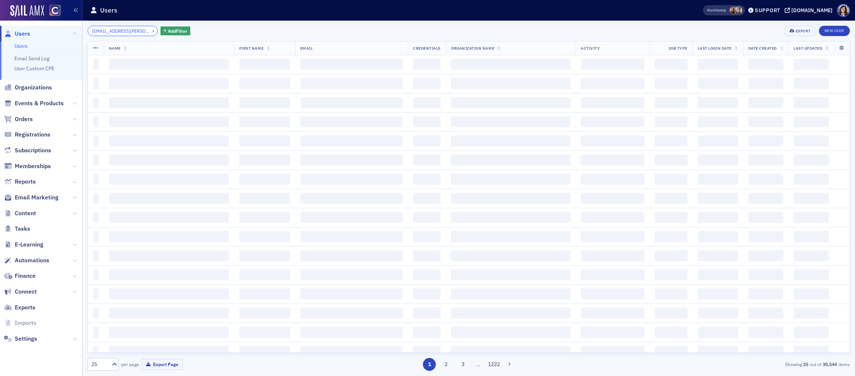
scroll to position [0, 11]
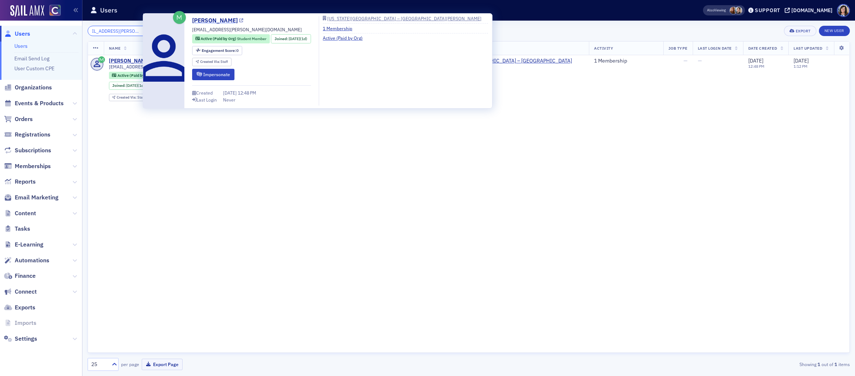
type input "trenton.scism@colostate.edu"
click at [239, 20] on icon at bounding box center [241, 21] width 4 height 4
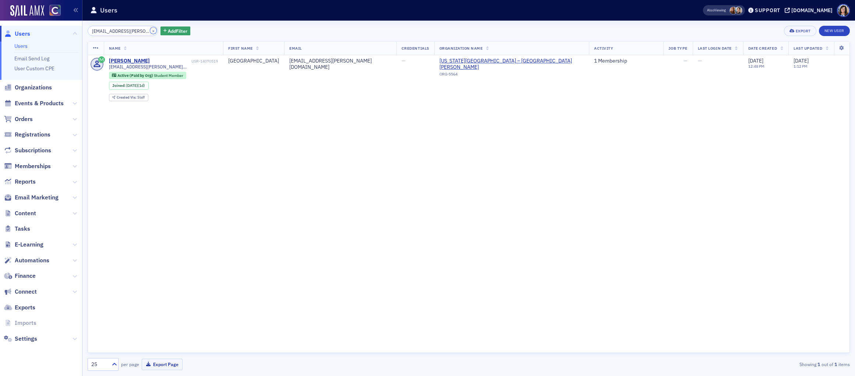
drag, startPoint x: 144, startPoint y: 29, endPoint x: 136, endPoint y: 30, distance: 8.5
click at [150, 29] on button "×" at bounding box center [153, 30] width 7 height 7
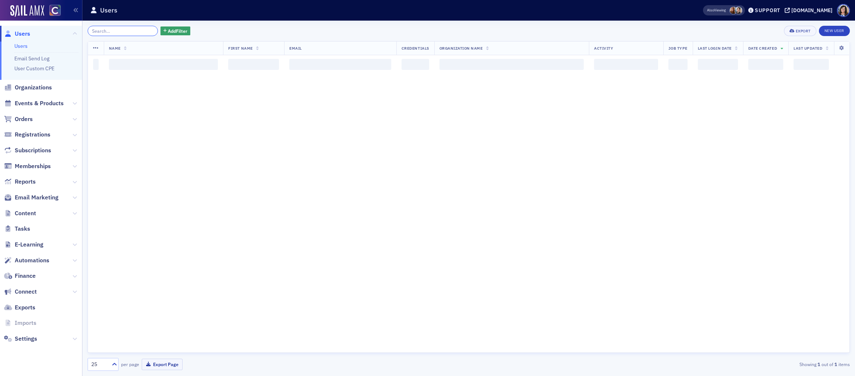
click at [135, 30] on input "search" at bounding box center [123, 31] width 70 height 10
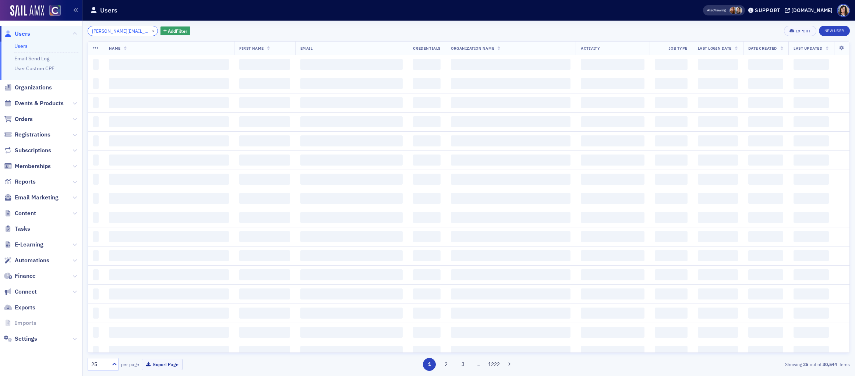
scroll to position [0, 28]
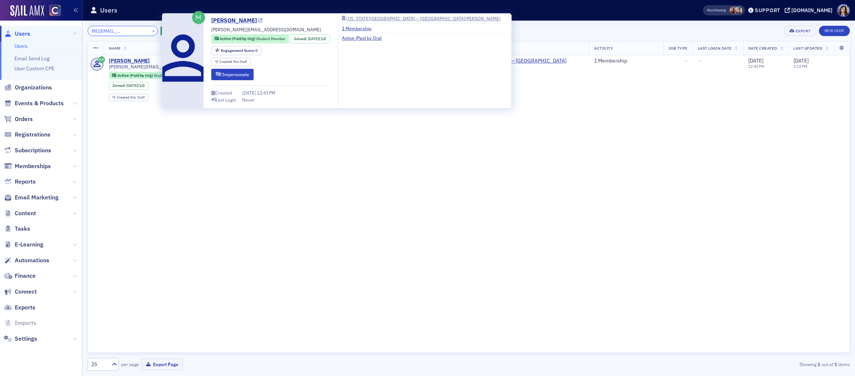
type input "yaritza.morfin_romero@colostate.edu"
click at [263, 21] on icon at bounding box center [261, 21] width 4 height 4
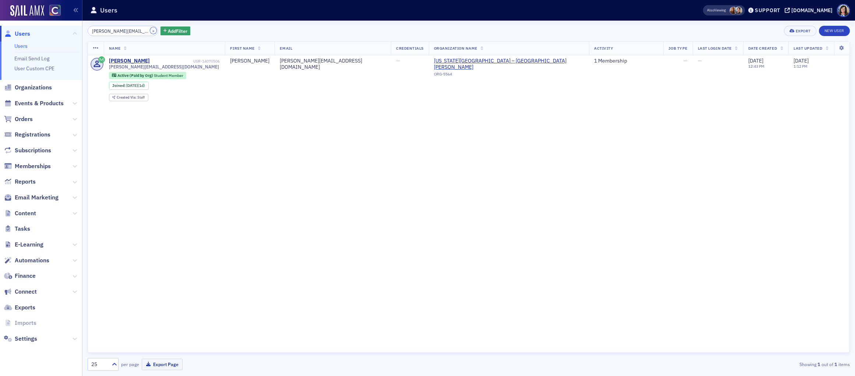
drag, startPoint x: 145, startPoint y: 31, endPoint x: 135, endPoint y: 30, distance: 10.3
click at [150, 31] on button "×" at bounding box center [153, 30] width 7 height 7
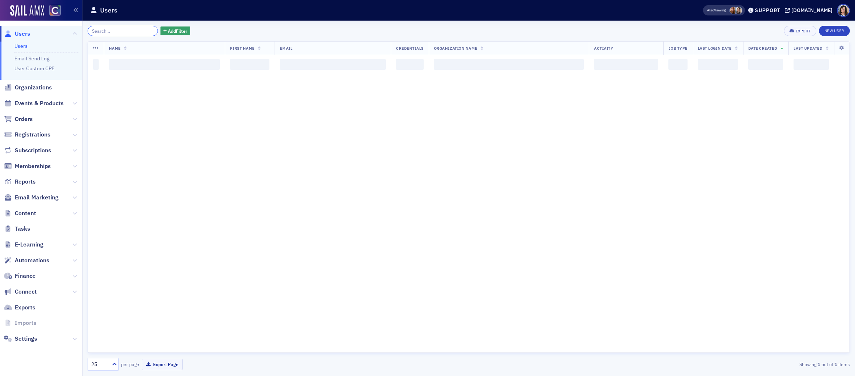
click at [135, 30] on input "search" at bounding box center [123, 31] width 70 height 10
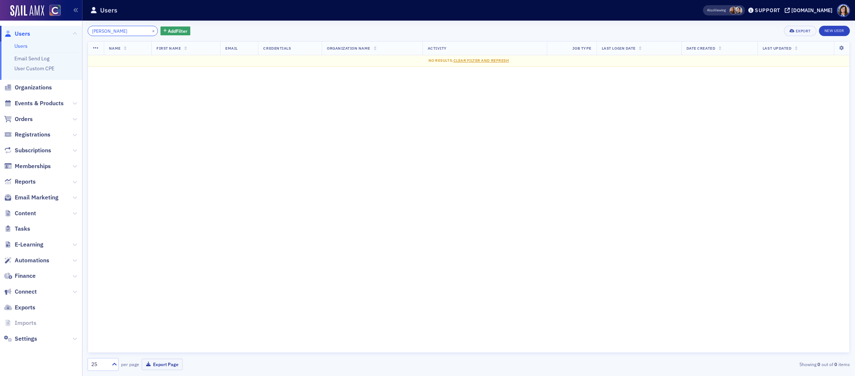
click at [105, 32] on input "Zane Prevedello" at bounding box center [123, 31] width 70 height 10
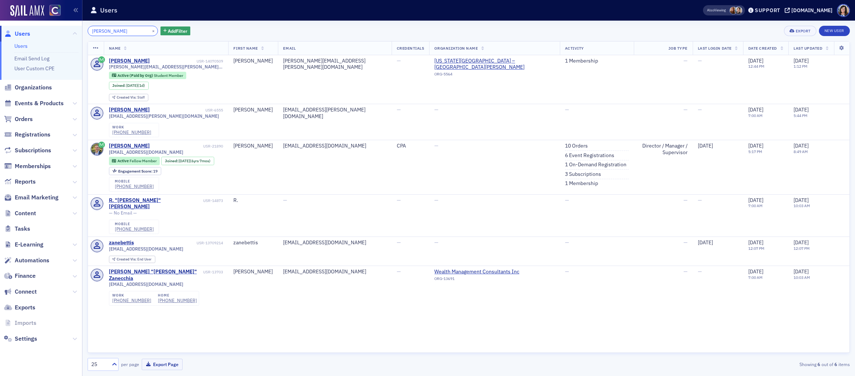
type input "Zane Prevedello"
click at [150, 31] on button "×" at bounding box center [153, 30] width 7 height 7
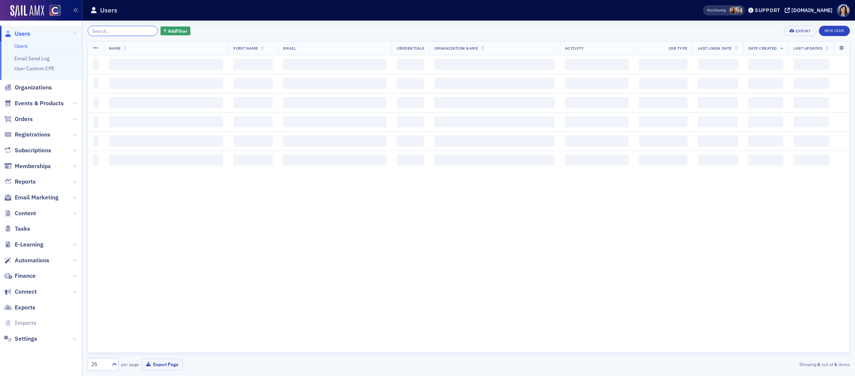
click at [133, 31] on input "search" at bounding box center [123, 31] width 70 height 10
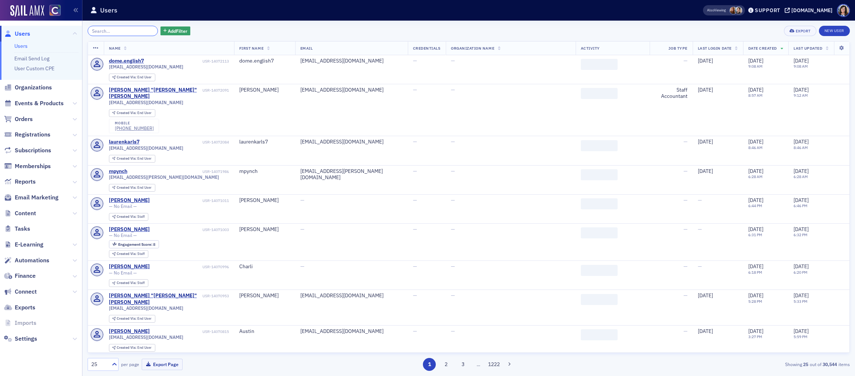
paste input "zane.prevedello@colostate.edu"
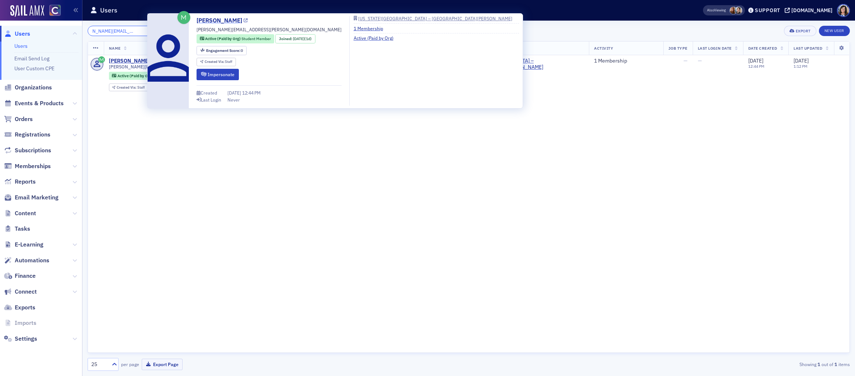
type input "zane.prevedello@colostate.edu"
click at [244, 20] on icon at bounding box center [246, 21] width 4 height 4
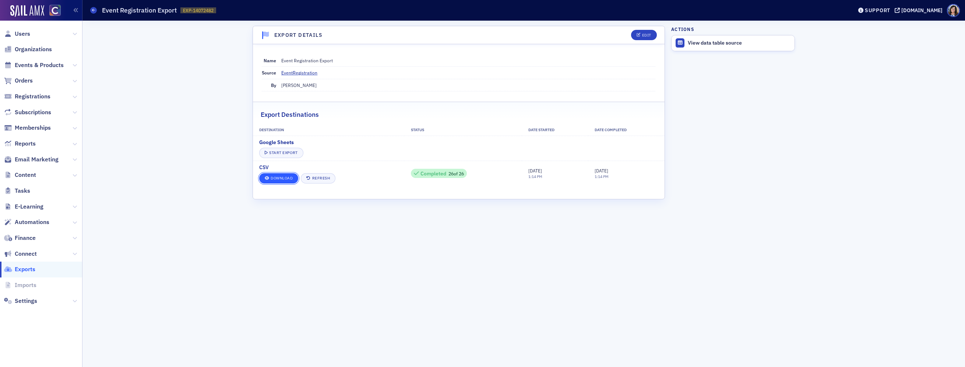
click at [286, 178] on link "Download" at bounding box center [278, 178] width 39 height 10
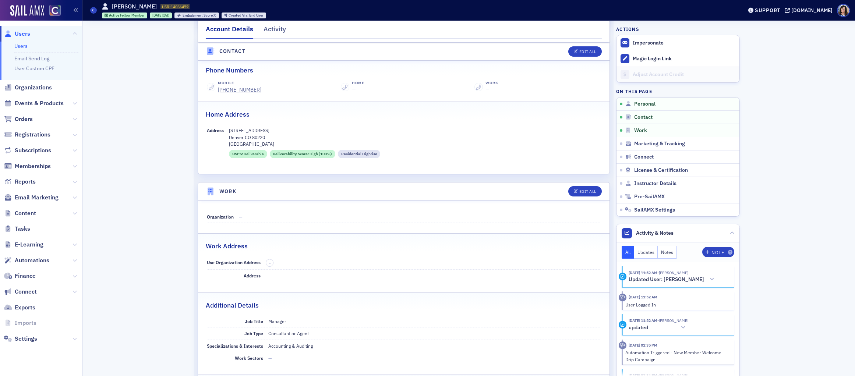
scroll to position [308, 0]
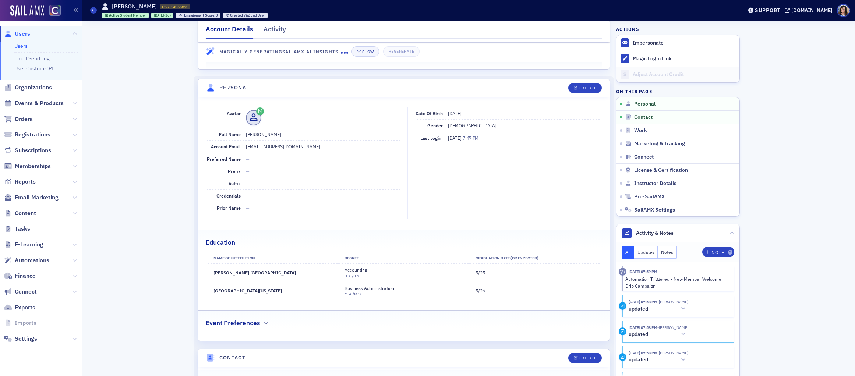
scroll to position [41, 0]
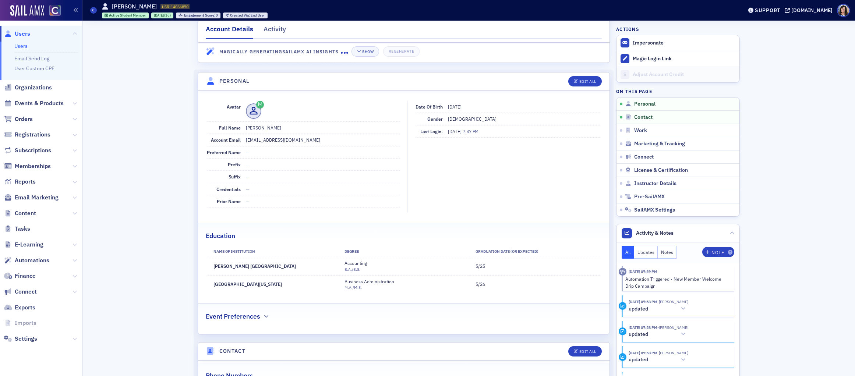
drag, startPoint x: 282, startPoint y: 284, endPoint x: 210, endPoint y: 285, distance: 71.5
click at [210, 285] on td "University of Northern Colorado" at bounding box center [272, 284] width 131 height 18
copy td "University of Northern Colorado"
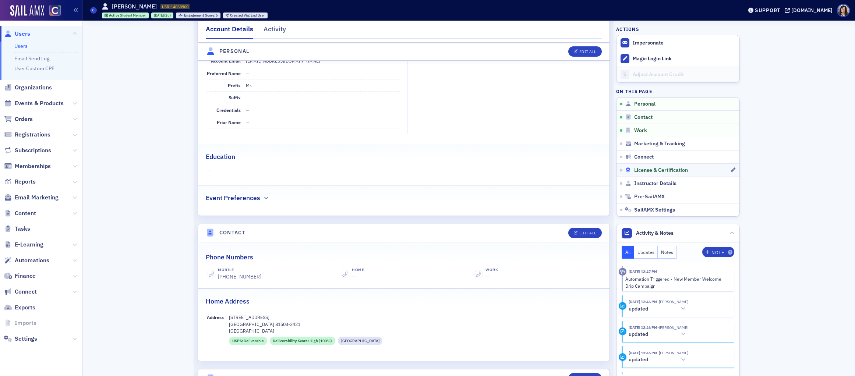
scroll to position [120, 0]
click at [591, 52] on div "Edit All" at bounding box center [588, 52] width 17 height 4
select select "US"
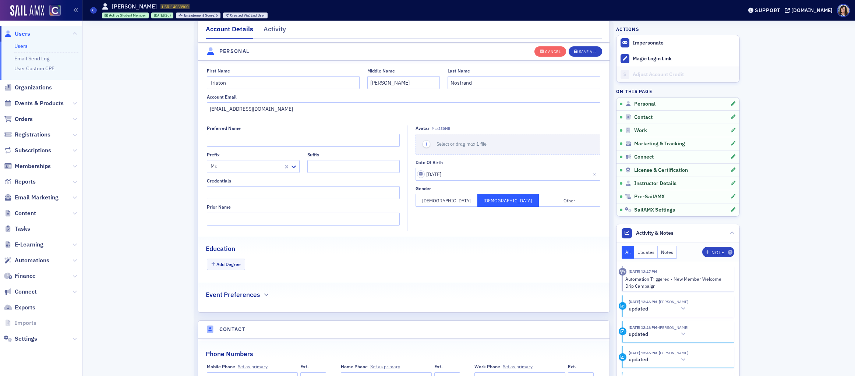
scroll to position [86, 0]
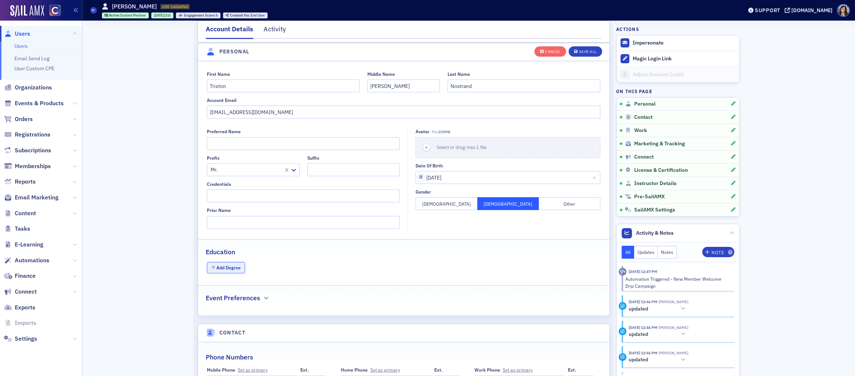
click at [226, 269] on button "Add Degree" at bounding box center [226, 267] width 38 height 11
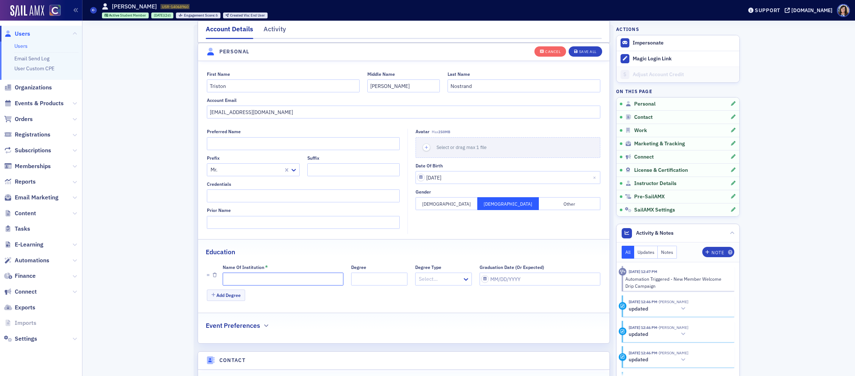
click at [242, 282] on input "Name of Institution *" at bounding box center [283, 279] width 121 height 13
paste input "Colorado Mesa University"
type input "Colorado Mesa University"
click at [583, 52] on div "Save All" at bounding box center [588, 52] width 18 height 4
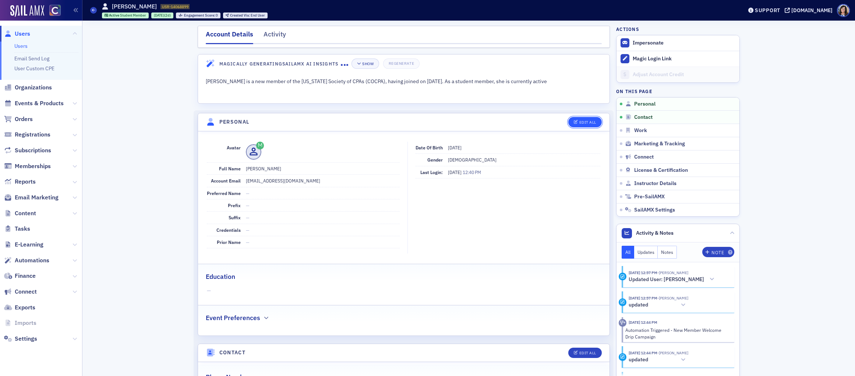
click at [592, 123] on div "Edit All" at bounding box center [588, 122] width 17 height 4
select select "US"
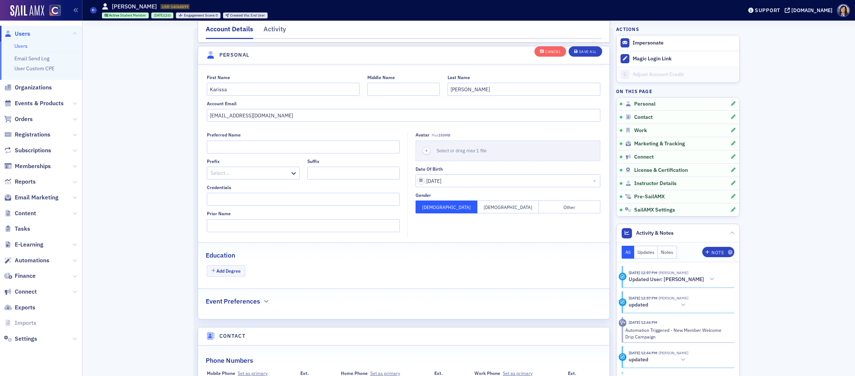
scroll to position [86, 0]
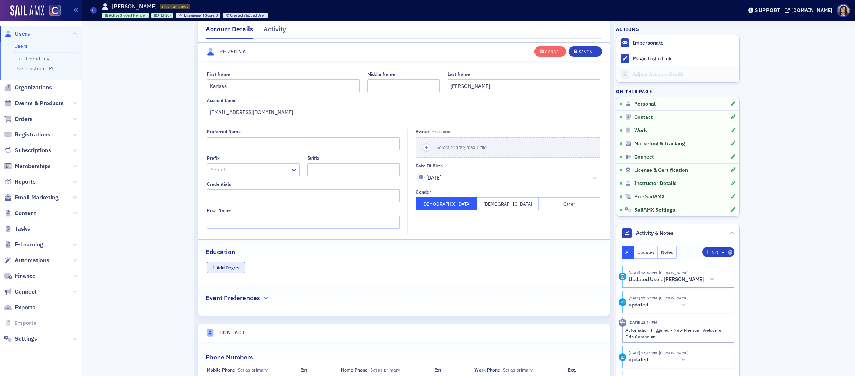
click at [226, 271] on button "Add Degree" at bounding box center [226, 267] width 38 height 11
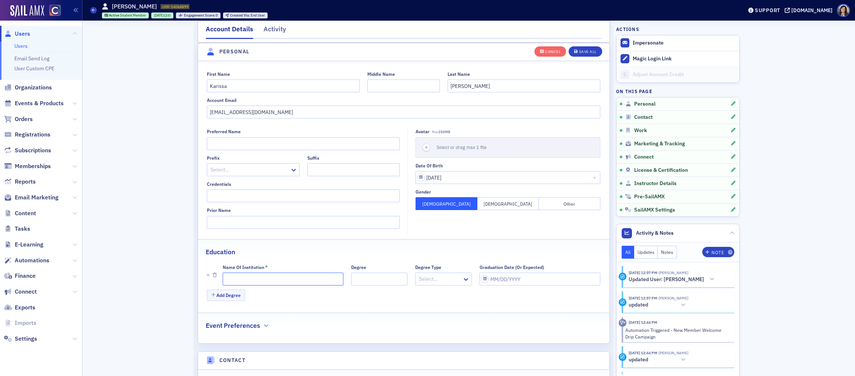
click at [240, 279] on input "Name of Institution *" at bounding box center [283, 279] width 121 height 13
paste input "Colorado Mesa University"
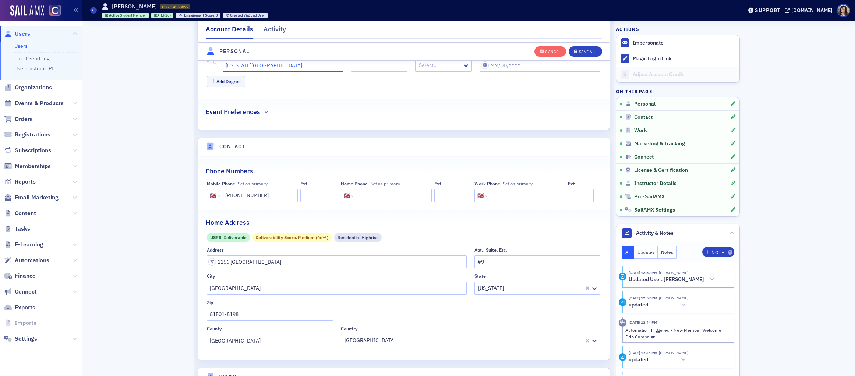
scroll to position [300, 0]
type input "Colorado Mesa University"
click at [595, 52] on div "Save All" at bounding box center [588, 52] width 18 height 4
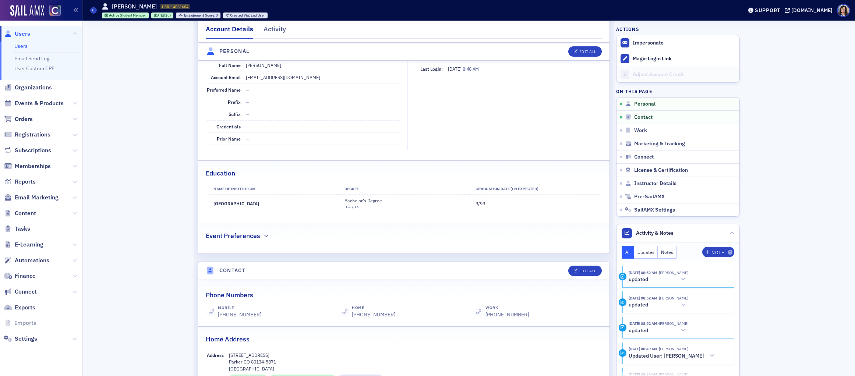
scroll to position [126, 0]
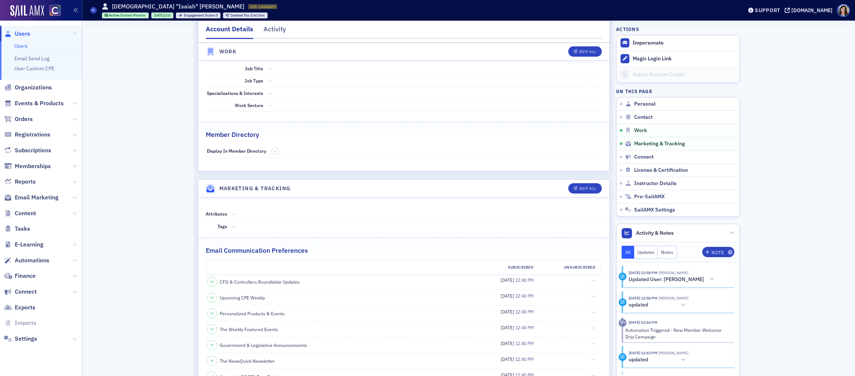
scroll to position [562, 0]
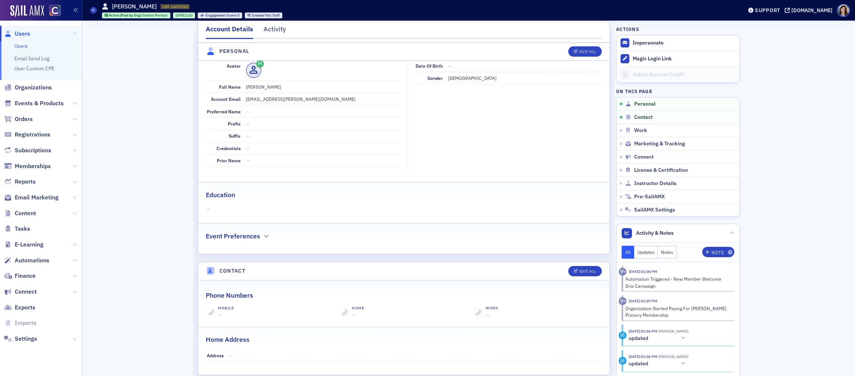
scroll to position [97, 0]
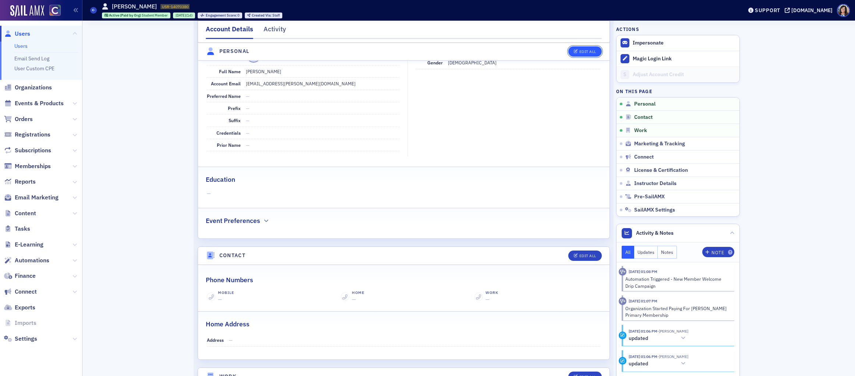
click at [588, 53] on div "Edit All" at bounding box center [588, 52] width 17 height 4
select select "US"
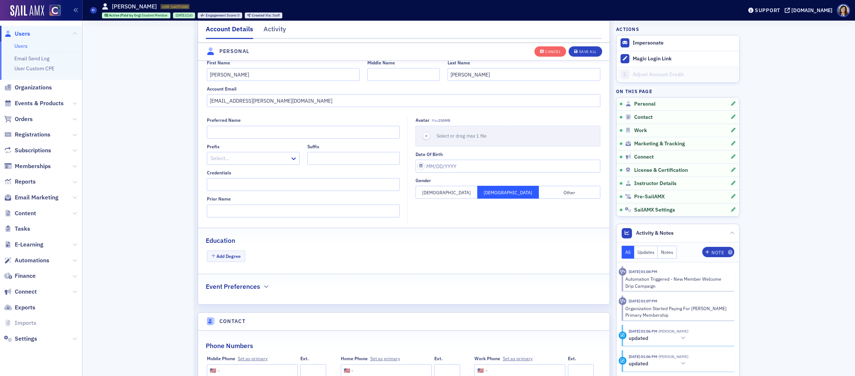
scroll to position [86, 0]
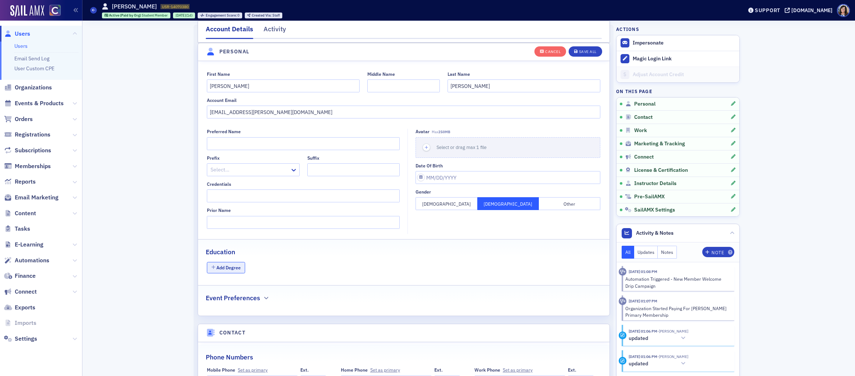
click at [221, 269] on button "Add Degree" at bounding box center [226, 267] width 38 height 11
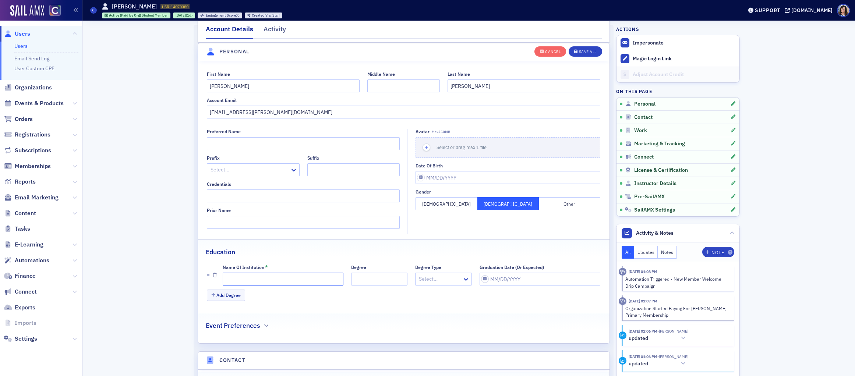
click at [242, 279] on input "Name of Institution *" at bounding box center [283, 279] width 121 height 13
paste input "[US_STATE][GEOGRAPHIC_DATA] – [GEOGRAPHIC_DATA][PERSON_NAME]"
type input "[US_STATE][GEOGRAPHIC_DATA] – [GEOGRAPHIC_DATA][PERSON_NAME]"
click at [581, 55] on button "Save All" at bounding box center [585, 51] width 33 height 10
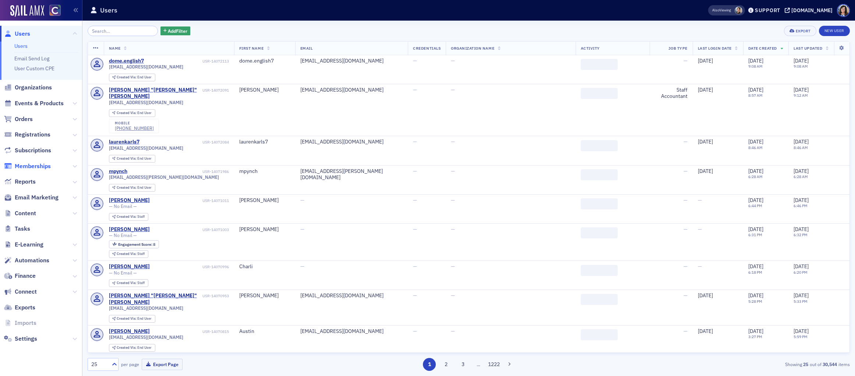
click at [25, 168] on span "Memberships" at bounding box center [33, 166] width 36 height 8
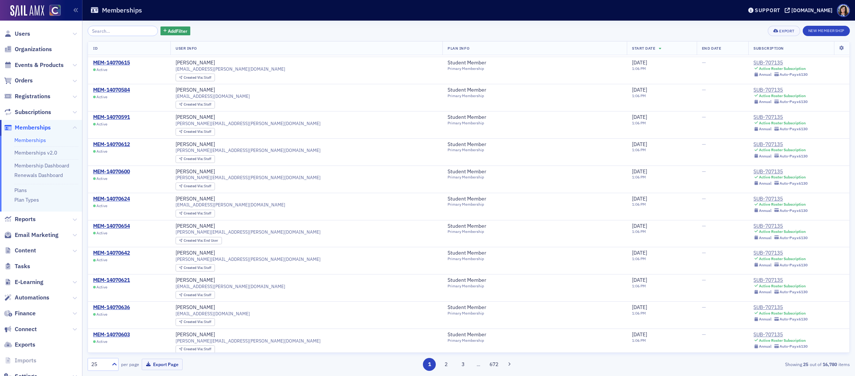
scroll to position [382, 0]
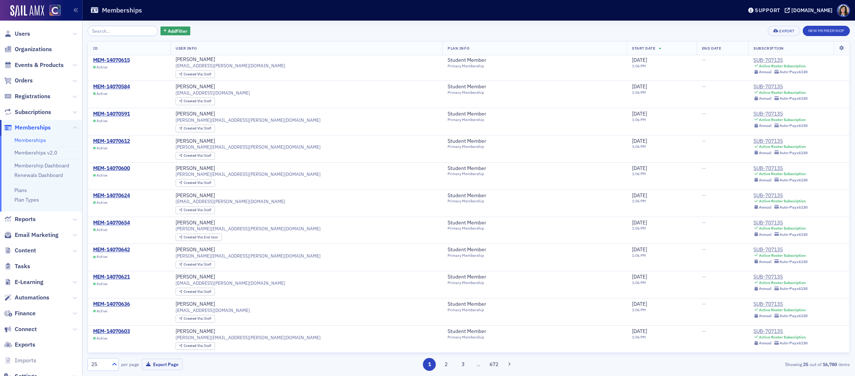
click at [114, 362] on icon at bounding box center [114, 364] width 7 height 7
click at [104, 305] on div "50" at bounding box center [102, 306] width 21 height 8
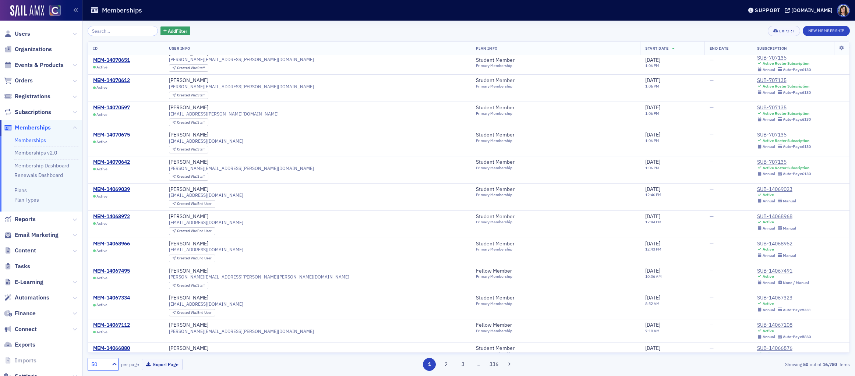
scroll to position [770, 0]
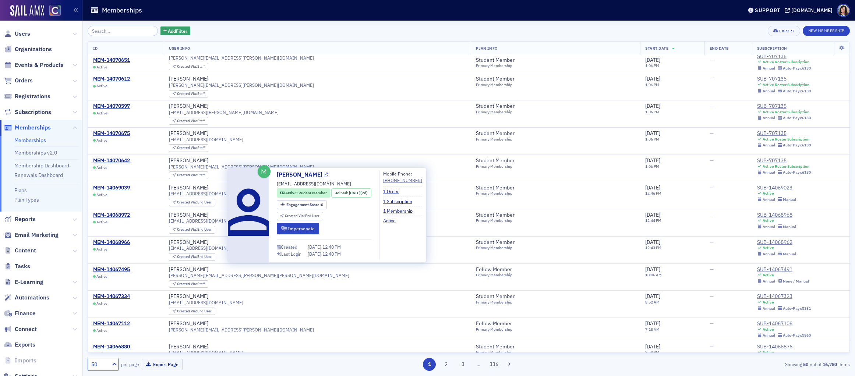
click at [324, 175] on icon at bounding box center [326, 175] width 4 height 4
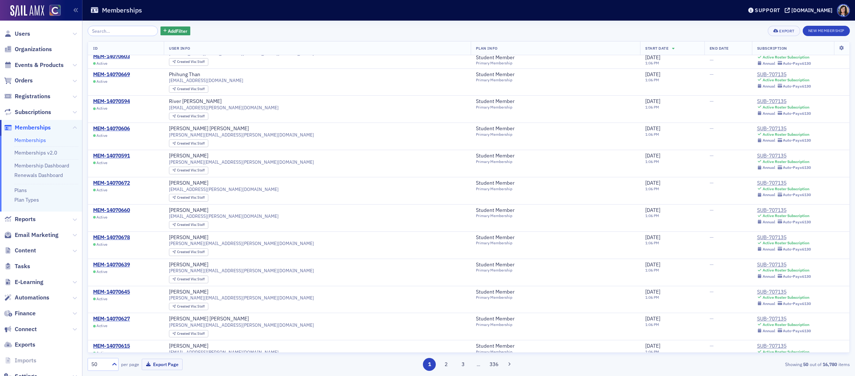
scroll to position [99, 0]
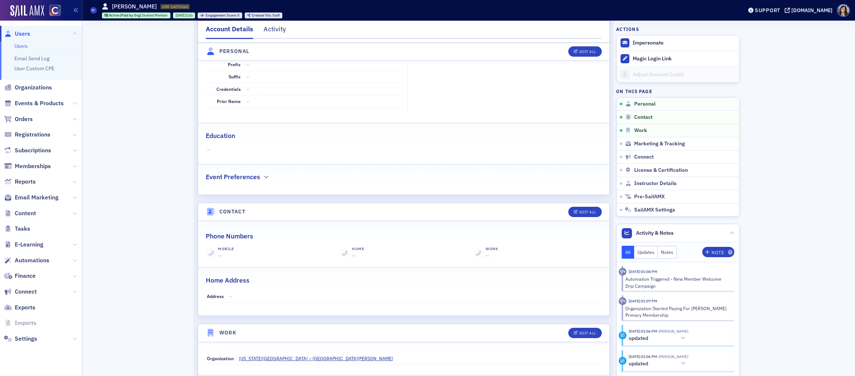
scroll to position [164, 0]
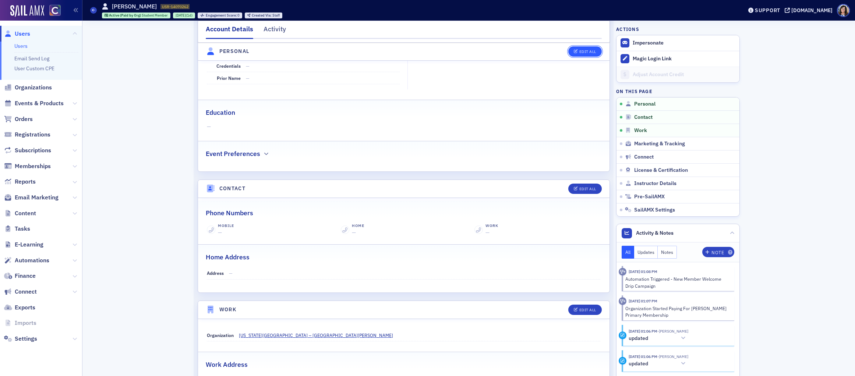
click at [584, 53] on div "Edit All" at bounding box center [588, 52] width 17 height 4
select select "US"
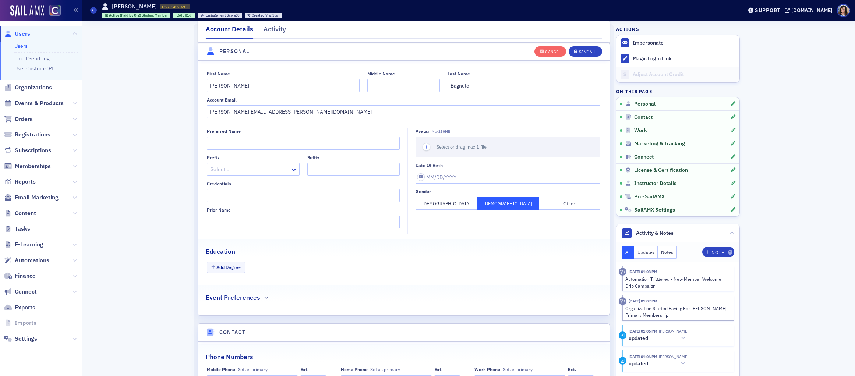
scroll to position [86, 0]
click at [235, 266] on button "Add Degree" at bounding box center [226, 267] width 38 height 11
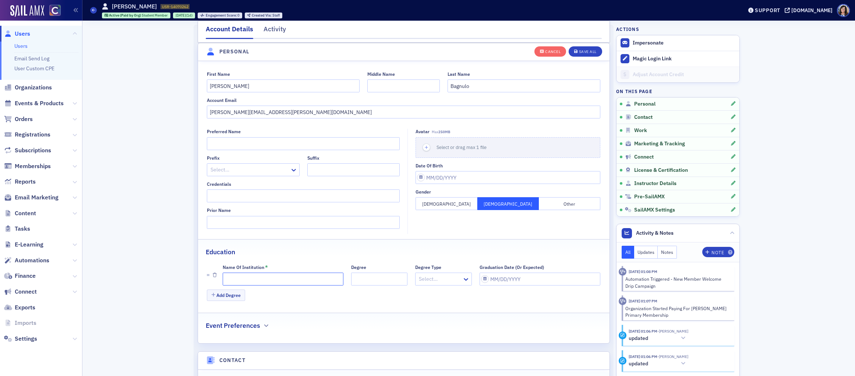
click at [242, 280] on input "Name of Institution *" at bounding box center [283, 279] width 121 height 13
paste input "[US_STATE][GEOGRAPHIC_DATA] – [GEOGRAPHIC_DATA][PERSON_NAME]"
type input "[US_STATE][GEOGRAPHIC_DATA] – [GEOGRAPHIC_DATA][PERSON_NAME]"
click at [584, 52] on div "Save All" at bounding box center [588, 52] width 18 height 4
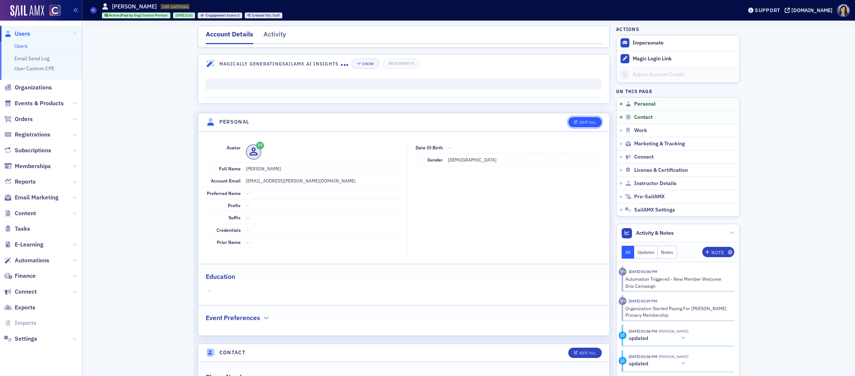
click at [585, 120] on button "Edit All" at bounding box center [585, 122] width 33 height 10
select select "US"
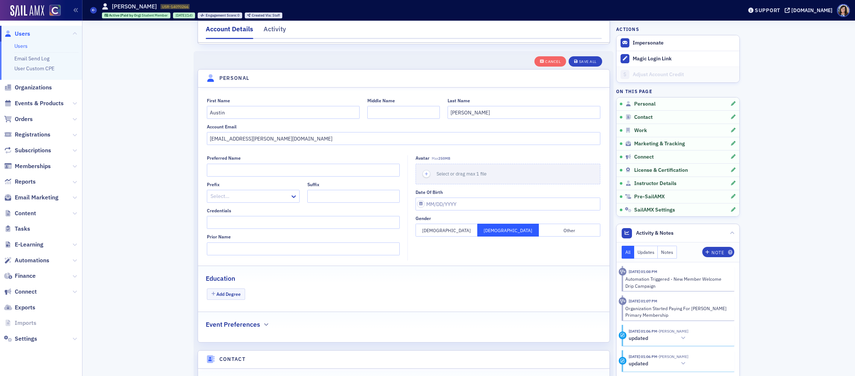
scroll to position [86, 0]
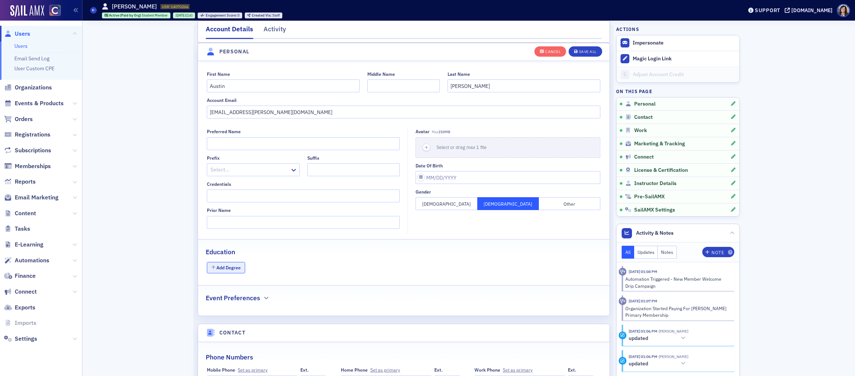
click at [231, 269] on button "Add Degree" at bounding box center [226, 267] width 38 height 11
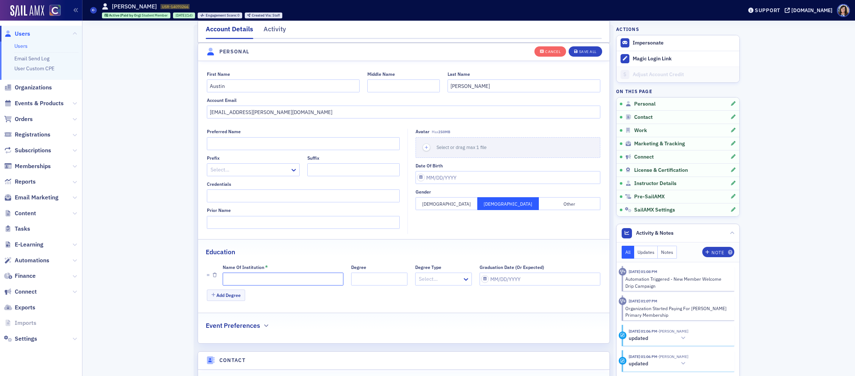
click at [247, 280] on input "Name of Institution *" at bounding box center [283, 279] width 121 height 13
paste input "[US_STATE][GEOGRAPHIC_DATA] – [GEOGRAPHIC_DATA][PERSON_NAME]"
type input "[US_STATE][GEOGRAPHIC_DATA] – [GEOGRAPHIC_DATA][PERSON_NAME]"
click at [586, 51] on div "Save All" at bounding box center [588, 52] width 18 height 4
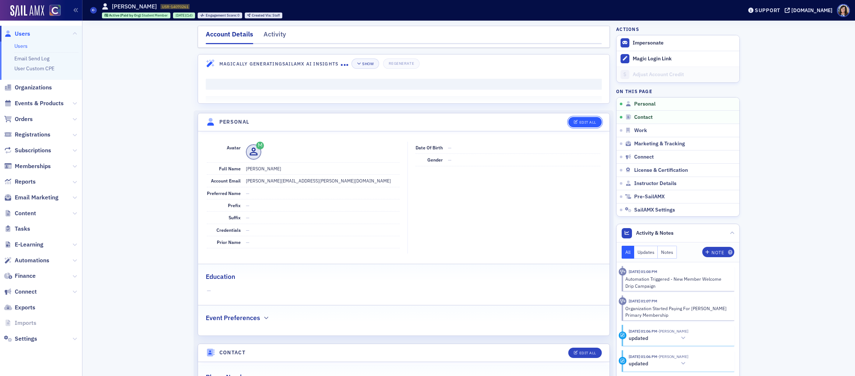
click at [578, 125] on button "Edit All" at bounding box center [585, 122] width 33 height 10
select select "US"
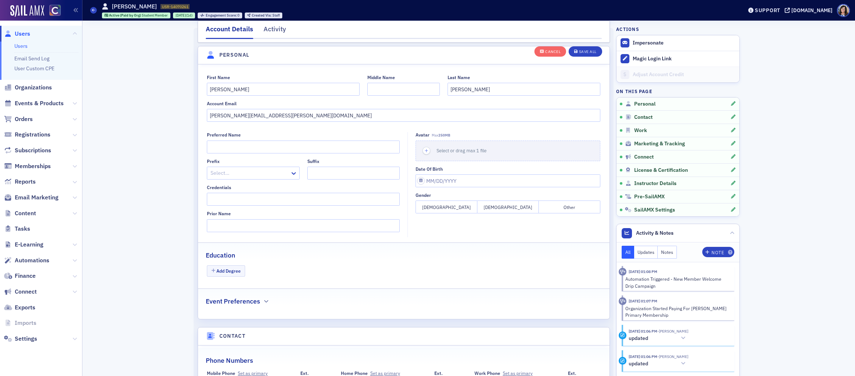
scroll to position [86, 0]
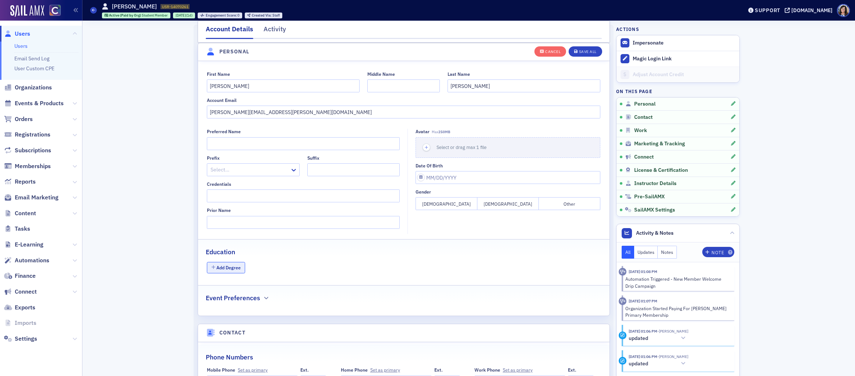
click at [233, 266] on button "Add Degree" at bounding box center [226, 267] width 38 height 11
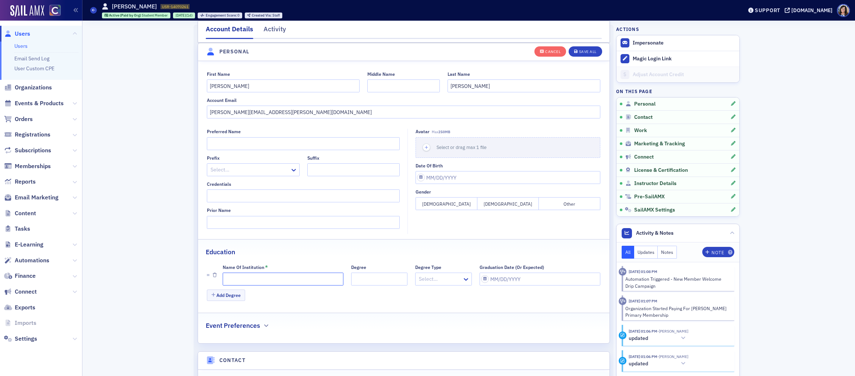
click at [246, 279] on input "Name of Institution *" at bounding box center [283, 279] width 121 height 13
paste input "[US_STATE][GEOGRAPHIC_DATA] – [GEOGRAPHIC_DATA][PERSON_NAME]"
type input "[US_STATE][GEOGRAPHIC_DATA] – [GEOGRAPHIC_DATA][PERSON_NAME]"
click at [588, 50] on div "Save All" at bounding box center [588, 52] width 18 height 4
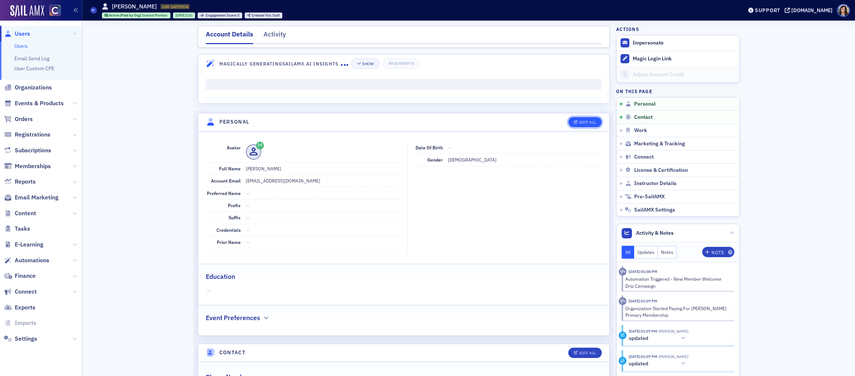
click at [579, 123] on span "Edit All" at bounding box center [585, 122] width 22 height 4
select select "US"
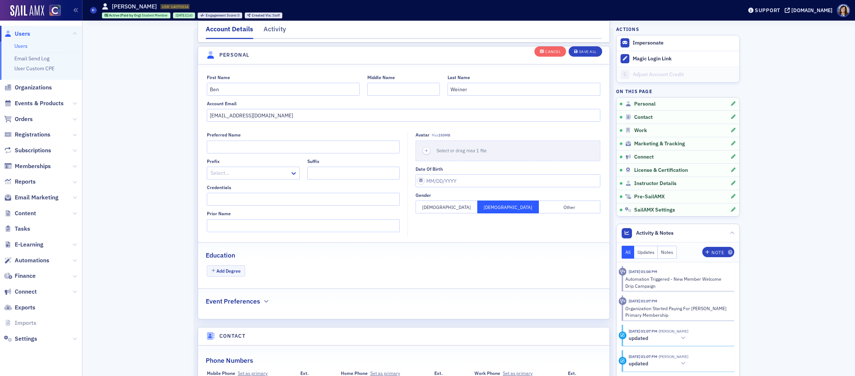
scroll to position [86, 0]
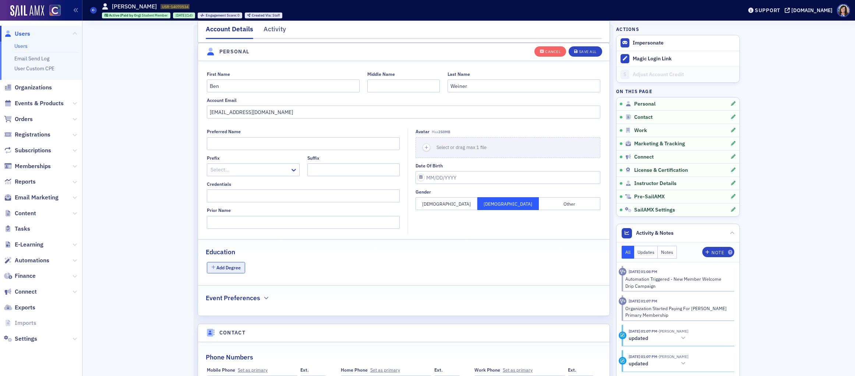
click at [231, 269] on button "Add Degree" at bounding box center [226, 267] width 38 height 11
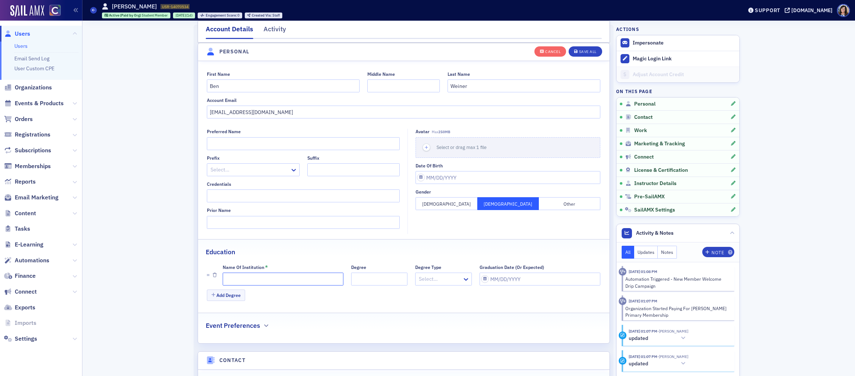
click at [262, 281] on input "Name of Institution *" at bounding box center [283, 279] width 121 height 13
paste input "[US_STATE][GEOGRAPHIC_DATA] – [GEOGRAPHIC_DATA][PERSON_NAME]"
type input "[US_STATE][GEOGRAPHIC_DATA] – [GEOGRAPHIC_DATA][PERSON_NAME]"
click at [584, 51] on div "Save All" at bounding box center [588, 52] width 18 height 4
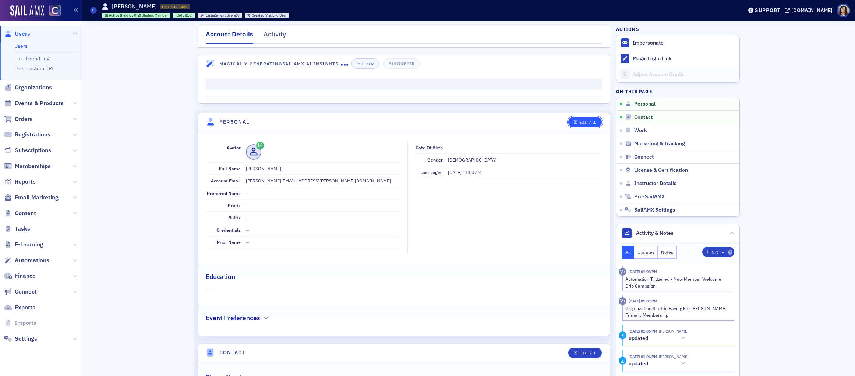
click at [580, 118] on button "Edit All" at bounding box center [585, 122] width 33 height 10
select select "US"
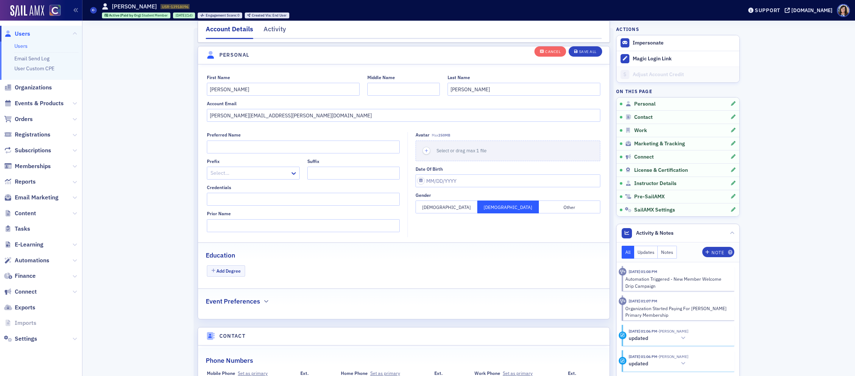
scroll to position [86, 0]
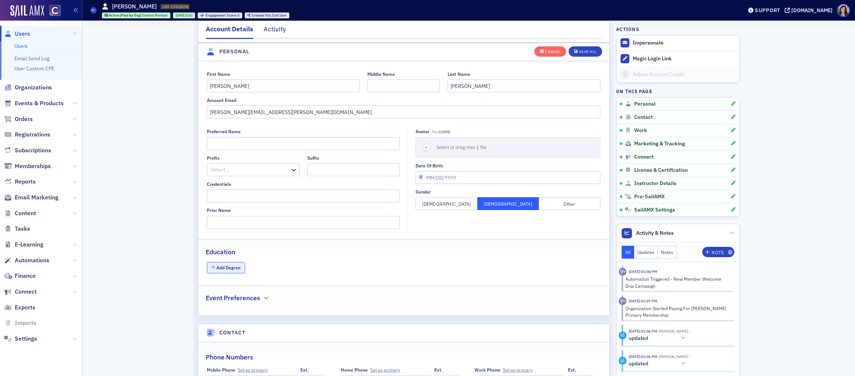
click at [219, 267] on button "Add Degree" at bounding box center [226, 267] width 38 height 11
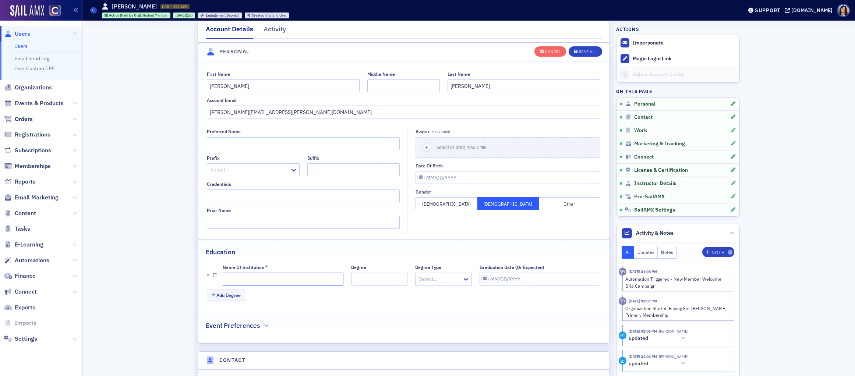
click at [256, 281] on input "Name of Institution *" at bounding box center [283, 279] width 121 height 13
paste input "[US_STATE][GEOGRAPHIC_DATA] – [GEOGRAPHIC_DATA][PERSON_NAME]"
type input "[US_STATE][GEOGRAPHIC_DATA] – [GEOGRAPHIC_DATA][PERSON_NAME]"
click at [591, 53] on div "Save All" at bounding box center [588, 52] width 18 height 4
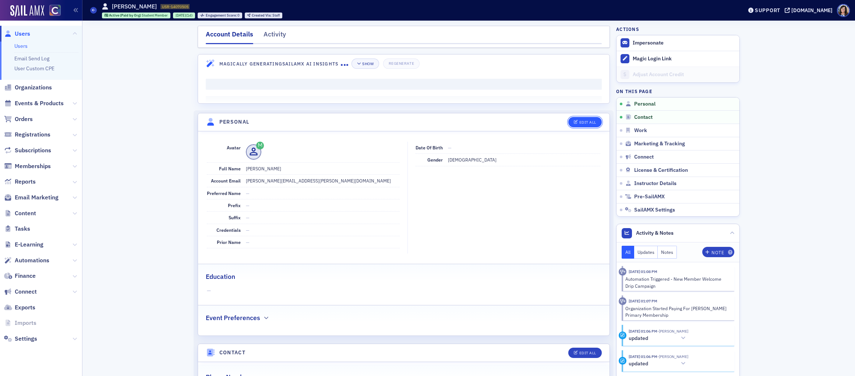
click at [588, 123] on div "Edit All" at bounding box center [588, 122] width 17 height 4
select select "US"
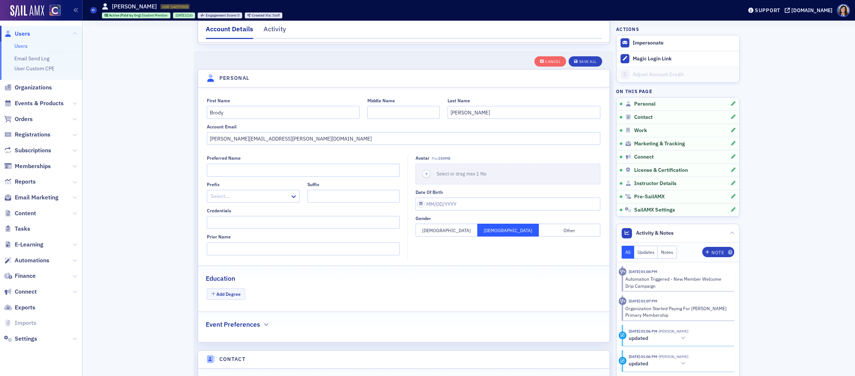
scroll to position [86, 0]
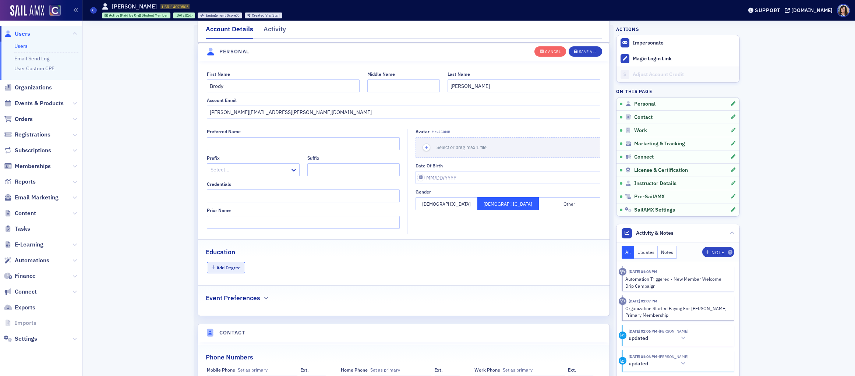
click at [226, 269] on button "Add Degree" at bounding box center [226, 267] width 38 height 11
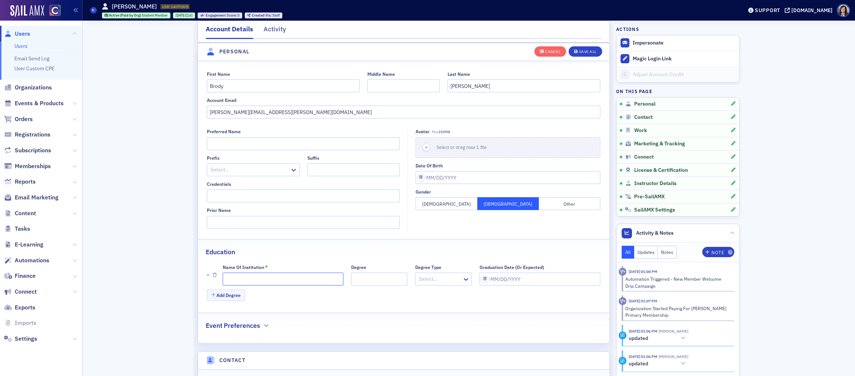
click at [289, 282] on input "Name of Institution *" at bounding box center [283, 279] width 121 height 13
paste input "[US_STATE][GEOGRAPHIC_DATA] – [GEOGRAPHIC_DATA][PERSON_NAME]"
type input "[US_STATE][GEOGRAPHIC_DATA] – [GEOGRAPHIC_DATA][PERSON_NAME]"
click at [583, 51] on div "Save All" at bounding box center [588, 52] width 18 height 4
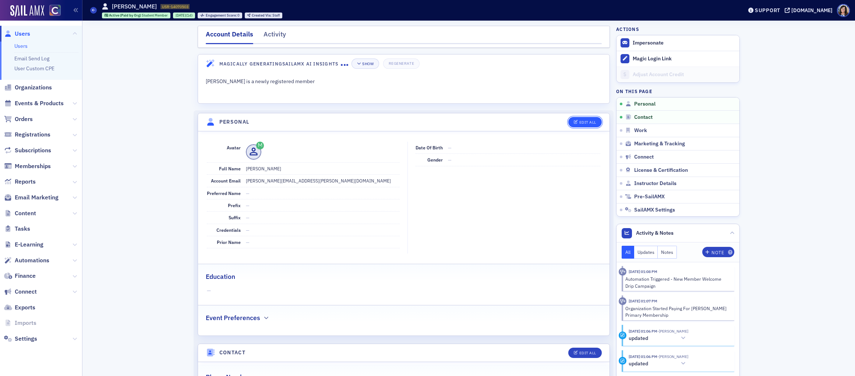
click at [586, 122] on div "Edit All" at bounding box center [588, 122] width 17 height 4
select select "US"
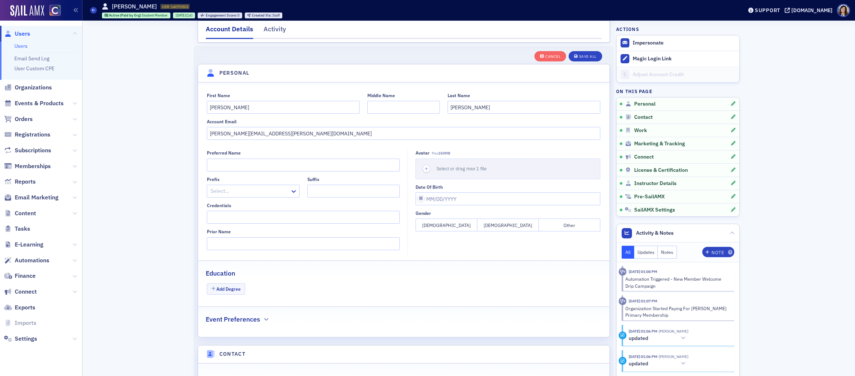
scroll to position [86, 0]
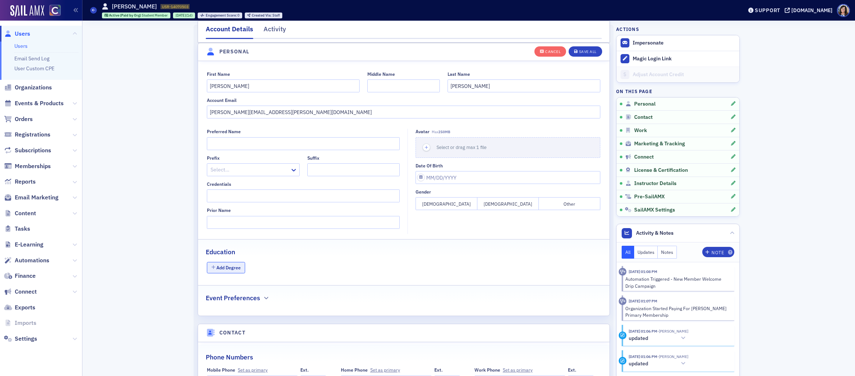
click at [222, 268] on button "Add Degree" at bounding box center [226, 267] width 38 height 11
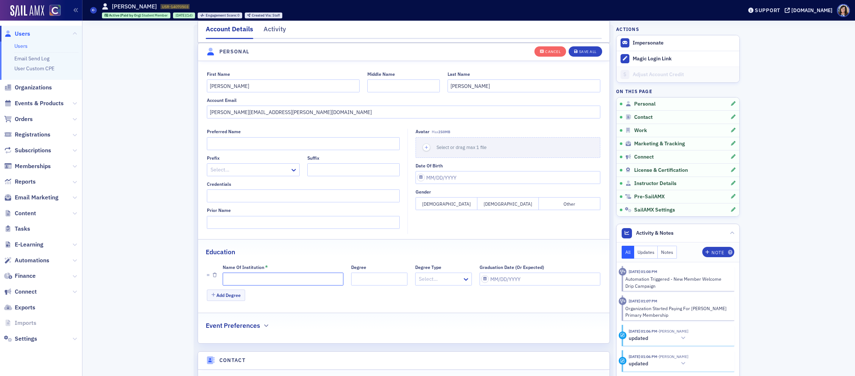
click at [251, 282] on input "Name of Institution *" at bounding box center [283, 279] width 121 height 13
paste input "[US_STATE][GEOGRAPHIC_DATA] – [GEOGRAPHIC_DATA][PERSON_NAME]"
type input "[US_STATE][GEOGRAPHIC_DATA] – [GEOGRAPHIC_DATA][PERSON_NAME]"
click at [586, 50] on div "Save All" at bounding box center [588, 52] width 18 height 4
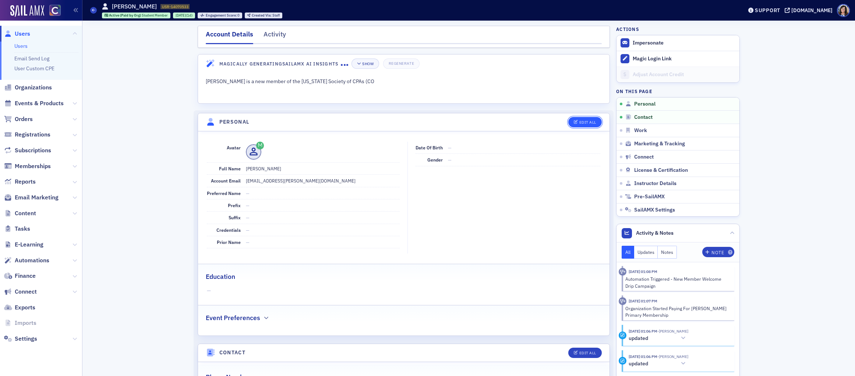
click at [593, 122] on div "Edit All" at bounding box center [588, 122] width 17 height 4
select select "US"
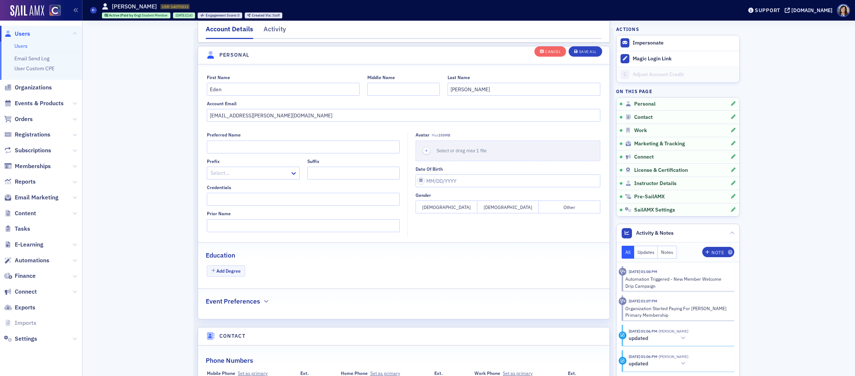
scroll to position [86, 0]
click at [233, 266] on button "Add Degree" at bounding box center [226, 267] width 38 height 11
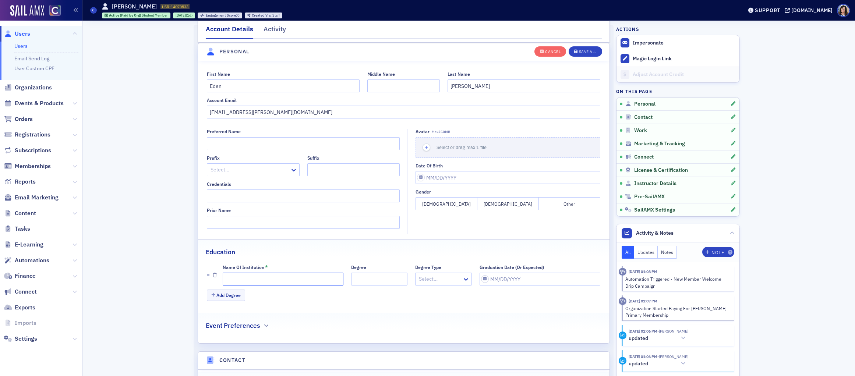
click at [242, 278] on input "Name of Institution *" at bounding box center [283, 279] width 121 height 13
paste input "[EMAIL_ADDRESS][PERSON_NAME][DOMAIN_NAME]"
type input "[EMAIL_ADDRESS][PERSON_NAME][DOMAIN_NAME]"
drag, startPoint x: 298, startPoint y: 280, endPoint x: 204, endPoint y: 279, distance: 94.6
click at [204, 279] on div "Name of Institution * [EMAIL_ADDRESS][PERSON_NAME][DOMAIN_NAME] Degree Degree T…" at bounding box center [404, 282] width 412 height 41
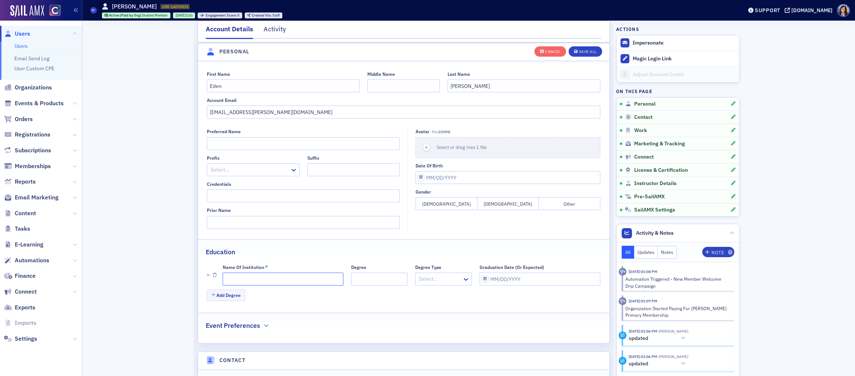
click at [289, 281] on input "Name of Institution *" at bounding box center [283, 279] width 121 height 13
paste input "[US_STATE][GEOGRAPHIC_DATA] – [GEOGRAPHIC_DATA][PERSON_NAME]"
type input "[US_STATE][GEOGRAPHIC_DATA] – [GEOGRAPHIC_DATA][PERSON_NAME]"
click at [587, 52] on div "Save All" at bounding box center [588, 52] width 18 height 4
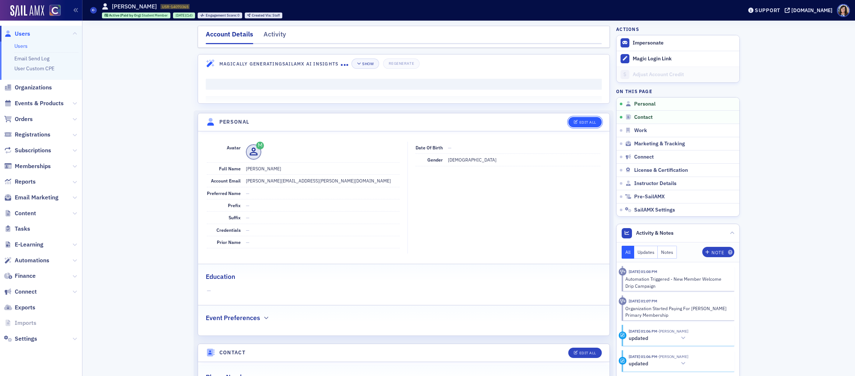
click at [586, 121] on div "Edit All" at bounding box center [588, 122] width 17 height 4
select select "US"
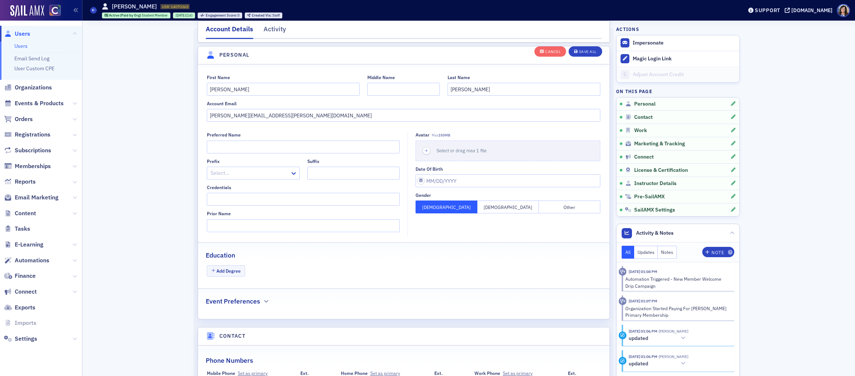
scroll to position [86, 0]
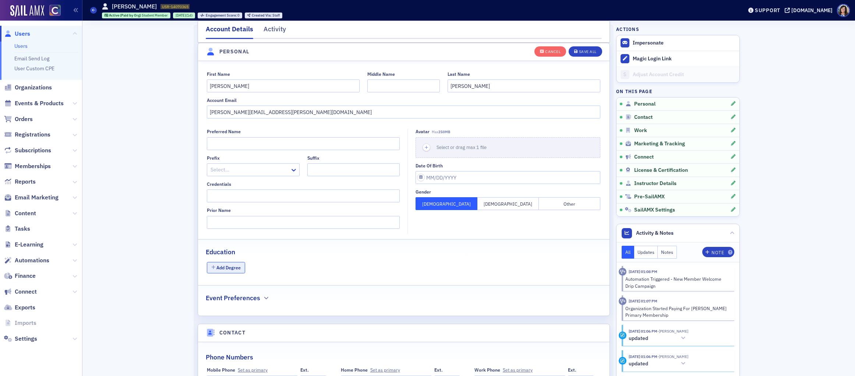
click at [235, 266] on button "Add Degree" at bounding box center [226, 267] width 38 height 11
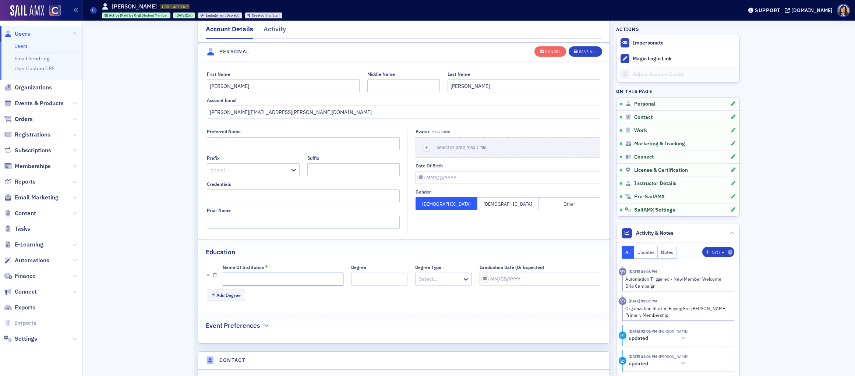
click at [239, 281] on input "Name of Institution *" at bounding box center [283, 279] width 121 height 13
paste input "[US_STATE][GEOGRAPHIC_DATA] – [GEOGRAPHIC_DATA][PERSON_NAME]"
type input "[US_STATE][GEOGRAPHIC_DATA] – [GEOGRAPHIC_DATA][PERSON_NAME]"
click at [593, 52] on div "Save All" at bounding box center [588, 52] width 18 height 4
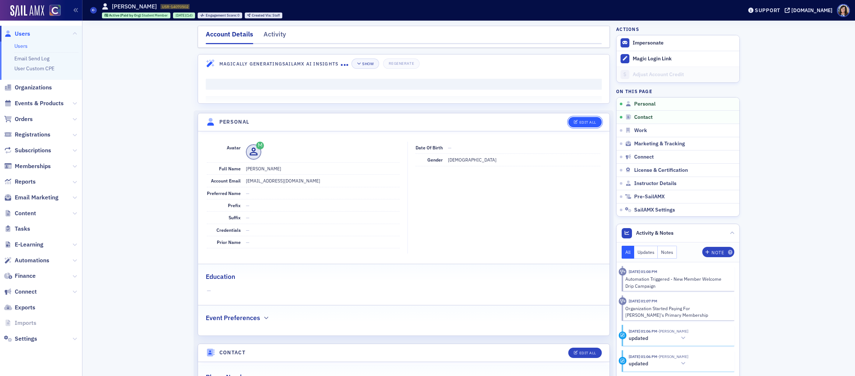
click at [586, 122] on div "Edit All" at bounding box center [588, 122] width 17 height 4
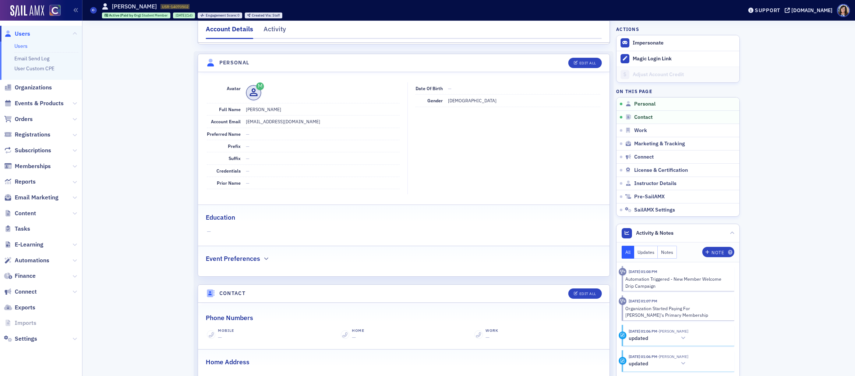
select select "US"
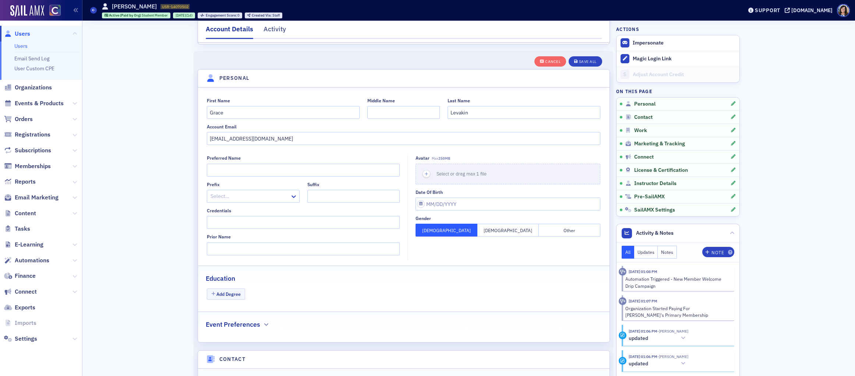
scroll to position [86, 0]
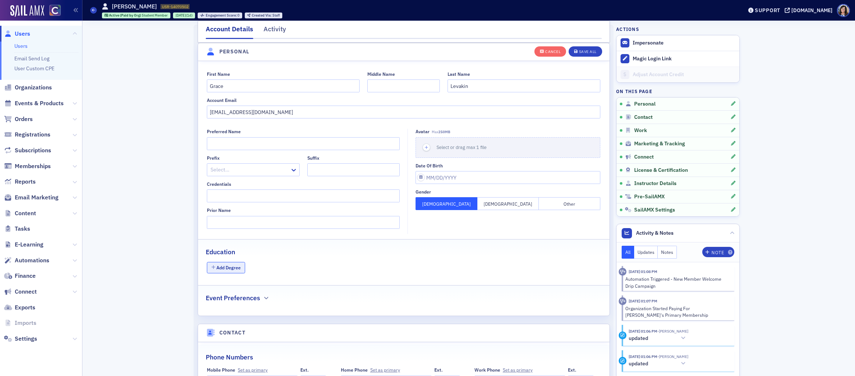
click at [234, 270] on button "Add Degree" at bounding box center [226, 267] width 38 height 11
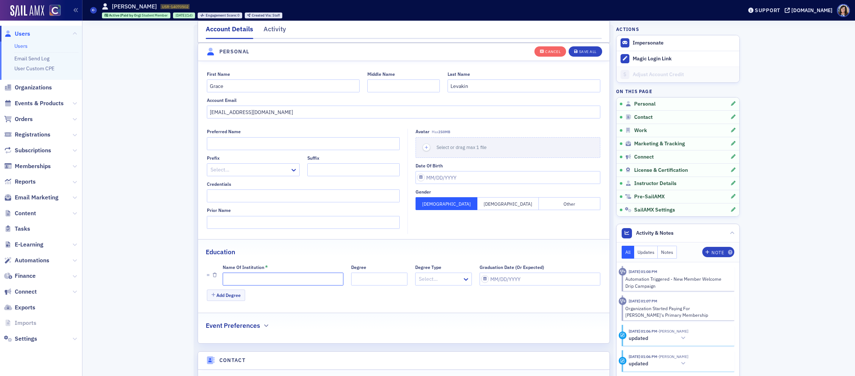
click at [296, 279] on input "Name of Institution *" at bounding box center [283, 279] width 121 height 13
paste input "[US_STATE][GEOGRAPHIC_DATA] – [GEOGRAPHIC_DATA][PERSON_NAME]"
type input "[US_STATE][GEOGRAPHIC_DATA] – [GEOGRAPHIC_DATA][PERSON_NAME]"
click at [586, 53] on div "Save All" at bounding box center [588, 52] width 18 height 4
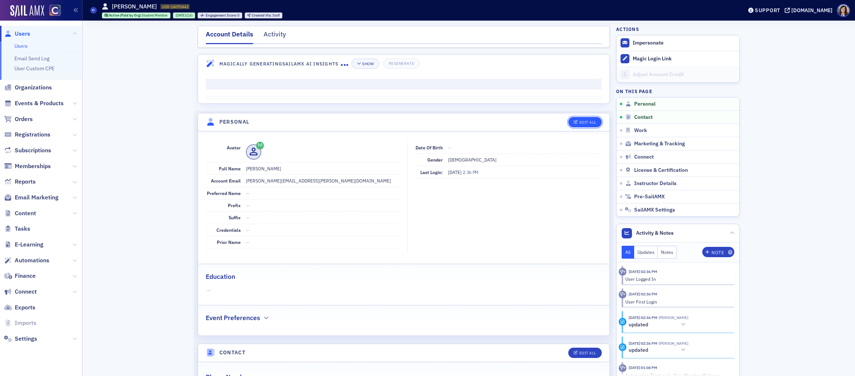
click at [582, 120] on div "Edit All" at bounding box center [588, 122] width 17 height 4
select select "US"
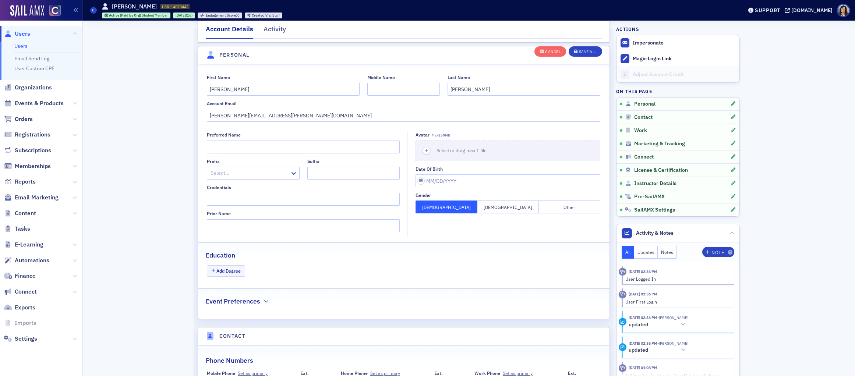
scroll to position [86, 0]
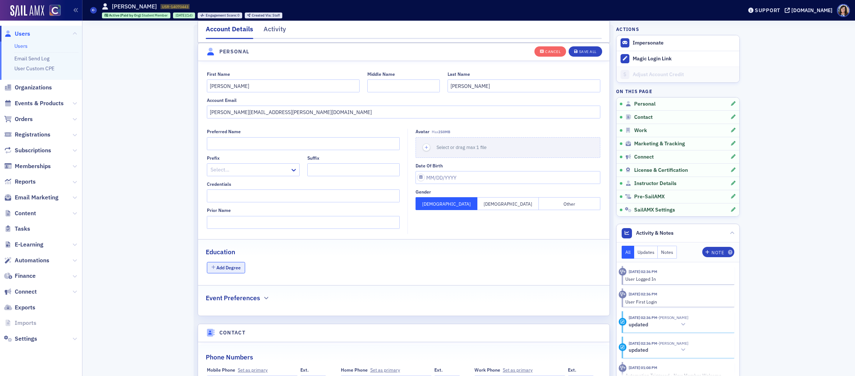
click at [235, 267] on button "Add Degree" at bounding box center [226, 267] width 38 height 11
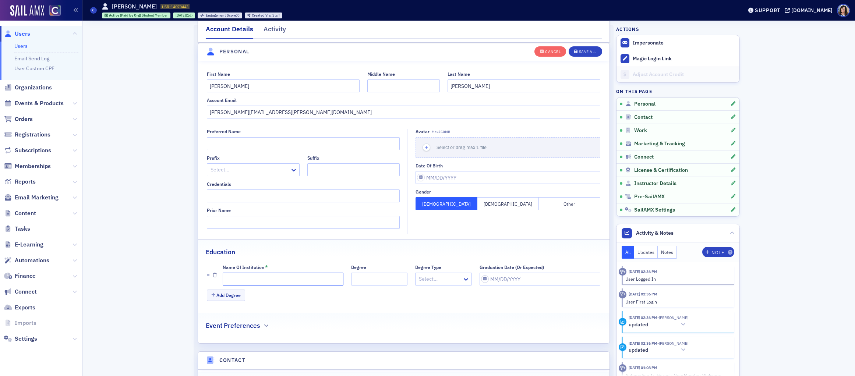
click at [245, 281] on input "Name of Institution *" at bounding box center [283, 279] width 121 height 13
paste input "[US_STATE][GEOGRAPHIC_DATA] – [GEOGRAPHIC_DATA][PERSON_NAME]"
type input "[US_STATE][GEOGRAPHIC_DATA] – [GEOGRAPHIC_DATA][PERSON_NAME]"
click at [588, 52] on div "Save All" at bounding box center [588, 52] width 18 height 4
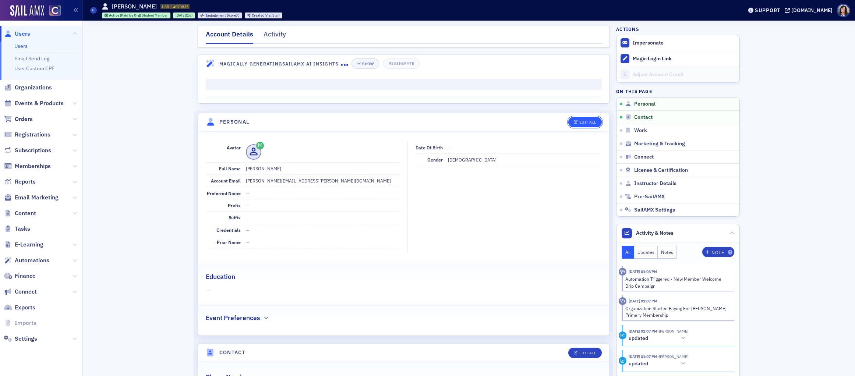
click at [586, 121] on div "Edit All" at bounding box center [588, 122] width 17 height 4
select select "US"
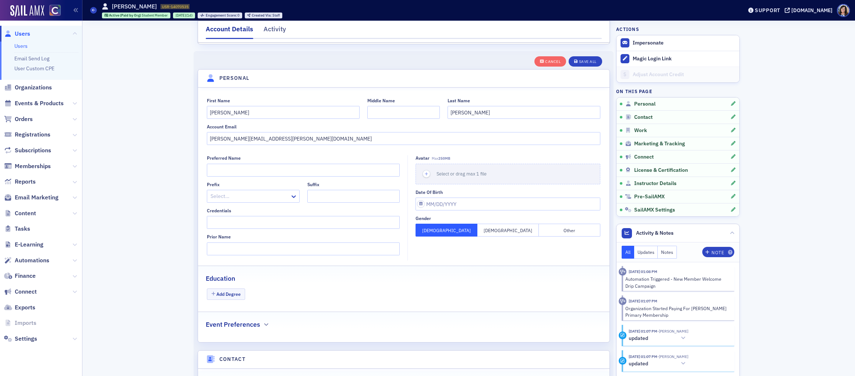
scroll to position [86, 0]
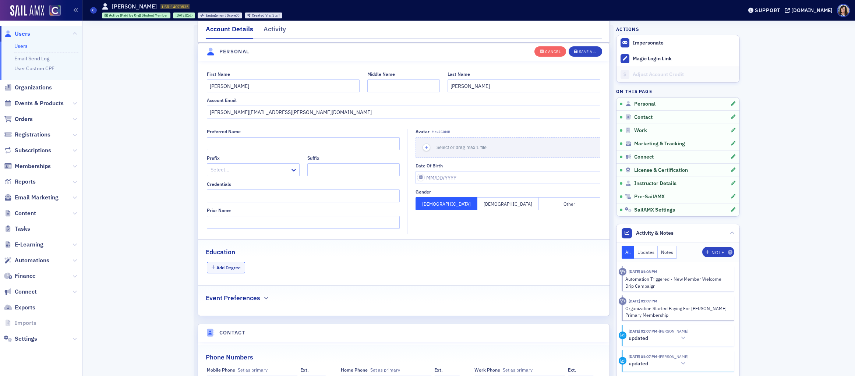
drag, startPoint x: 231, startPoint y: 268, endPoint x: 319, endPoint y: 234, distance: 94.7
click at [231, 268] on button "Add Degree" at bounding box center [226, 267] width 38 height 11
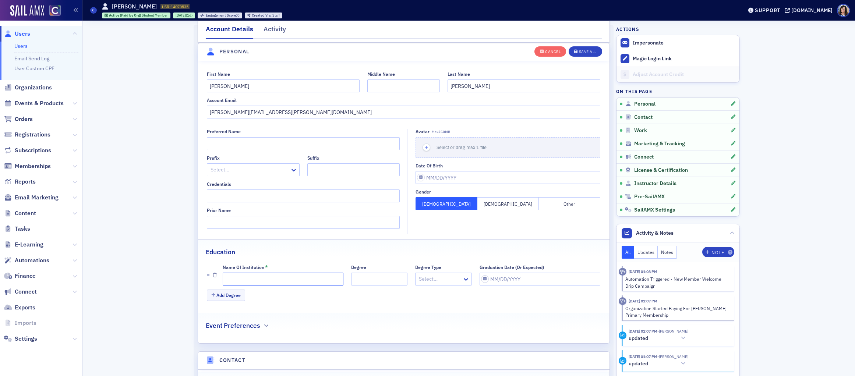
click at [264, 279] on input "Name of Institution *" at bounding box center [283, 279] width 121 height 13
paste input "[US_STATE][GEOGRAPHIC_DATA] – [GEOGRAPHIC_DATA][PERSON_NAME]"
type input "[US_STATE][GEOGRAPHIC_DATA] – [GEOGRAPHIC_DATA][PERSON_NAME]"
click at [588, 50] on div "Save All" at bounding box center [588, 52] width 18 height 4
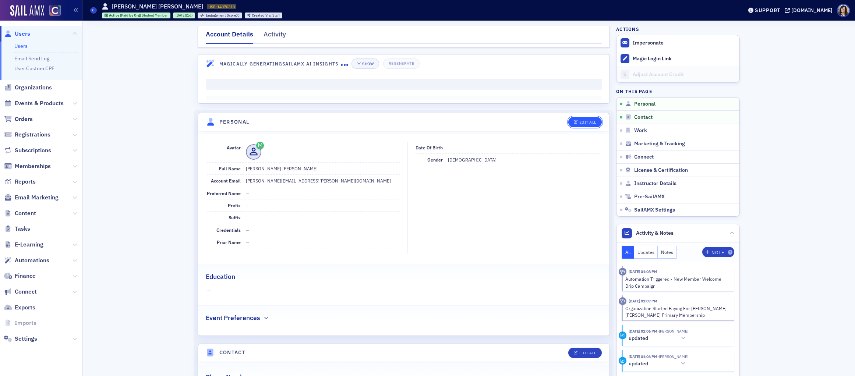
click at [592, 121] on div "Edit All" at bounding box center [588, 122] width 17 height 4
select select "US"
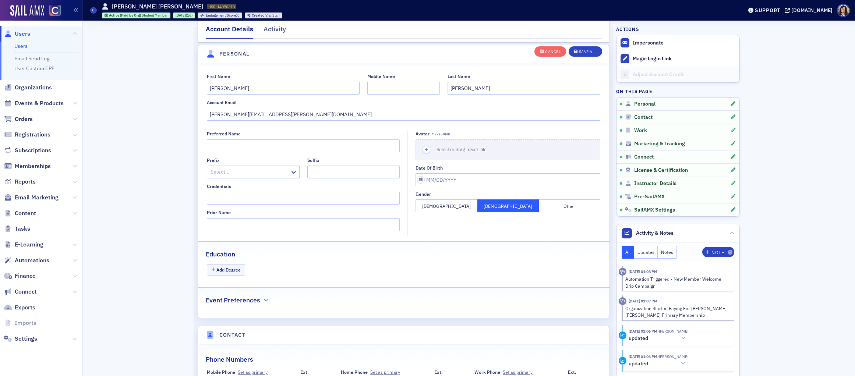
scroll to position [86, 0]
click at [232, 264] on button "Add Degree" at bounding box center [226, 267] width 38 height 11
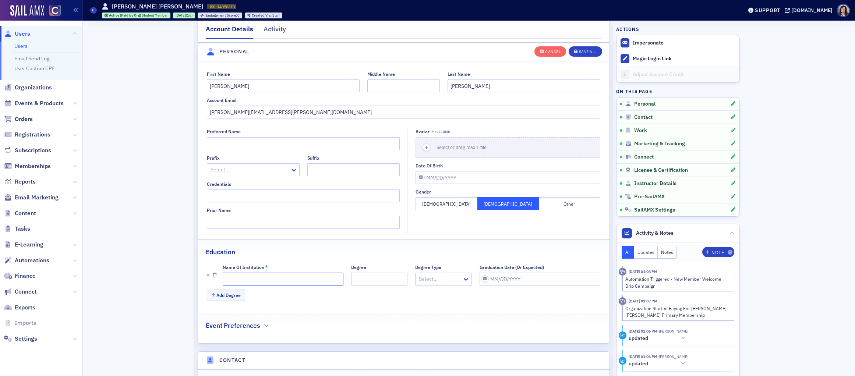
click at [240, 280] on input "Name of Institution *" at bounding box center [283, 279] width 121 height 13
paste input "[US_STATE][GEOGRAPHIC_DATA] – [GEOGRAPHIC_DATA][PERSON_NAME]"
type input "[US_STATE][GEOGRAPHIC_DATA] – [GEOGRAPHIC_DATA][PERSON_NAME]"
drag, startPoint x: 591, startPoint y: 52, endPoint x: 642, endPoint y: 12, distance: 65.1
click at [591, 51] on div "Save All" at bounding box center [588, 52] width 18 height 4
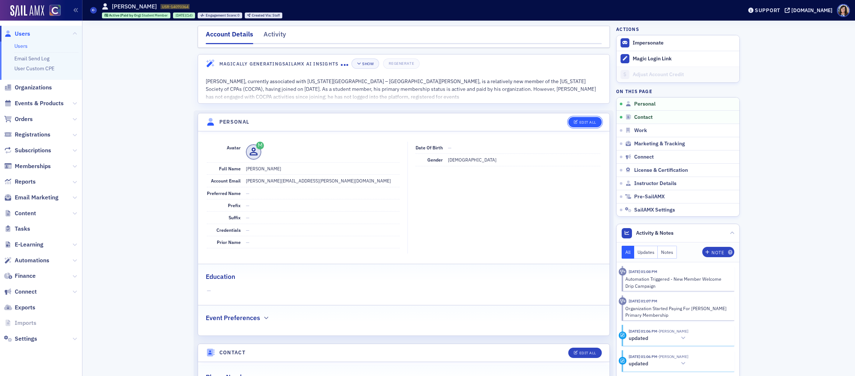
click at [580, 120] on div "Edit All" at bounding box center [588, 122] width 17 height 4
select select "US"
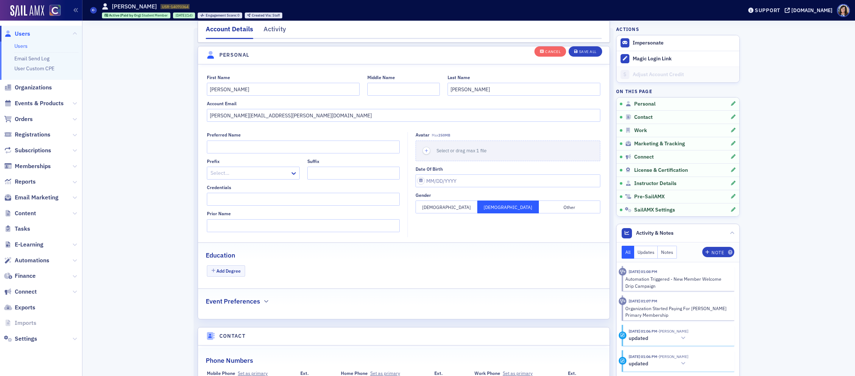
scroll to position [86, 0]
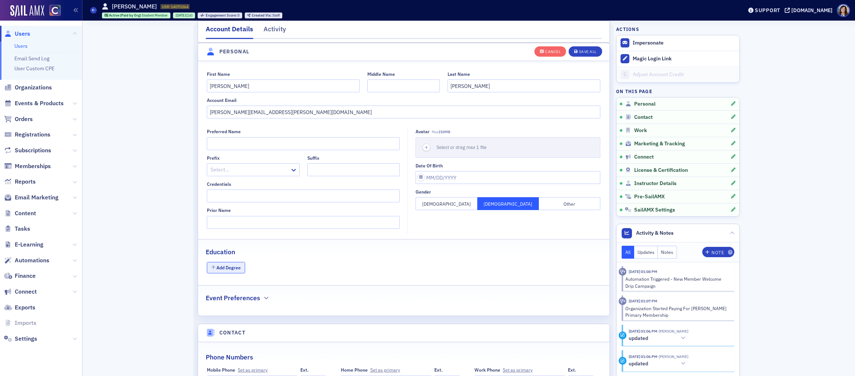
click at [232, 270] on button "Add Degree" at bounding box center [226, 267] width 38 height 11
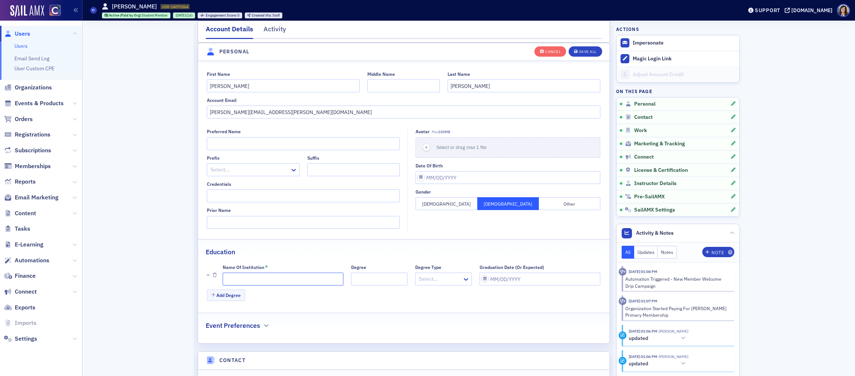
click at [242, 278] on input "Name of Institution *" at bounding box center [283, 279] width 121 height 13
paste input "[US_STATE][GEOGRAPHIC_DATA] – [GEOGRAPHIC_DATA][PERSON_NAME]"
type input "[US_STATE][GEOGRAPHIC_DATA] – [GEOGRAPHIC_DATA][PERSON_NAME]"
click at [590, 52] on div "Save All" at bounding box center [588, 52] width 18 height 4
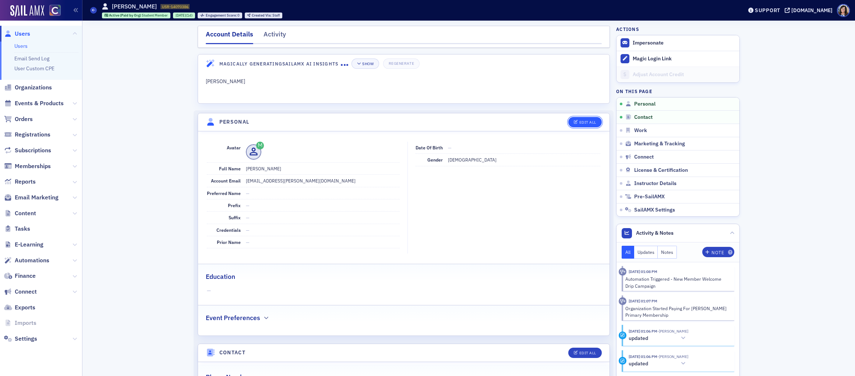
click at [584, 122] on div "Edit All" at bounding box center [588, 122] width 17 height 4
select select "US"
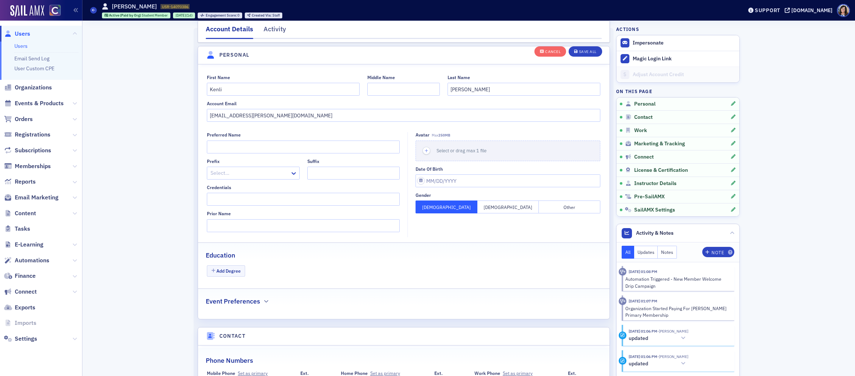
scroll to position [86, 0]
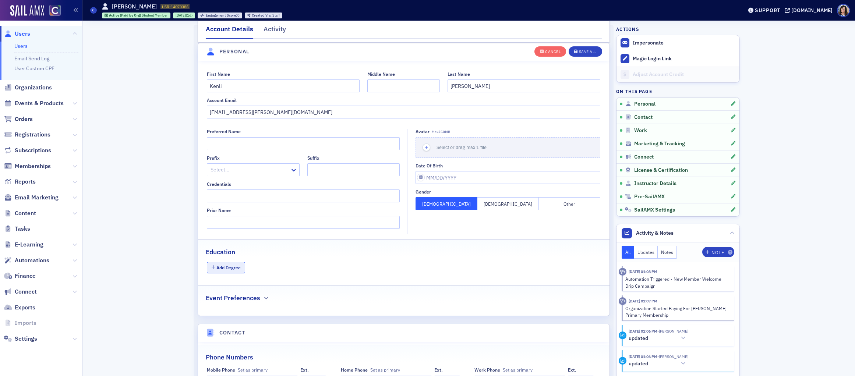
click at [229, 268] on button "Add Degree" at bounding box center [226, 267] width 38 height 11
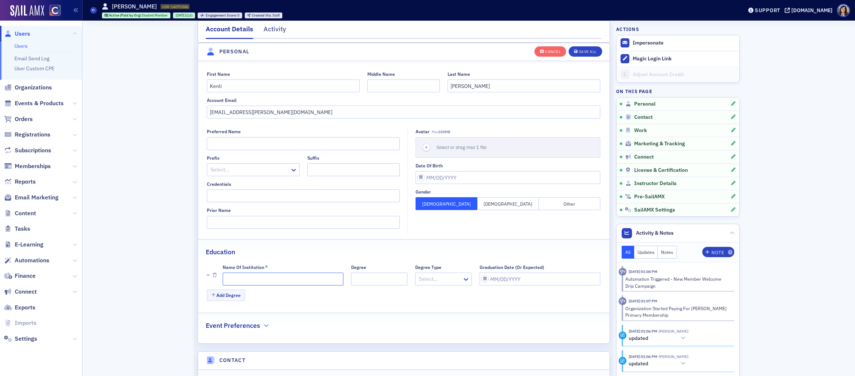
click at [269, 279] on input "Name of Institution *" at bounding box center [283, 279] width 121 height 13
paste input "[US_STATE][GEOGRAPHIC_DATA] – [GEOGRAPHIC_DATA][PERSON_NAME]"
type input "[US_STATE][GEOGRAPHIC_DATA] – [GEOGRAPHIC_DATA][PERSON_NAME]"
click at [583, 51] on div "Save All" at bounding box center [588, 52] width 18 height 4
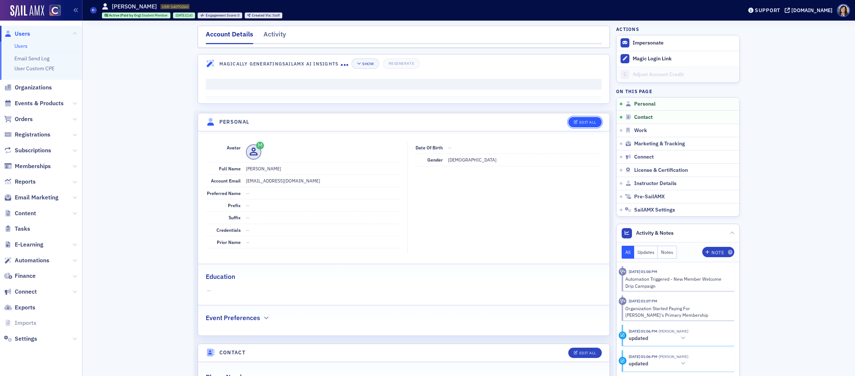
click at [586, 123] on div "Edit All" at bounding box center [588, 122] width 17 height 4
select select "US"
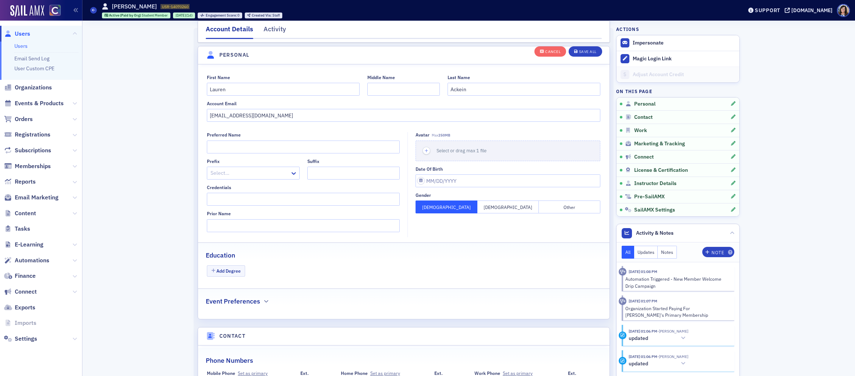
scroll to position [86, 0]
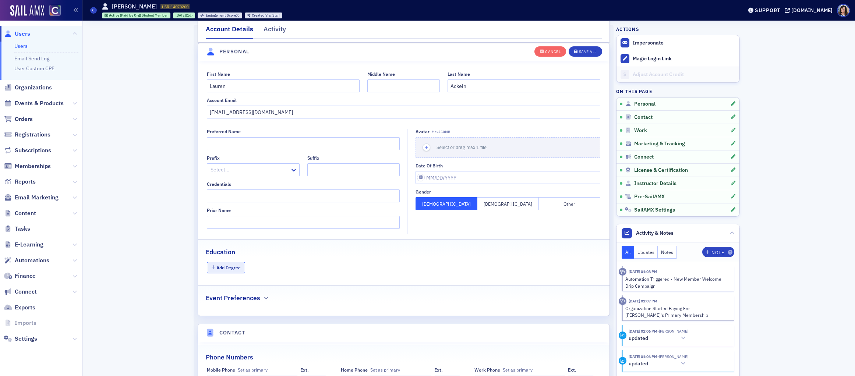
click at [228, 267] on button "Add Degree" at bounding box center [226, 267] width 38 height 11
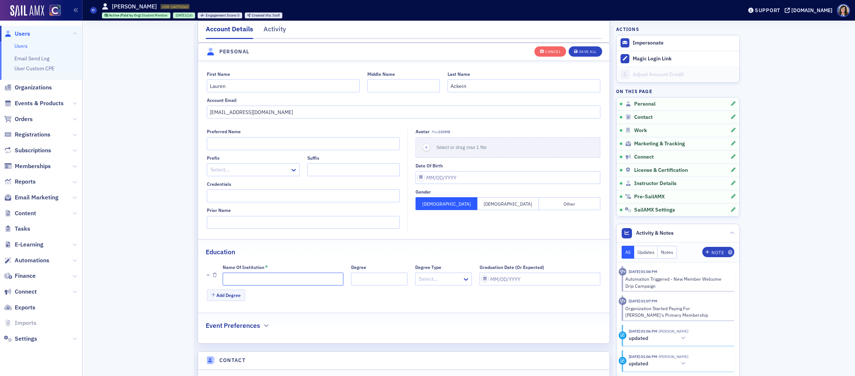
click at [235, 281] on input "Name of Institution *" at bounding box center [283, 279] width 121 height 13
paste input "[EMAIL_ADDRESS][DOMAIN_NAME]"
type input "[EMAIL_ADDRESS][DOMAIN_NAME]"
drag, startPoint x: 287, startPoint y: 277, endPoint x: 198, endPoint y: 282, distance: 89.3
click at [198, 282] on div "Name of Institution * [EMAIL_ADDRESS][DOMAIN_NAME] Degree Degree Type Select… G…" at bounding box center [404, 282] width 412 height 41
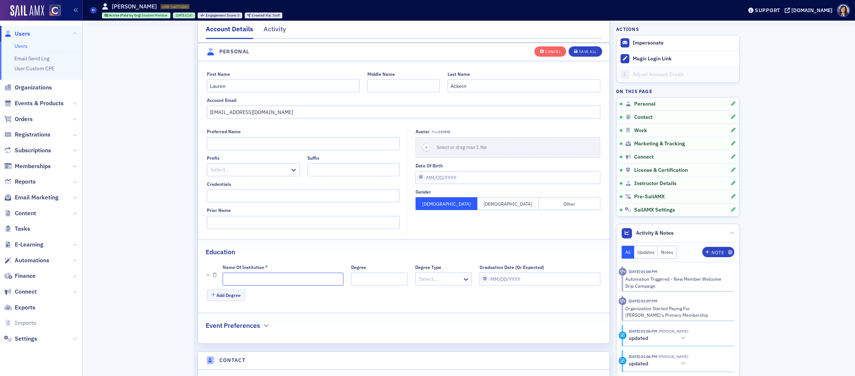
click at [250, 279] on input "Name of Institution *" at bounding box center [283, 279] width 121 height 13
paste input "[US_STATE][GEOGRAPHIC_DATA] – [GEOGRAPHIC_DATA][PERSON_NAME]"
type input "[US_STATE][GEOGRAPHIC_DATA] – [GEOGRAPHIC_DATA][PERSON_NAME]"
click at [580, 53] on div "Save All" at bounding box center [588, 52] width 18 height 4
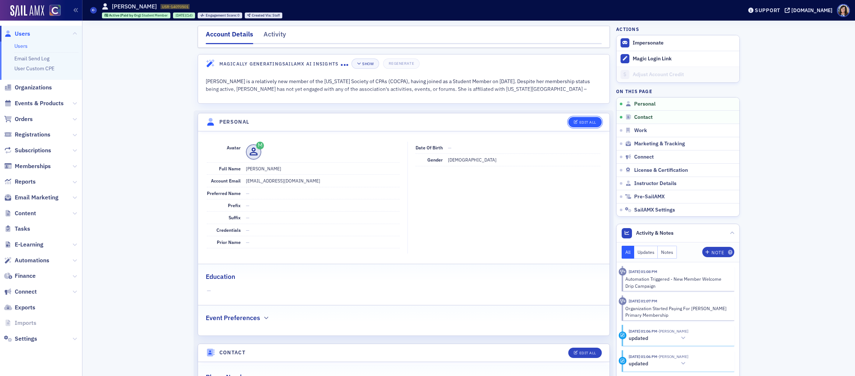
click at [583, 121] on div "Edit All" at bounding box center [588, 122] width 17 height 4
select select "US"
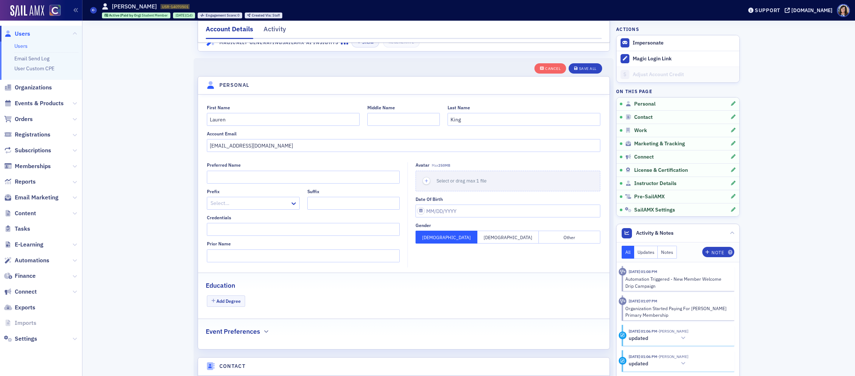
scroll to position [86, 0]
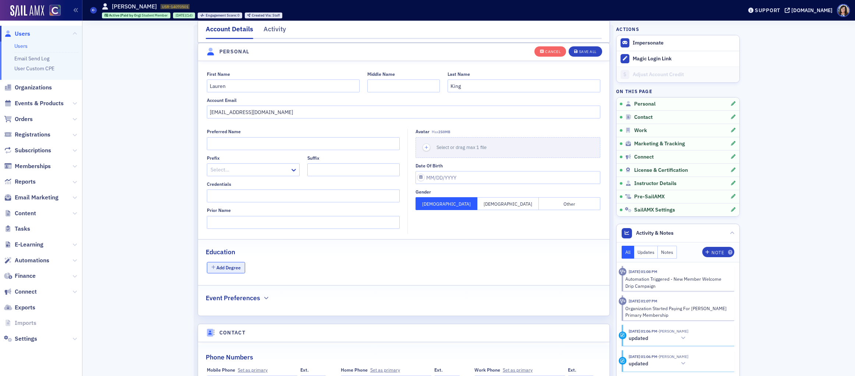
click at [229, 265] on button "Add Degree" at bounding box center [226, 267] width 38 height 11
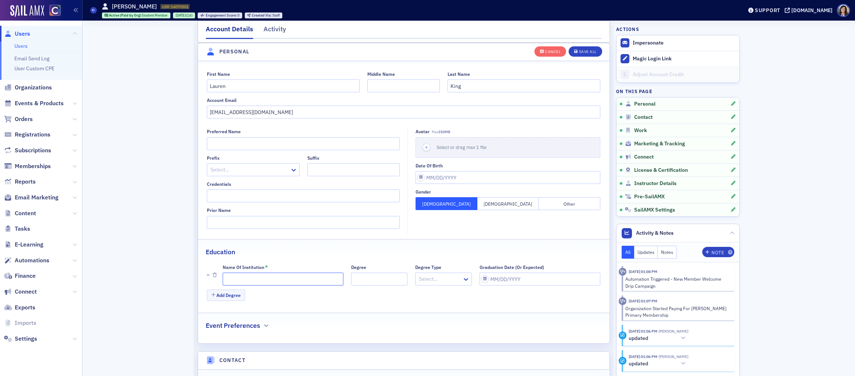
click at [267, 279] on input "Name of Institution *" at bounding box center [283, 279] width 121 height 13
paste input "[US_STATE][GEOGRAPHIC_DATA] – [GEOGRAPHIC_DATA][PERSON_NAME]"
type input "[US_STATE][GEOGRAPHIC_DATA] – [GEOGRAPHIC_DATA][PERSON_NAME]"
click at [590, 51] on div "Save All" at bounding box center [588, 52] width 18 height 4
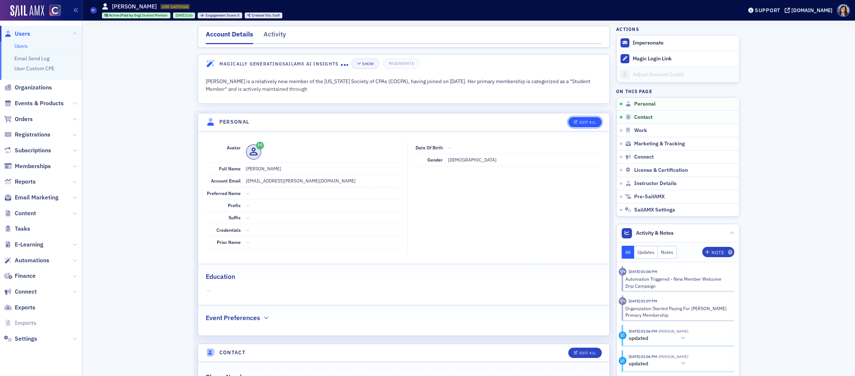
click at [585, 122] on div "Edit All" at bounding box center [588, 122] width 17 height 4
select select "US"
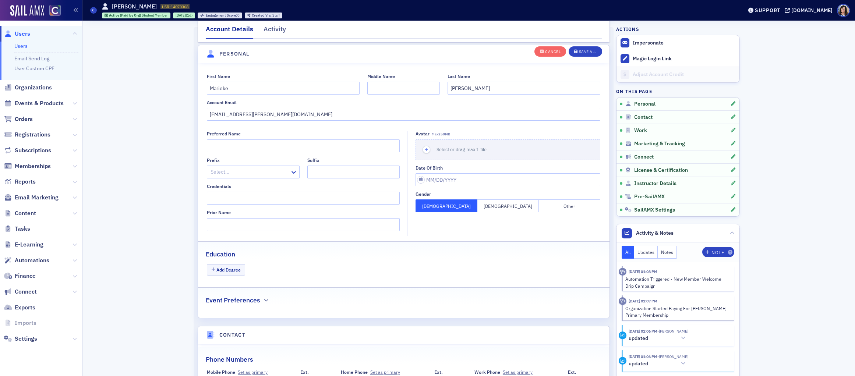
scroll to position [86, 0]
click at [224, 267] on button "Add Degree" at bounding box center [226, 267] width 38 height 11
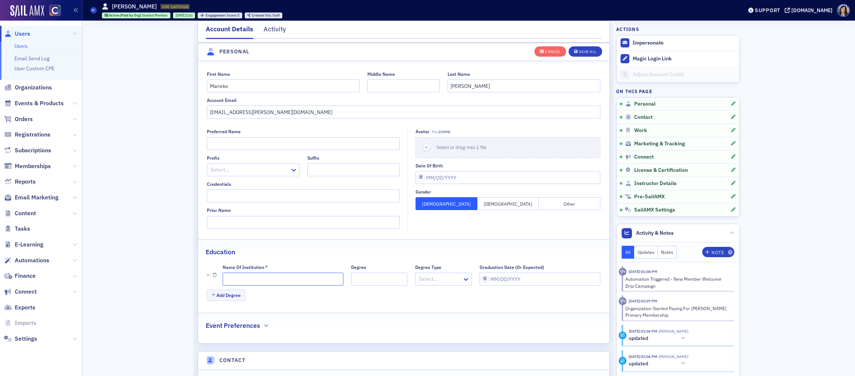
click at [291, 281] on input "Name of Institution *" at bounding box center [283, 279] width 121 height 13
paste input "[US_STATE][GEOGRAPHIC_DATA] – [GEOGRAPHIC_DATA][PERSON_NAME]"
type input "[US_STATE][GEOGRAPHIC_DATA] – [GEOGRAPHIC_DATA][PERSON_NAME]"
click at [588, 50] on div "Save All" at bounding box center [588, 52] width 18 height 4
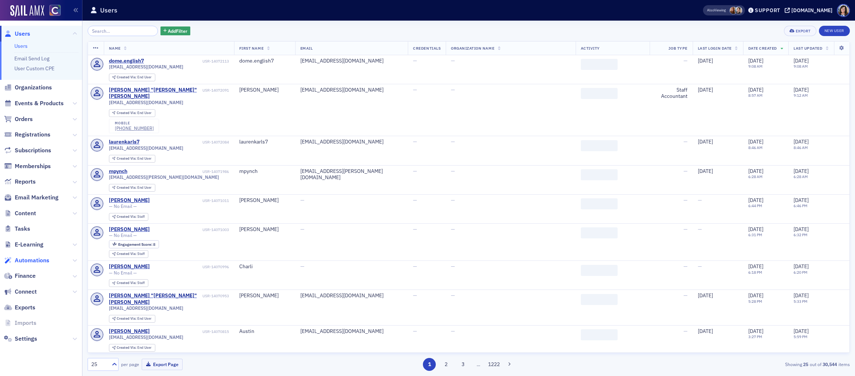
click at [21, 264] on span "Automations" at bounding box center [32, 261] width 35 height 8
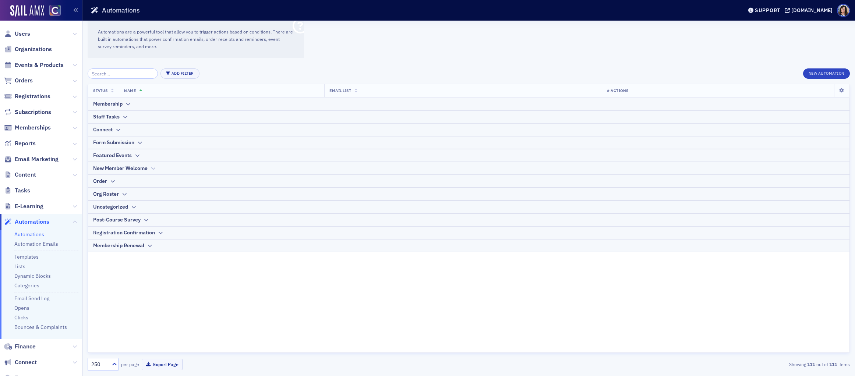
click at [138, 167] on div "New Member Welcome" at bounding box center [120, 169] width 55 height 8
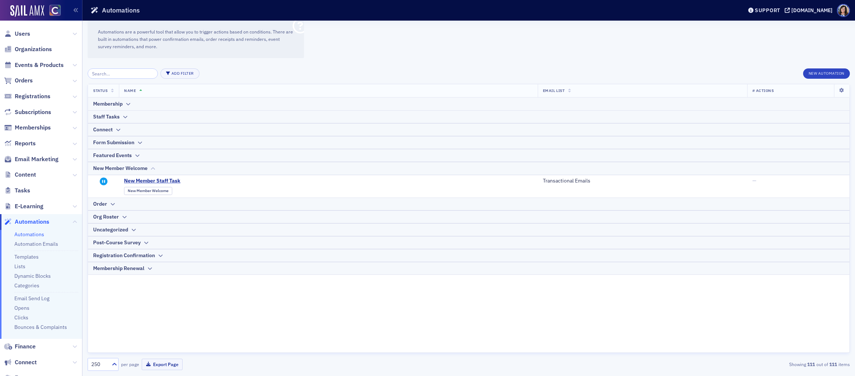
click at [152, 168] on icon at bounding box center [153, 168] width 6 height 4
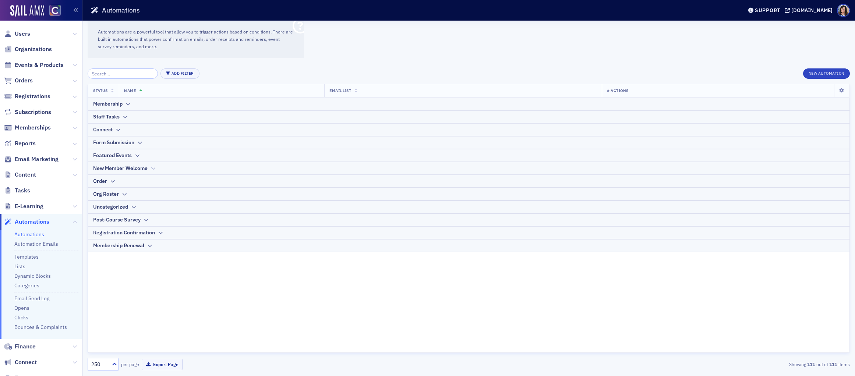
click at [152, 168] on icon at bounding box center [153, 168] width 6 height 4
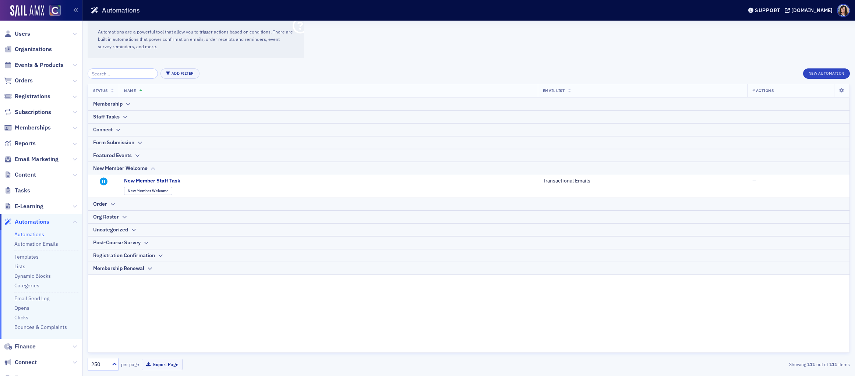
click at [152, 168] on icon at bounding box center [153, 168] width 6 height 4
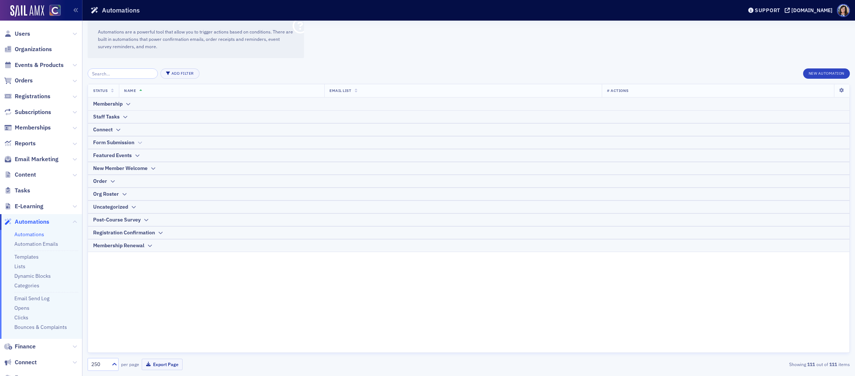
click at [140, 144] on icon at bounding box center [140, 143] width 6 height 4
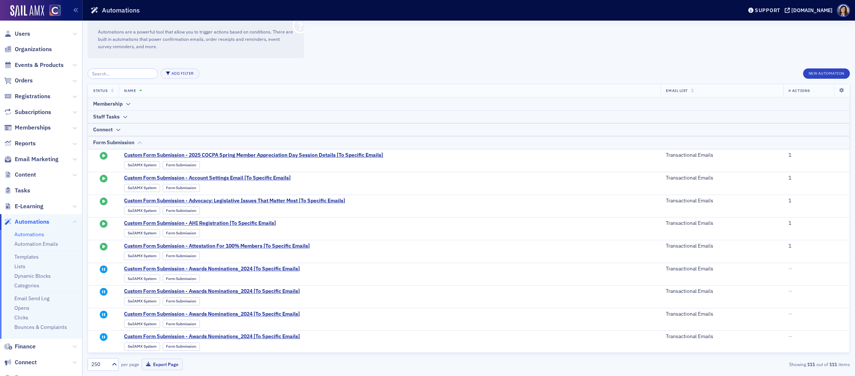
click at [140, 144] on icon at bounding box center [140, 143] width 6 height 4
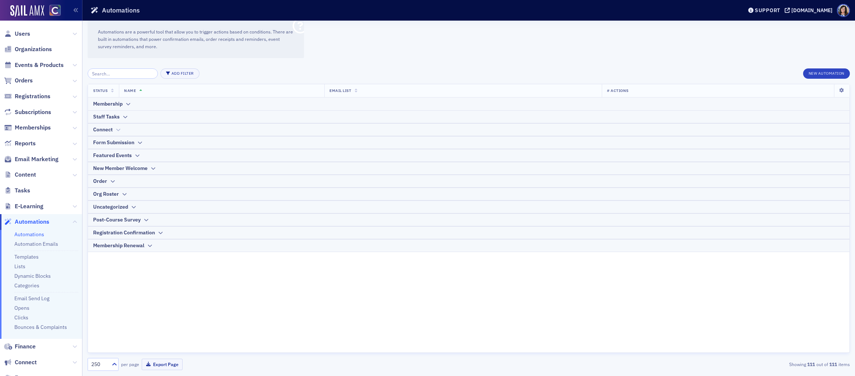
click at [119, 130] on icon at bounding box center [118, 130] width 6 height 4
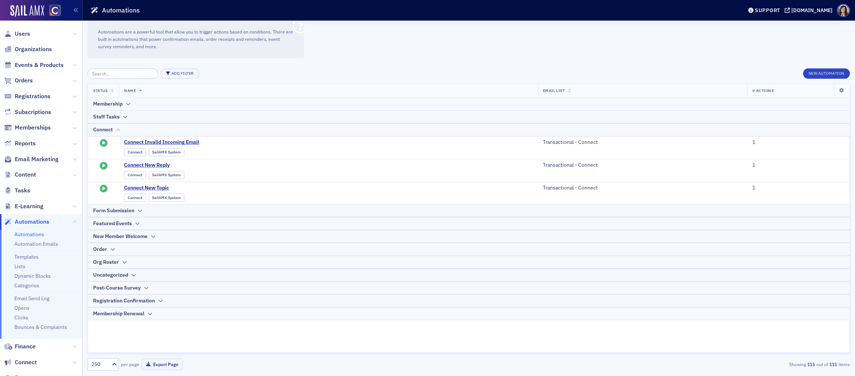
click at [119, 130] on icon at bounding box center [118, 130] width 6 height 4
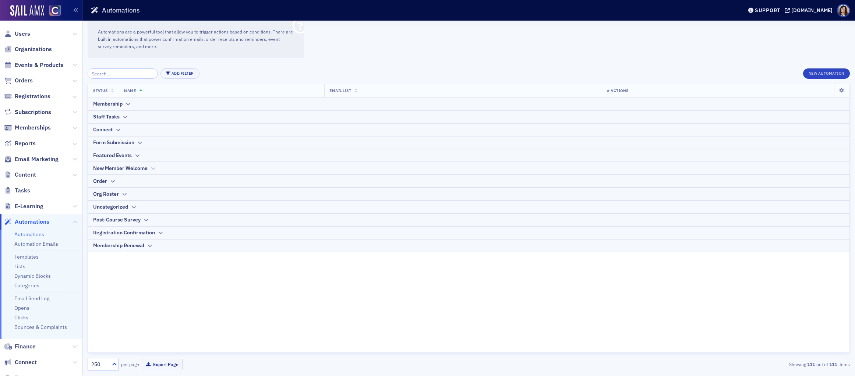
click at [151, 168] on icon at bounding box center [153, 168] width 6 height 4
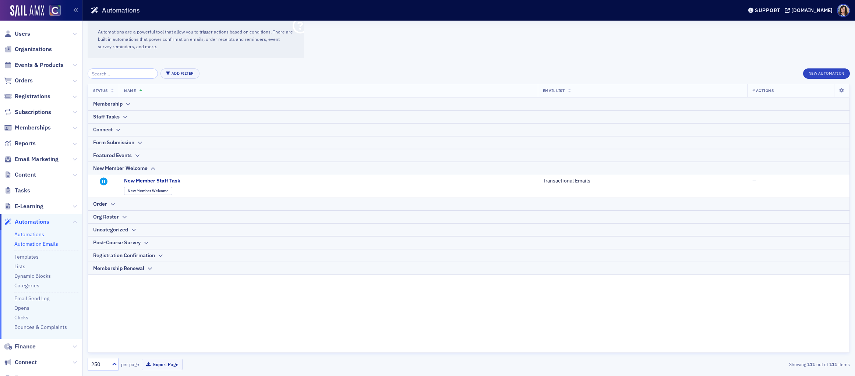
click at [39, 243] on link "Automation Emails" at bounding box center [36, 244] width 44 height 7
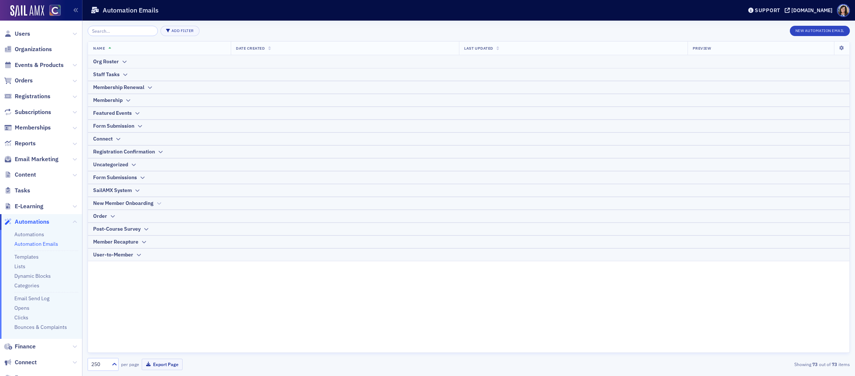
click at [152, 202] on div "New Member Onboarding" at bounding box center [123, 204] width 60 height 8
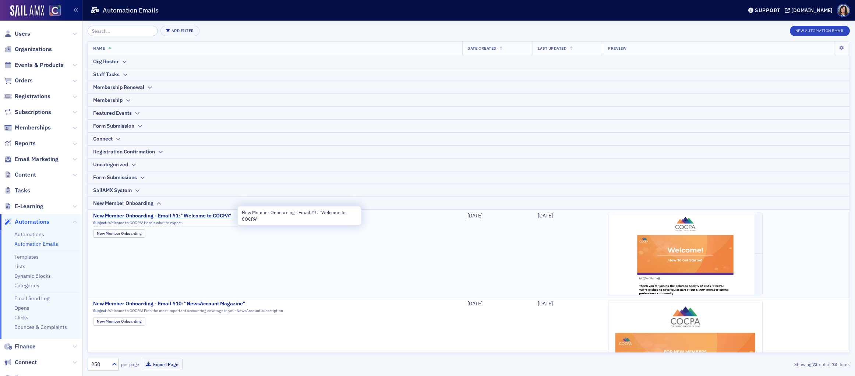
click at [185, 215] on span "New Member Onboarding - Email #1: "Welcome to COCPA"" at bounding box center [165, 216] width 144 height 7
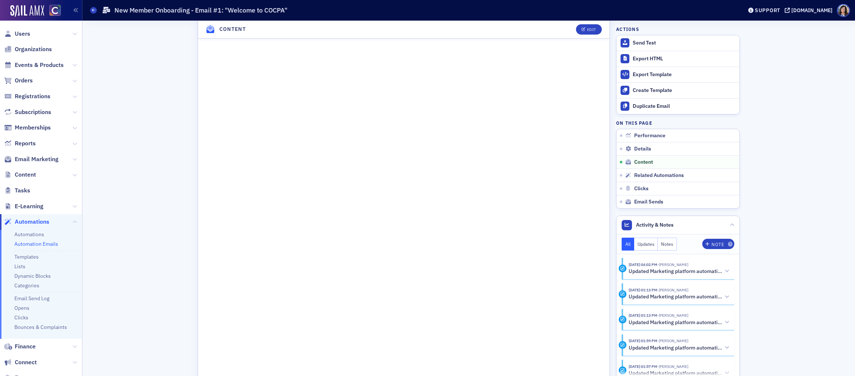
scroll to position [367, 0]
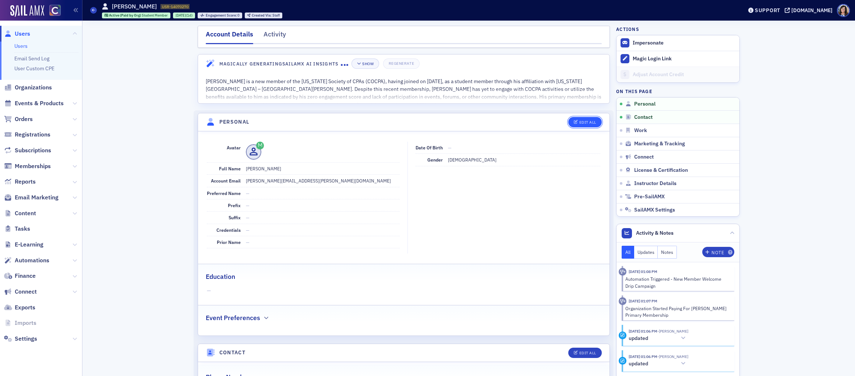
click at [594, 121] on div "Edit All" at bounding box center [588, 122] width 17 height 4
select select "US"
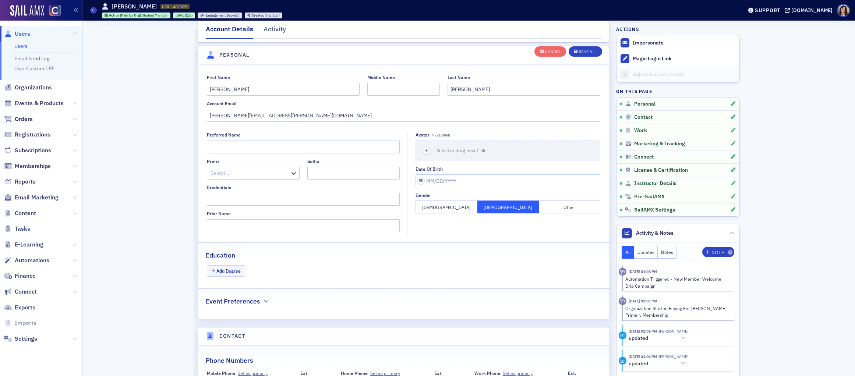
scroll to position [86, 0]
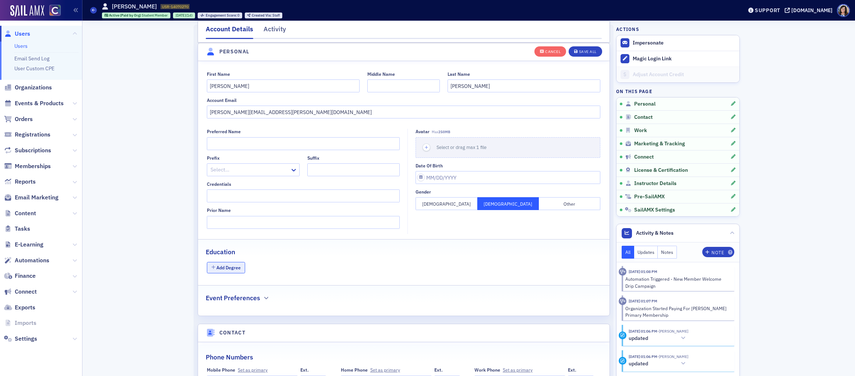
click at [227, 264] on button "Add Degree" at bounding box center [226, 267] width 38 height 11
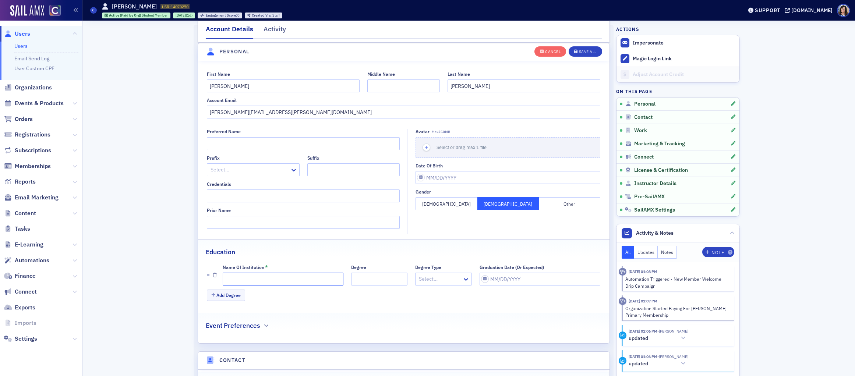
click at [264, 279] on input "Name of Institution *" at bounding box center [283, 279] width 121 height 13
paste input "[US_STATE][GEOGRAPHIC_DATA] – [GEOGRAPHIC_DATA][PERSON_NAME]"
type input "[US_STATE][GEOGRAPHIC_DATA] – [GEOGRAPHIC_DATA][PERSON_NAME]"
click at [590, 50] on div "Save All" at bounding box center [588, 52] width 18 height 4
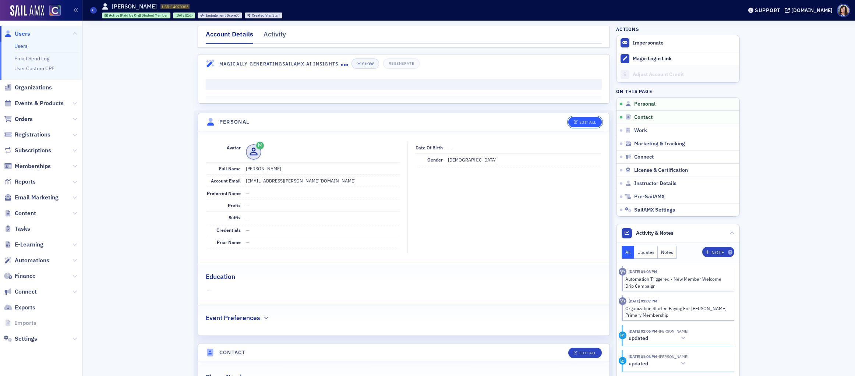
click at [588, 120] on div "Edit All" at bounding box center [588, 122] width 17 height 4
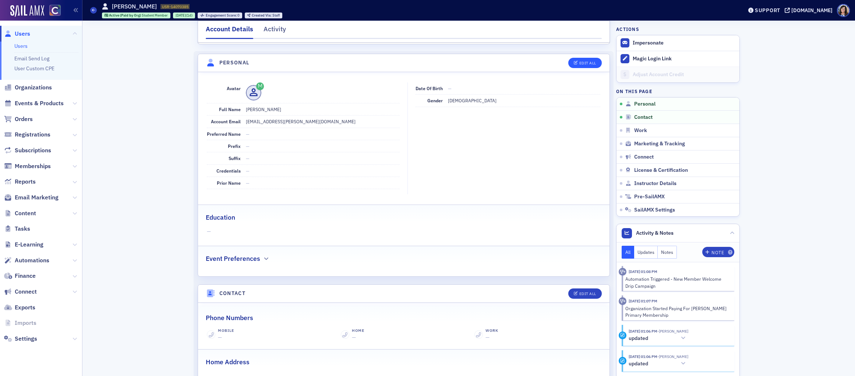
select select "US"
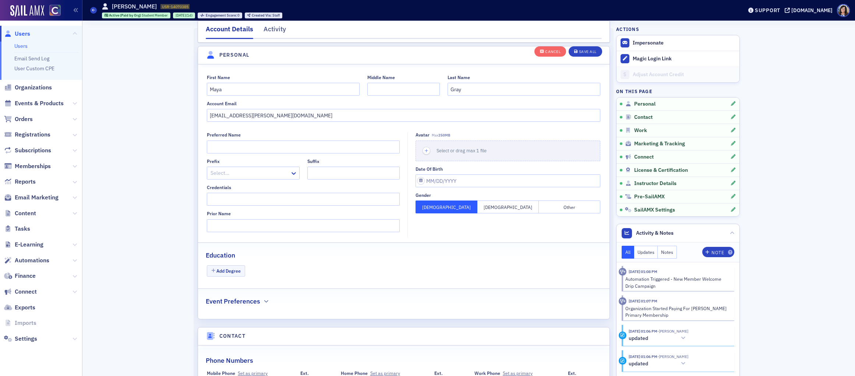
scroll to position [86, 0]
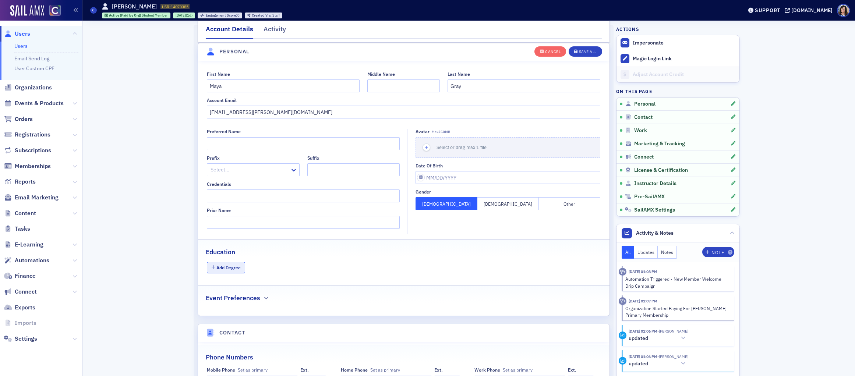
click at [224, 269] on button "Add Degree" at bounding box center [226, 267] width 38 height 11
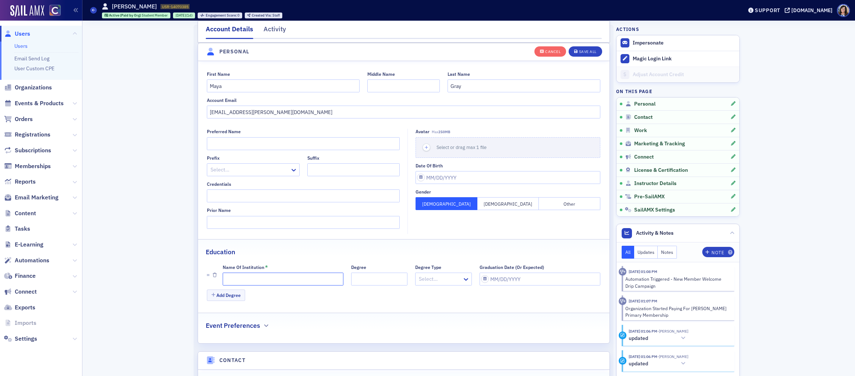
click at [252, 281] on input "Name of Institution *" at bounding box center [283, 279] width 121 height 13
paste input "[US_STATE][GEOGRAPHIC_DATA] – [GEOGRAPHIC_DATA][PERSON_NAME]"
type input "[US_STATE][GEOGRAPHIC_DATA] – [GEOGRAPHIC_DATA][PERSON_NAME]"
click at [584, 51] on div "Save All" at bounding box center [588, 52] width 18 height 4
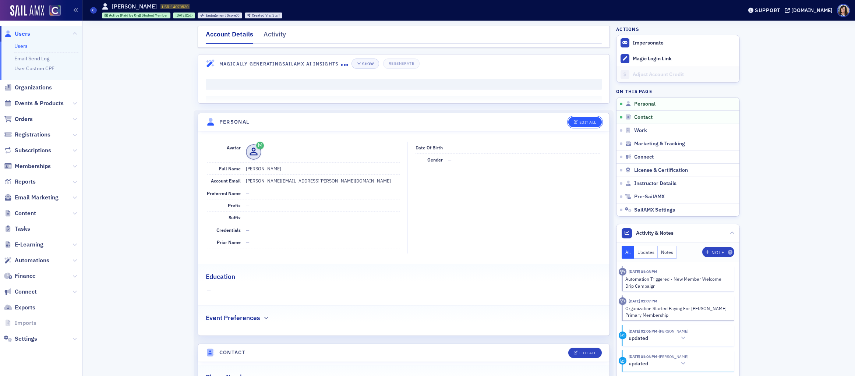
click at [593, 122] on div "Edit All" at bounding box center [588, 122] width 17 height 4
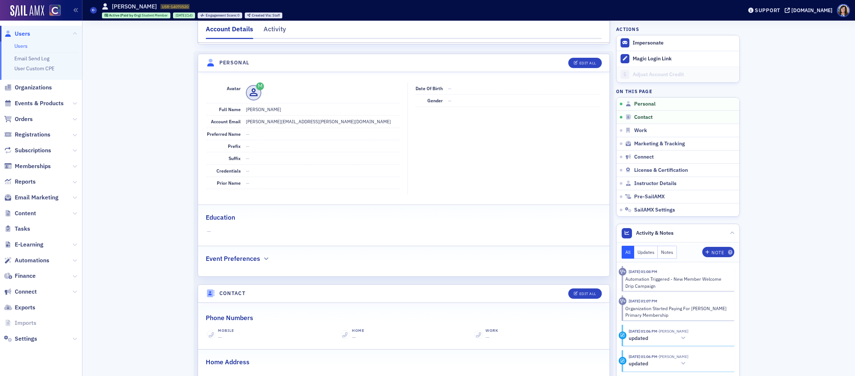
select select "US"
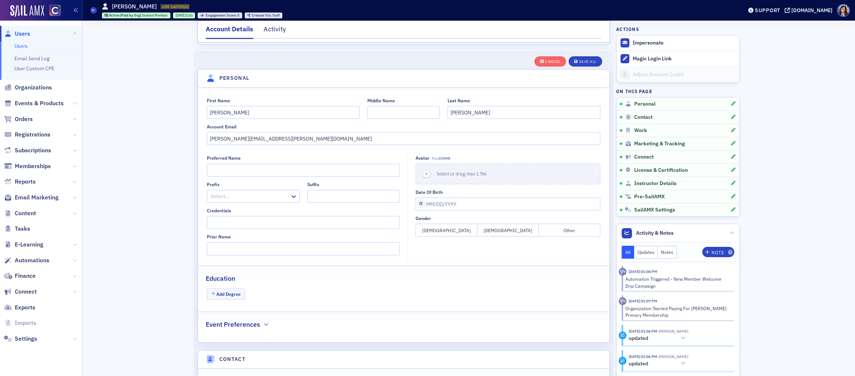
scroll to position [86, 0]
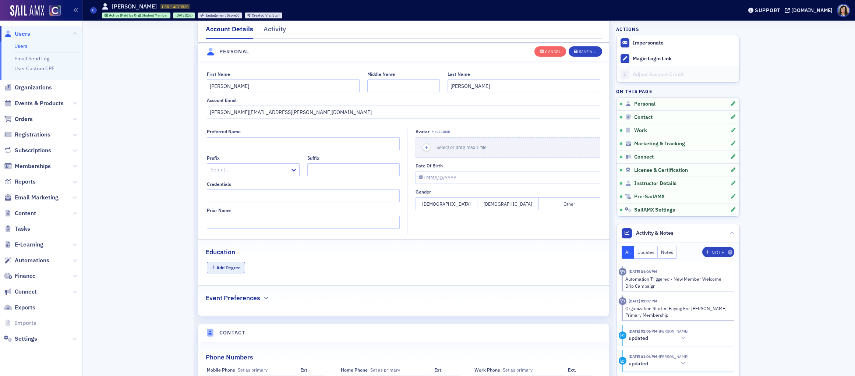
click at [226, 269] on button "Add Degree" at bounding box center [226, 267] width 38 height 11
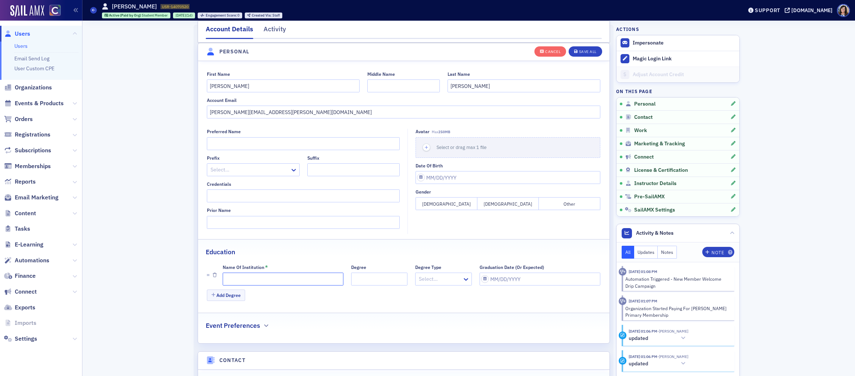
click at [294, 280] on input "Name of Institution *" at bounding box center [283, 279] width 121 height 13
paste input "[US_STATE][GEOGRAPHIC_DATA] – [GEOGRAPHIC_DATA][PERSON_NAME]"
type input "[US_STATE][GEOGRAPHIC_DATA] – [GEOGRAPHIC_DATA][PERSON_NAME]"
click at [591, 52] on div "Save All" at bounding box center [588, 52] width 18 height 4
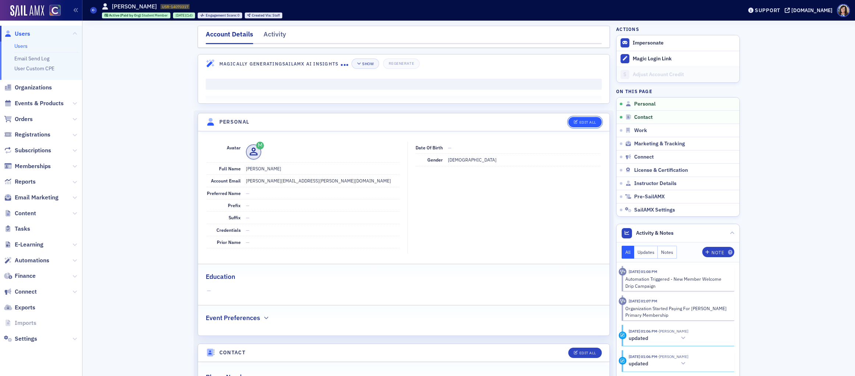
click at [586, 120] on div "Edit All" at bounding box center [588, 122] width 17 height 4
select select "US"
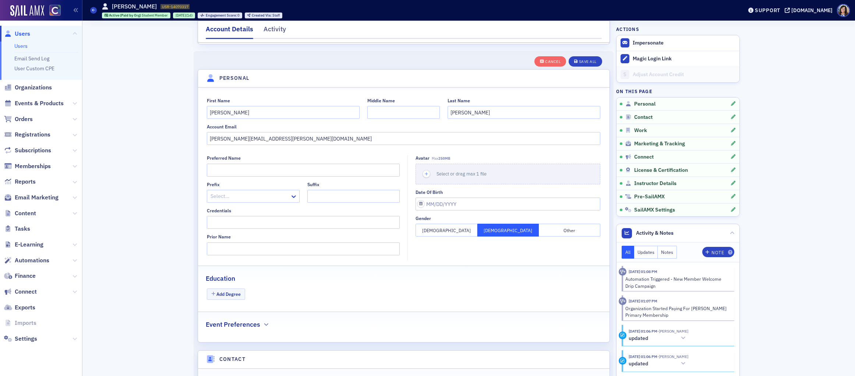
scroll to position [86, 0]
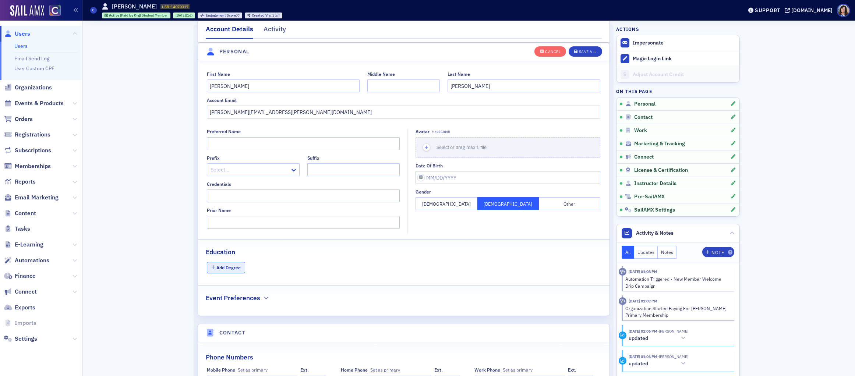
click at [235, 266] on button "Add Degree" at bounding box center [226, 267] width 38 height 11
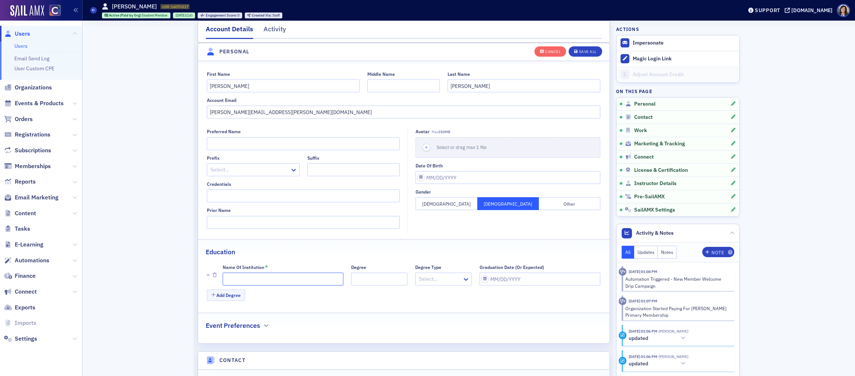
click at [289, 277] on input "Name of Institution *" at bounding box center [283, 279] width 121 height 13
paste input "[US_STATE][GEOGRAPHIC_DATA] – [GEOGRAPHIC_DATA][PERSON_NAME]"
type input "[US_STATE][GEOGRAPHIC_DATA] – [GEOGRAPHIC_DATA][PERSON_NAME]"
click at [591, 50] on div "Save All" at bounding box center [588, 52] width 18 height 4
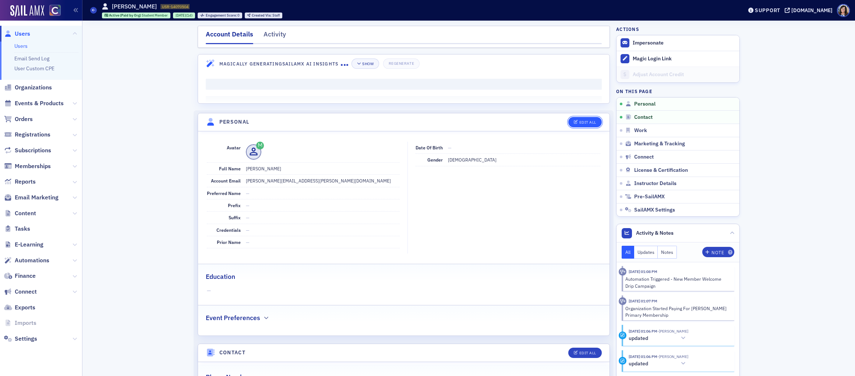
click at [593, 122] on div "Edit All" at bounding box center [588, 122] width 17 height 4
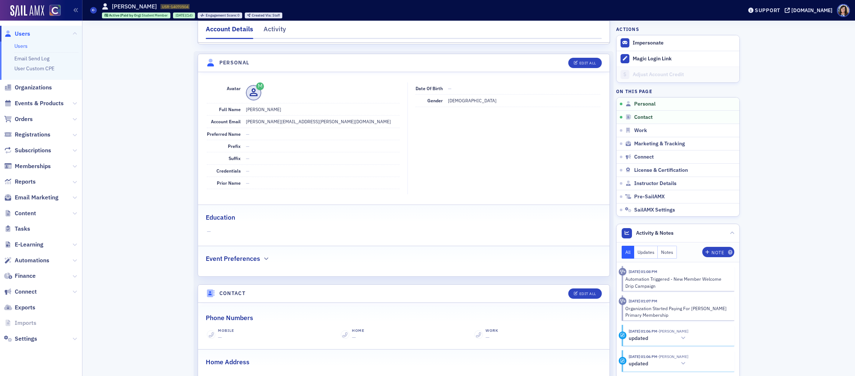
select select "US"
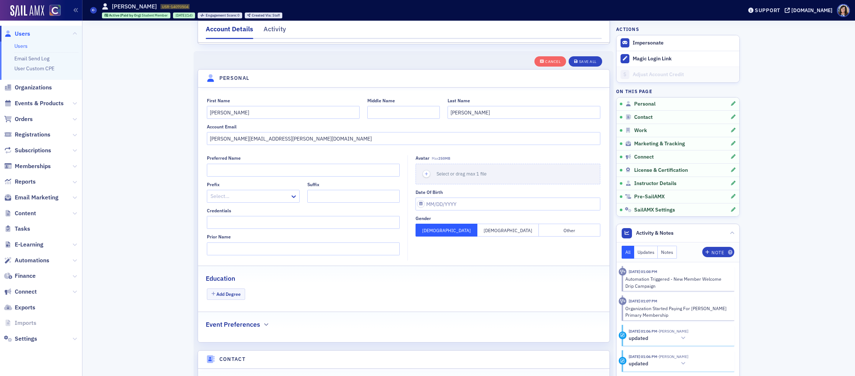
scroll to position [86, 0]
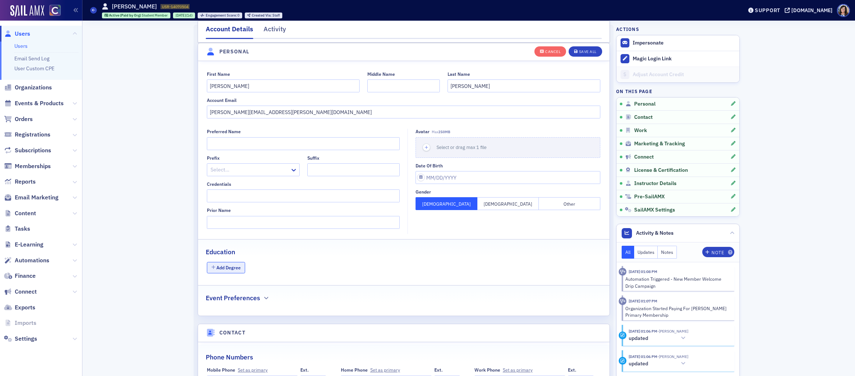
click at [231, 269] on button "Add Degree" at bounding box center [226, 267] width 38 height 11
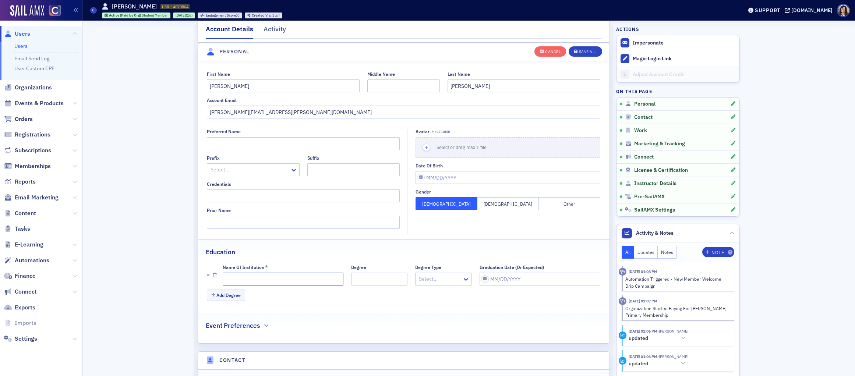
click at [306, 282] on input "Name of Institution *" at bounding box center [283, 279] width 121 height 13
paste input "[US_STATE][GEOGRAPHIC_DATA] – [GEOGRAPHIC_DATA][PERSON_NAME]"
type input "[US_STATE][GEOGRAPHIC_DATA] – [GEOGRAPHIC_DATA][PERSON_NAME]"
click at [587, 52] on div "Save All" at bounding box center [588, 52] width 18 height 4
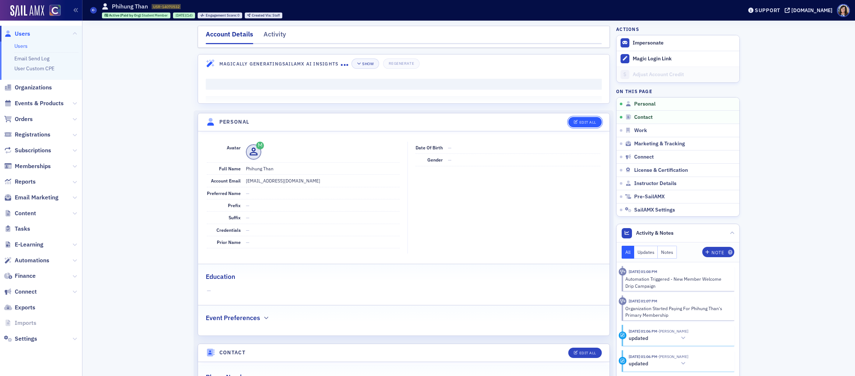
click at [586, 123] on div "Edit All" at bounding box center [588, 122] width 17 height 4
select select "US"
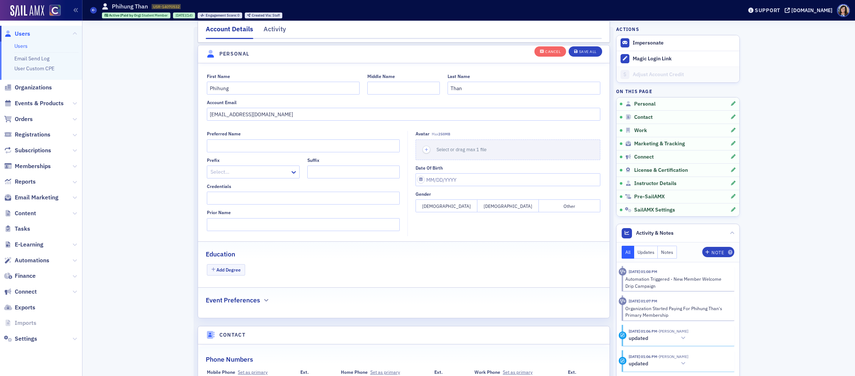
scroll to position [86, 0]
click at [237, 264] on button "Add Degree" at bounding box center [226, 267] width 38 height 11
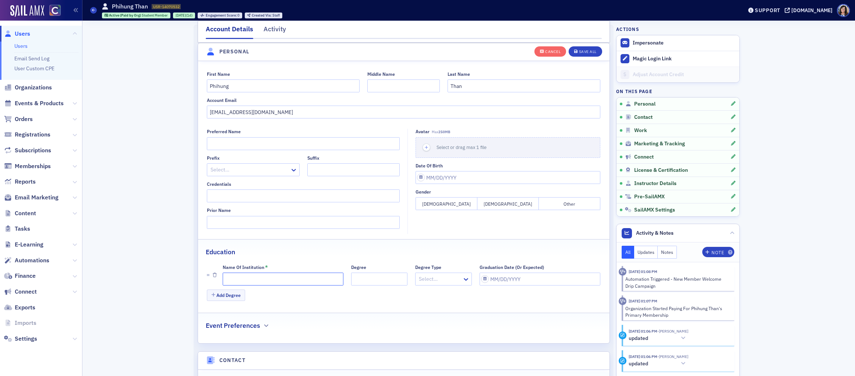
click at [247, 281] on input "Name of Institution *" at bounding box center [283, 279] width 121 height 13
paste input "[US_STATE][GEOGRAPHIC_DATA] – [GEOGRAPHIC_DATA][PERSON_NAME]"
type input "[US_STATE][GEOGRAPHIC_DATA] – [GEOGRAPHIC_DATA][PERSON_NAME]"
click at [582, 53] on div "Save All" at bounding box center [588, 52] width 18 height 4
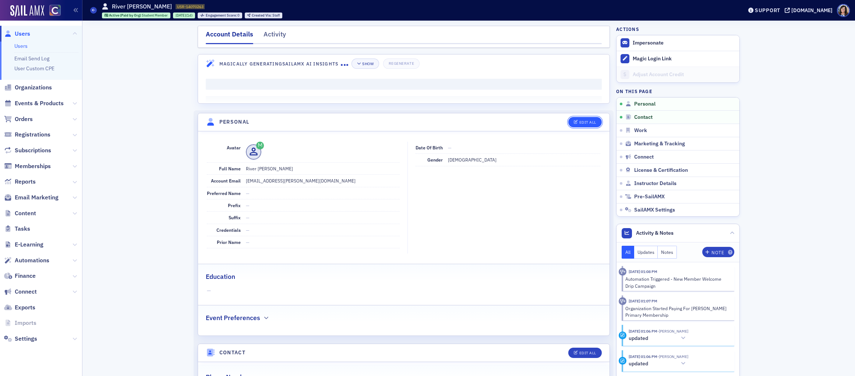
click at [587, 122] on div "Edit All" at bounding box center [588, 122] width 17 height 4
select select "US"
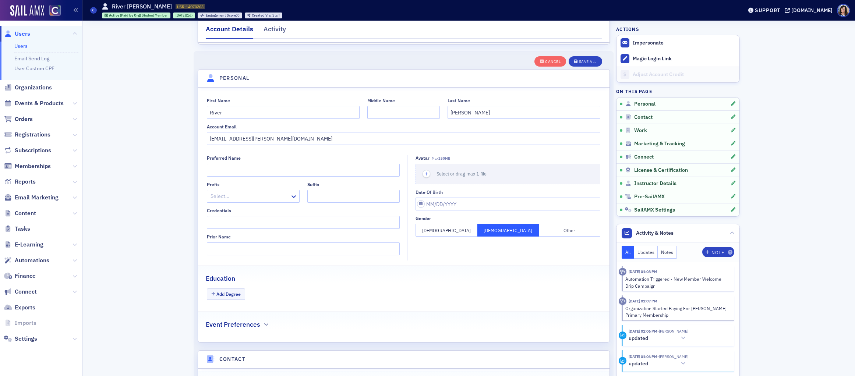
scroll to position [86, 0]
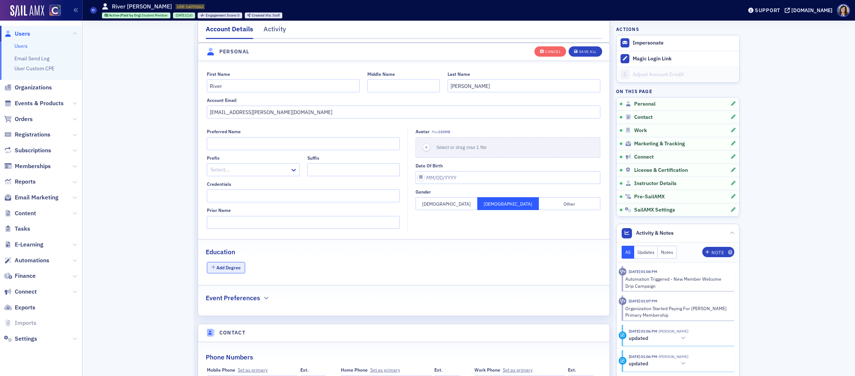
click at [235, 267] on button "Add Degree" at bounding box center [226, 267] width 38 height 11
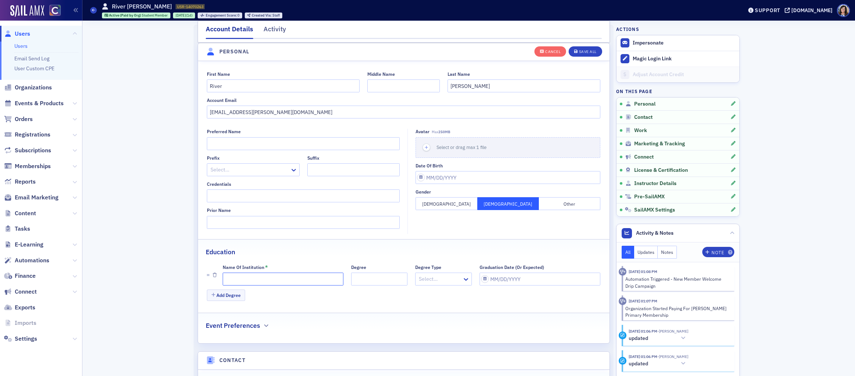
click at [266, 279] on input "Name of Institution *" at bounding box center [283, 279] width 121 height 13
paste input "[US_STATE][GEOGRAPHIC_DATA] – [GEOGRAPHIC_DATA][PERSON_NAME]"
type input "[US_STATE][GEOGRAPHIC_DATA] – [GEOGRAPHIC_DATA][PERSON_NAME]"
click at [593, 53] on div "Save All" at bounding box center [588, 52] width 18 height 4
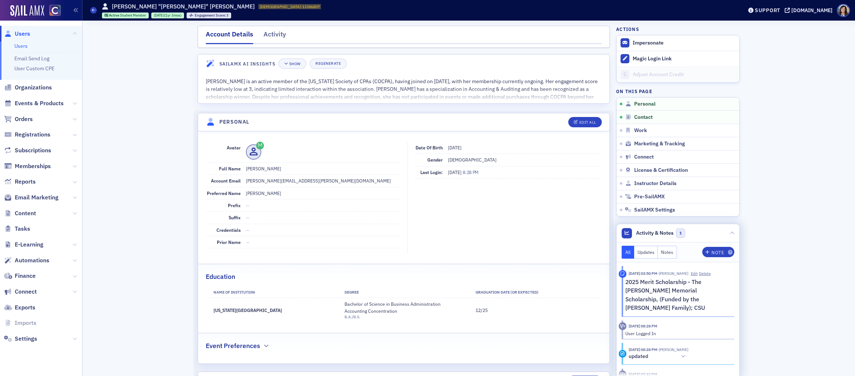
click at [671, 254] on button "Notes" at bounding box center [667, 252] width 19 height 13
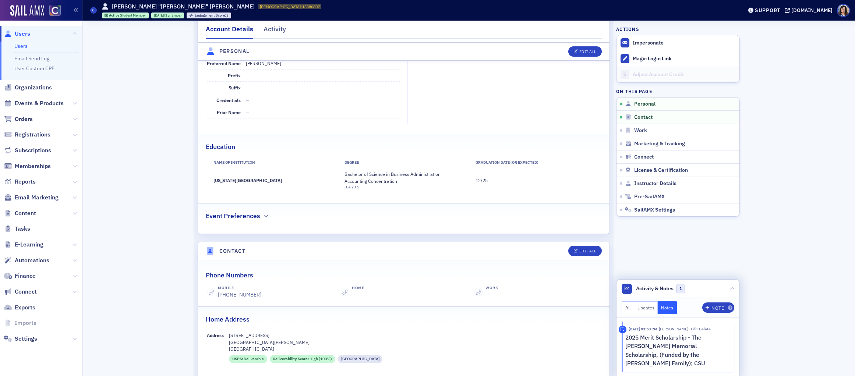
scroll to position [131, 0]
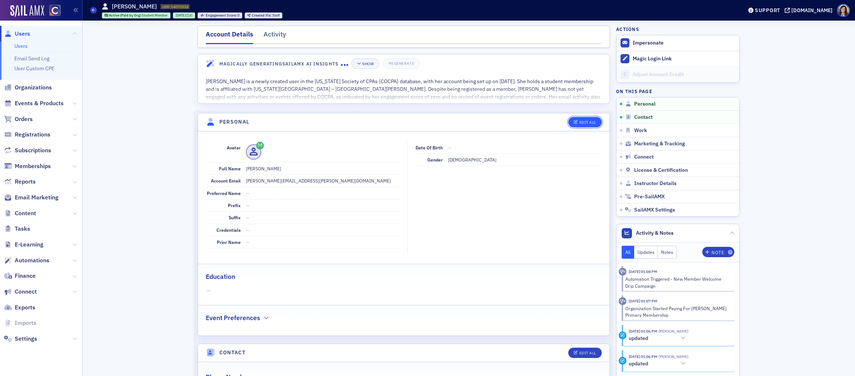
click at [584, 120] on div "Edit All" at bounding box center [588, 122] width 17 height 4
select select "US"
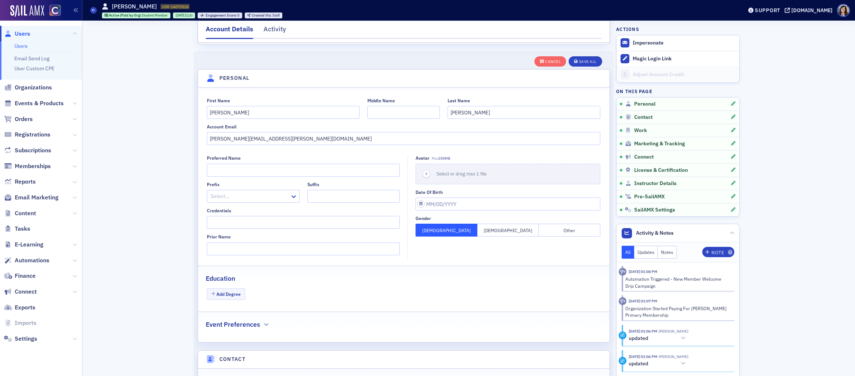
scroll to position [86, 0]
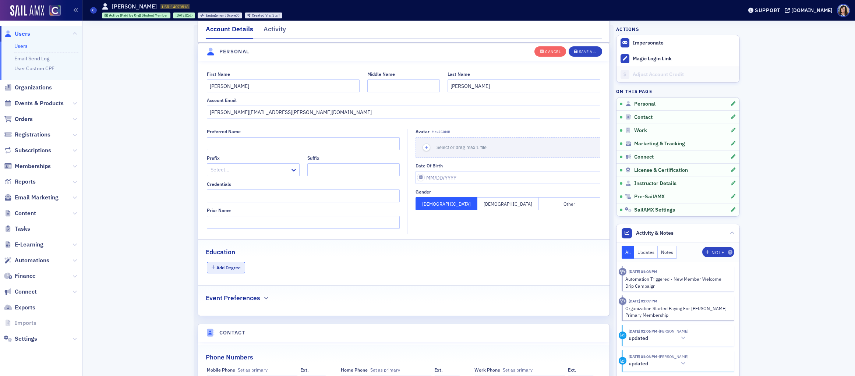
click at [229, 268] on button "Add Degree" at bounding box center [226, 267] width 38 height 11
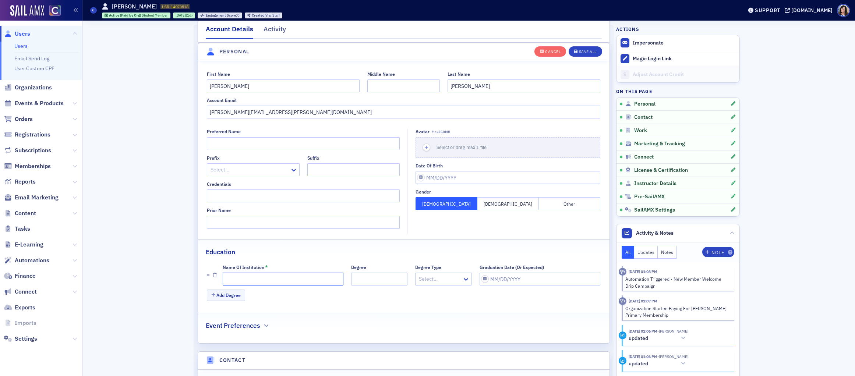
click at [240, 280] on input "Name of Institution *" at bounding box center [283, 279] width 121 height 13
paste input "Colorado State University – Fort Collins"
type input "Colorado State University – Fort Collins"
click at [582, 50] on div "Save All" at bounding box center [588, 52] width 18 height 4
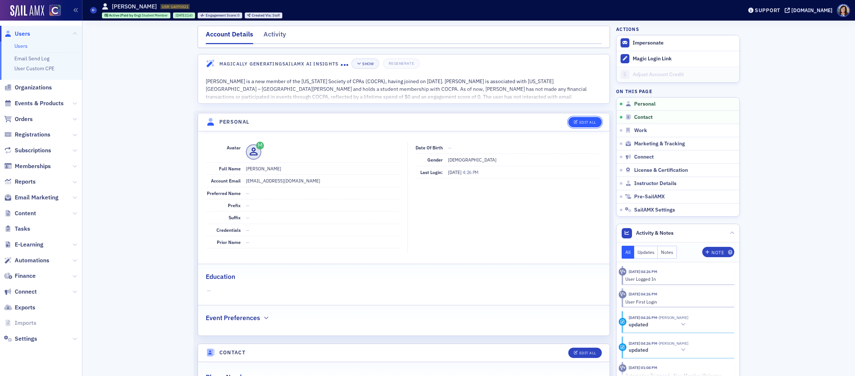
click at [576, 122] on icon "button" at bounding box center [576, 122] width 4 height 4
select select "US"
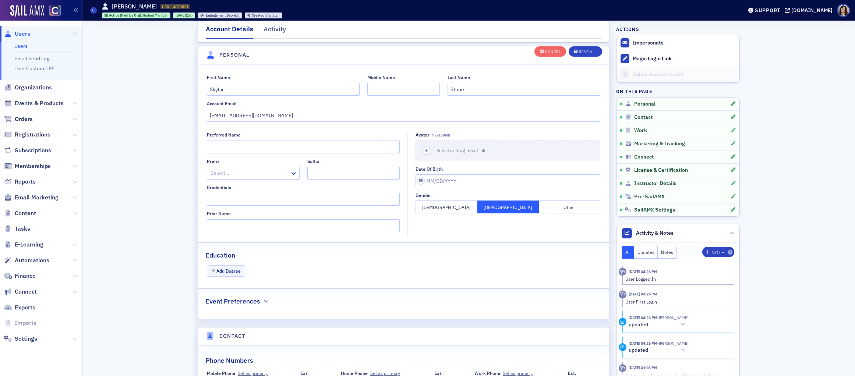
scroll to position [86, 0]
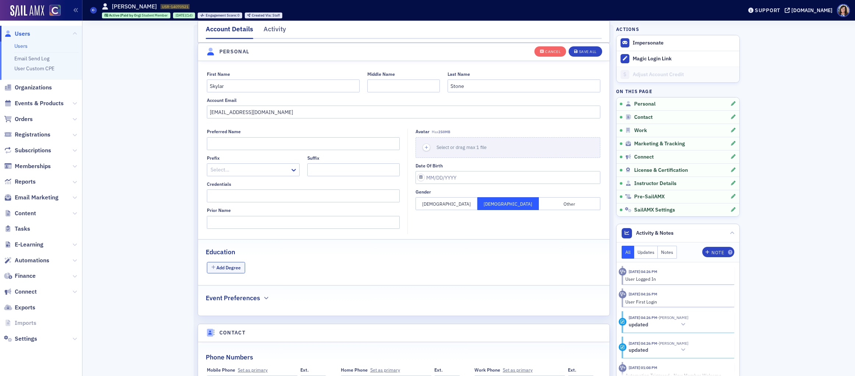
drag, startPoint x: 235, startPoint y: 263, endPoint x: 248, endPoint y: 289, distance: 28.8
click at [235, 263] on button "Add Degree" at bounding box center [226, 267] width 38 height 11
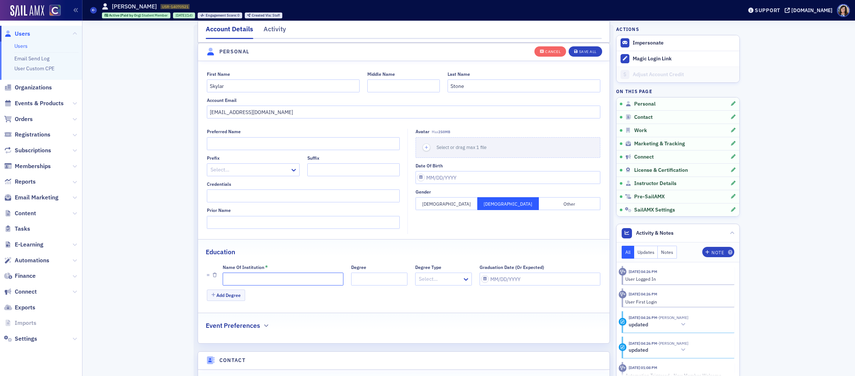
click at [305, 282] on input "Name of Institution *" at bounding box center [283, 279] width 121 height 13
paste input "[US_STATE][GEOGRAPHIC_DATA] – [GEOGRAPHIC_DATA][PERSON_NAME]"
type input "Colorado State University – Fort Collins"
click at [586, 52] on div "Save All" at bounding box center [588, 52] width 18 height 4
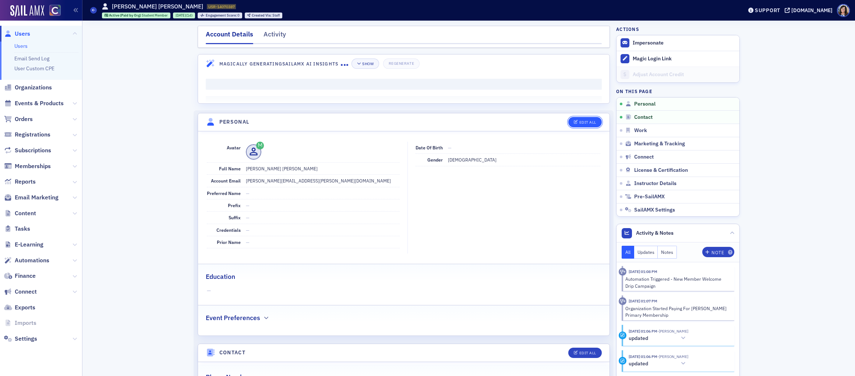
click at [590, 122] on div "Edit All" at bounding box center [588, 122] width 17 height 4
select select "US"
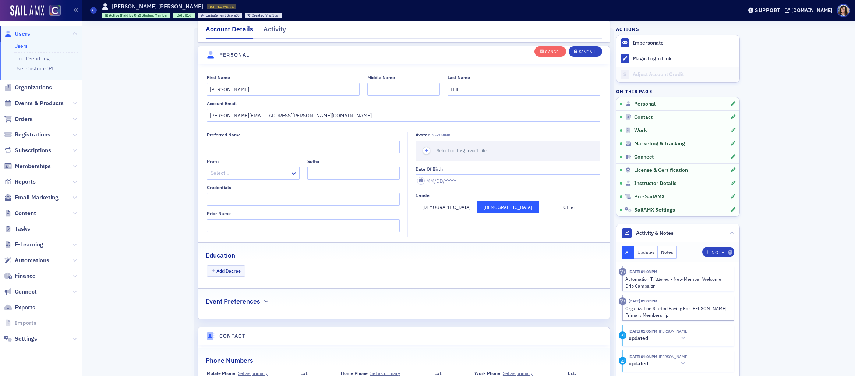
scroll to position [86, 0]
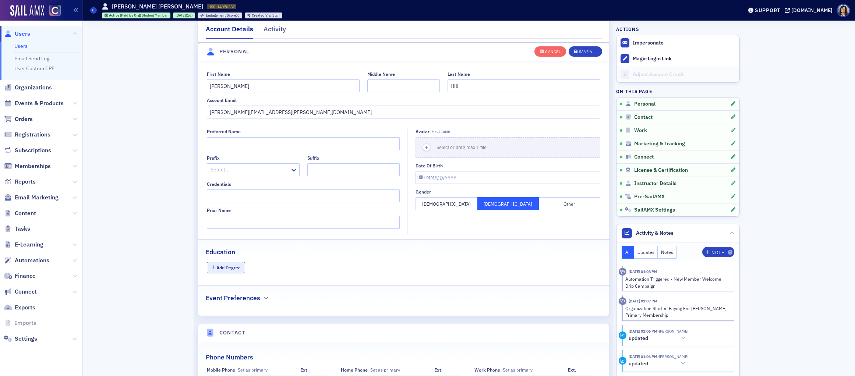
click at [230, 270] on button "Add Degree" at bounding box center [226, 267] width 38 height 11
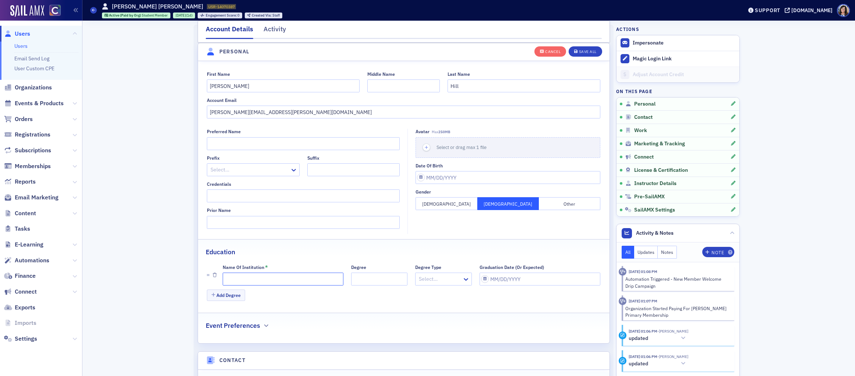
click at [294, 282] on input "Name of Institution *" at bounding box center [283, 279] width 121 height 13
paste input "[US_STATE][GEOGRAPHIC_DATA] – [GEOGRAPHIC_DATA][PERSON_NAME]"
type input "[US_STATE][GEOGRAPHIC_DATA] – [GEOGRAPHIC_DATA][PERSON_NAME]"
click at [586, 52] on div "Save All" at bounding box center [588, 52] width 18 height 4
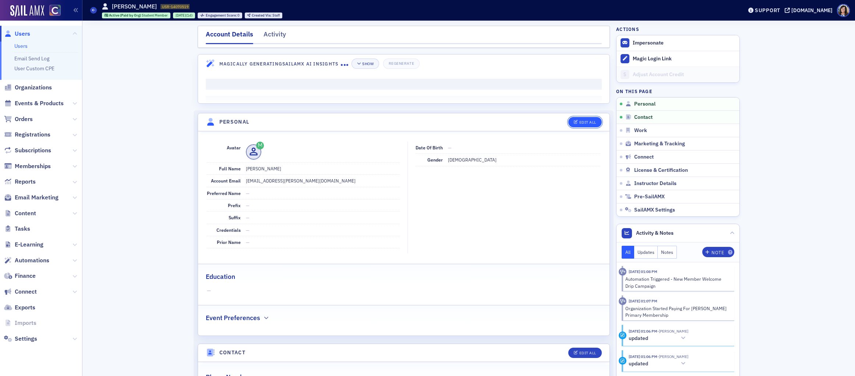
click at [583, 122] on div "Edit All" at bounding box center [588, 122] width 17 height 4
select select "US"
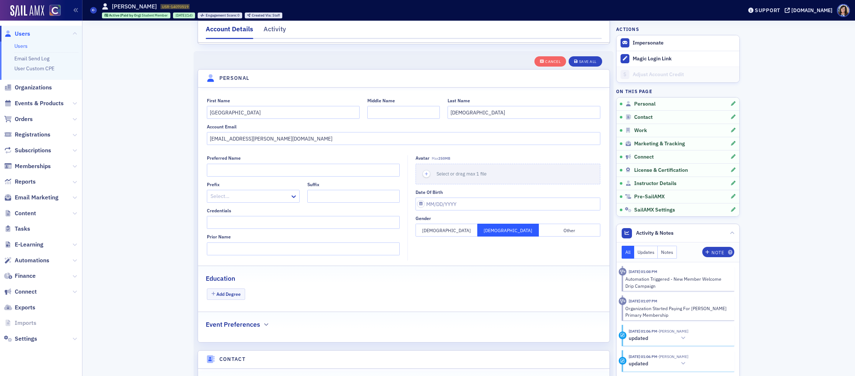
scroll to position [86, 0]
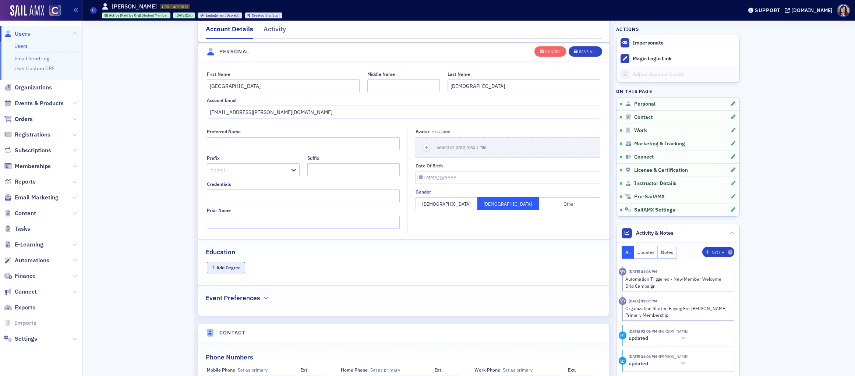
click at [222, 268] on button "Add Degree" at bounding box center [226, 267] width 38 height 11
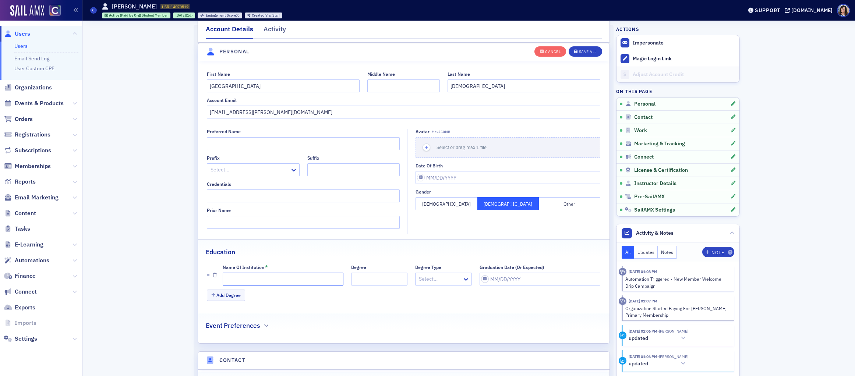
click at [289, 280] on input "Name of Institution *" at bounding box center [283, 279] width 121 height 13
paste input "[US_STATE][GEOGRAPHIC_DATA] – [GEOGRAPHIC_DATA][PERSON_NAME]"
type input "[US_STATE][GEOGRAPHIC_DATA] – [GEOGRAPHIC_DATA][PERSON_NAME]"
click at [588, 52] on div "Save All" at bounding box center [588, 52] width 18 height 4
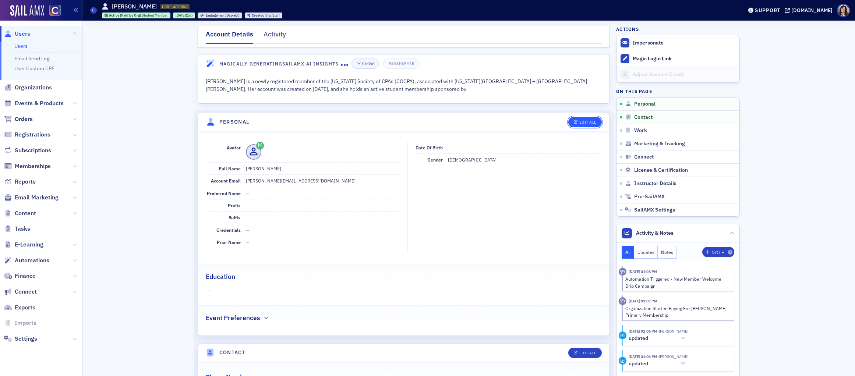
click at [591, 122] on div "Edit All" at bounding box center [588, 122] width 17 height 4
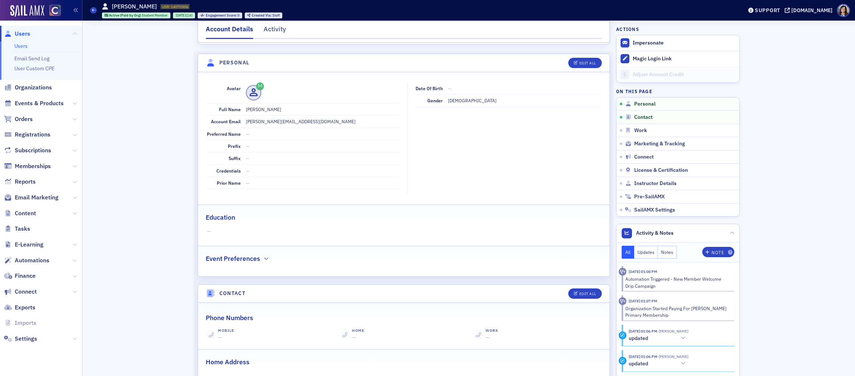
select select "US"
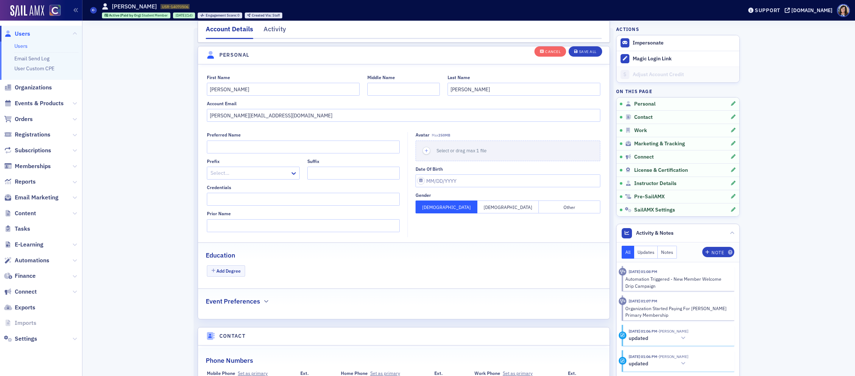
scroll to position [86, 0]
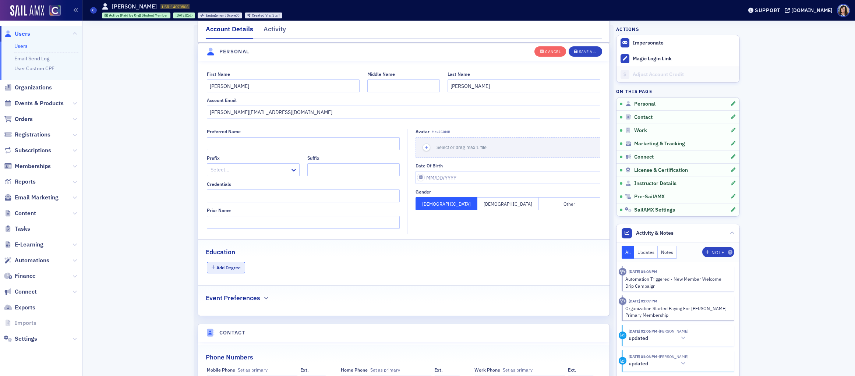
click at [234, 267] on button "Add Degree" at bounding box center [226, 267] width 38 height 11
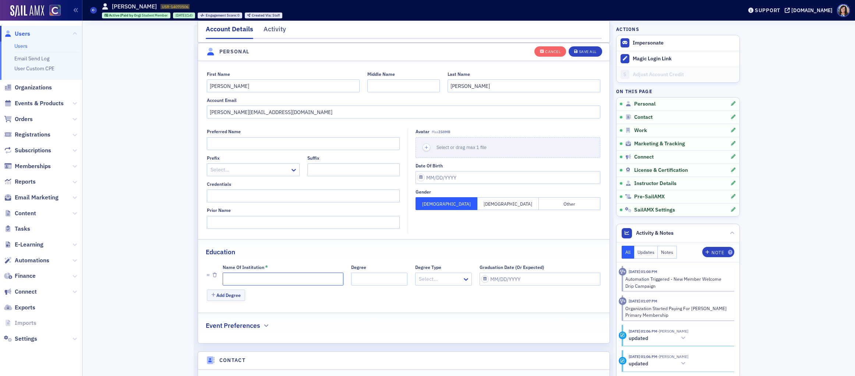
click at [302, 278] on input "Name of Institution *" at bounding box center [283, 279] width 121 height 13
paste input "Colorado State University – Fort Collins"
type input "Colorado State University – Fort Collins"
click at [580, 50] on div "Save All" at bounding box center [588, 52] width 18 height 4
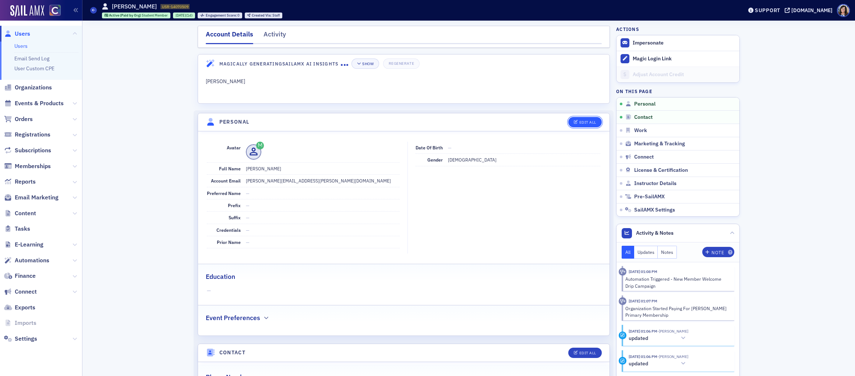
click at [591, 122] on div "Edit All" at bounding box center [588, 122] width 17 height 4
select select "US"
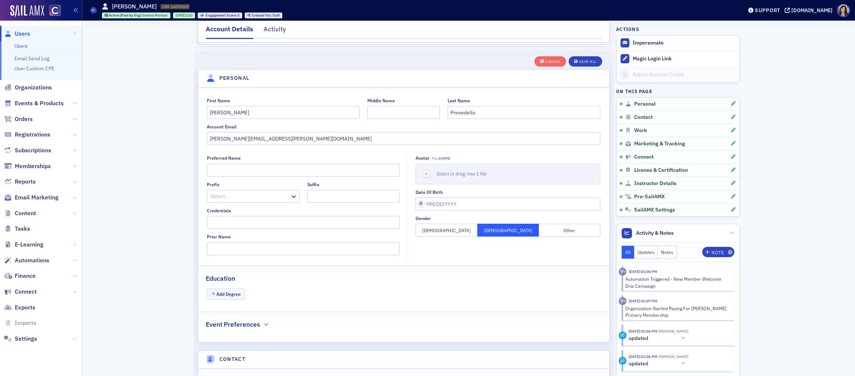
scroll to position [86, 0]
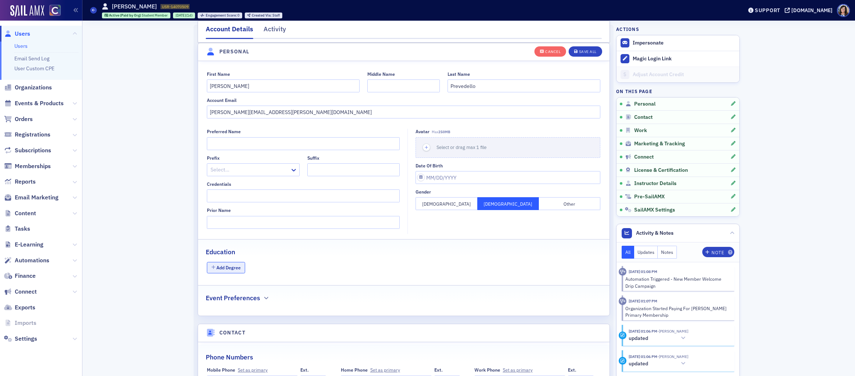
click at [232, 267] on button "Add Degree" at bounding box center [226, 267] width 38 height 11
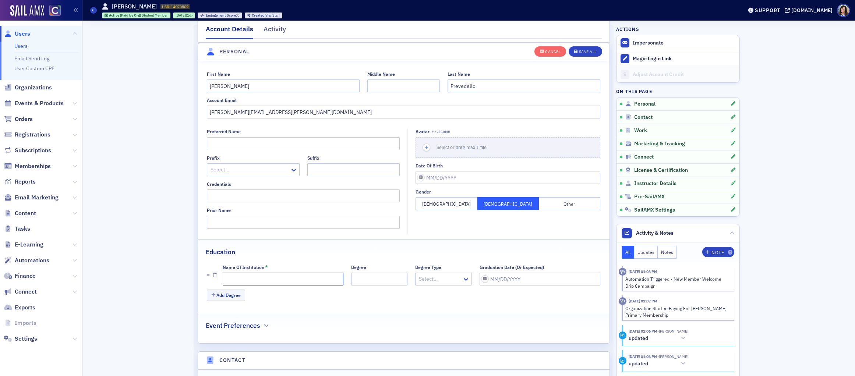
click at [265, 279] on input "Name of Institution *" at bounding box center [283, 279] width 121 height 13
paste input "[US_STATE][GEOGRAPHIC_DATA] – [GEOGRAPHIC_DATA][PERSON_NAME]"
type input "[US_STATE][GEOGRAPHIC_DATA] – [GEOGRAPHIC_DATA][PERSON_NAME]"
click at [584, 50] on div "Save All" at bounding box center [588, 52] width 18 height 4
